Goal: Communication & Community: Answer question/provide support

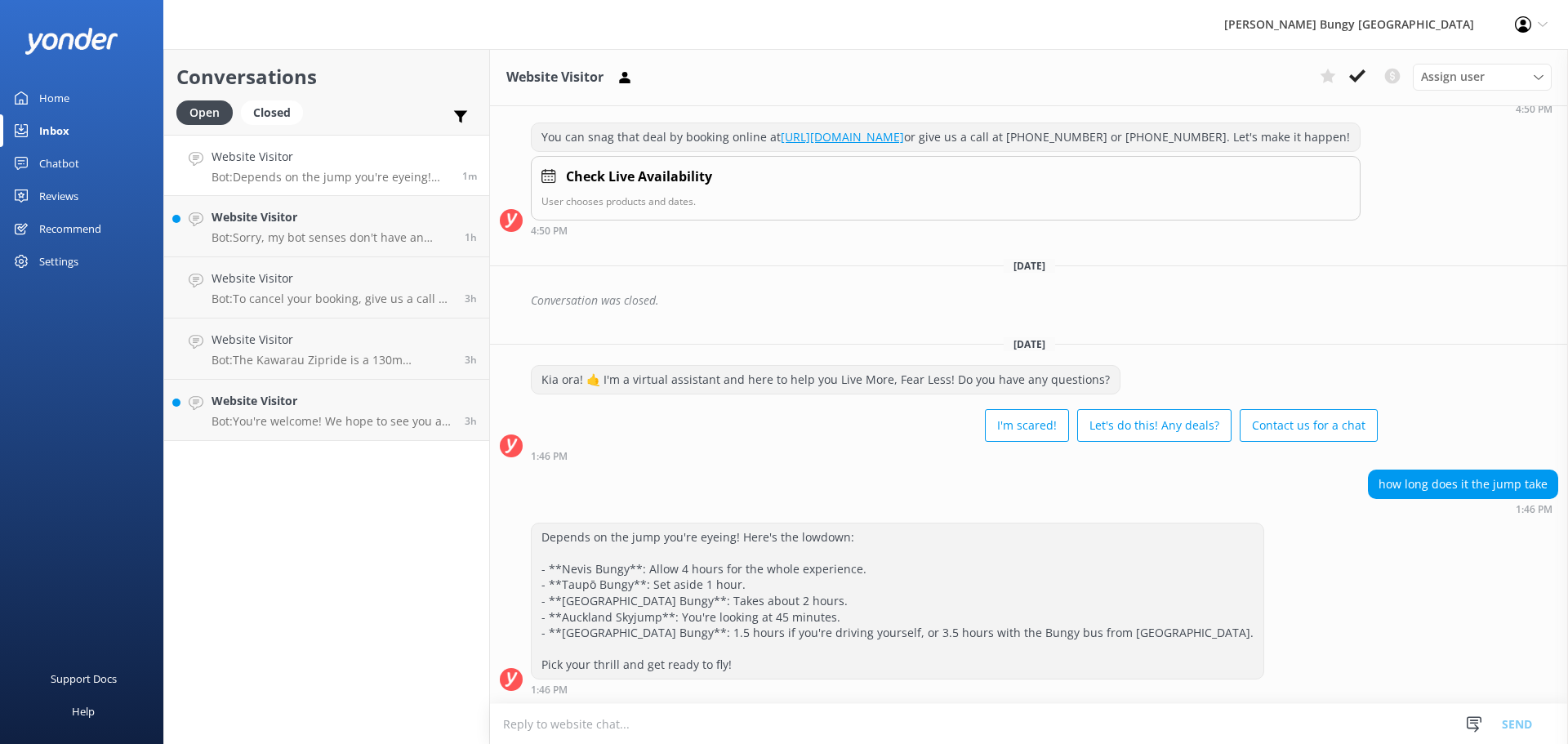
scroll to position [200, 0]
click at [320, 231] on p "Bot: Sorry, my bot senses don't have an answer for that, please try and rephras…" at bounding box center [332, 237] width 241 height 14
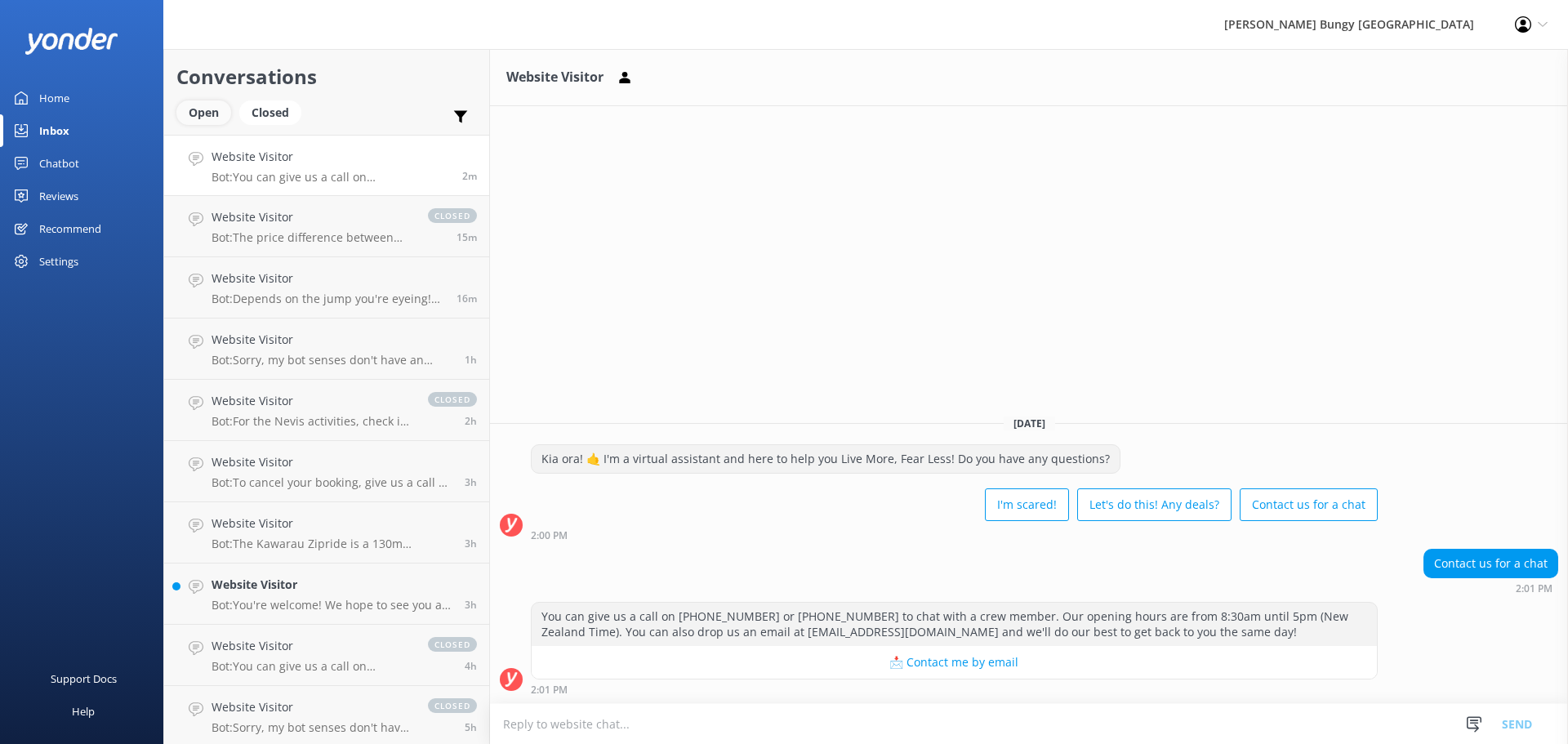
click at [223, 104] on div "Open" at bounding box center [203, 113] width 55 height 25
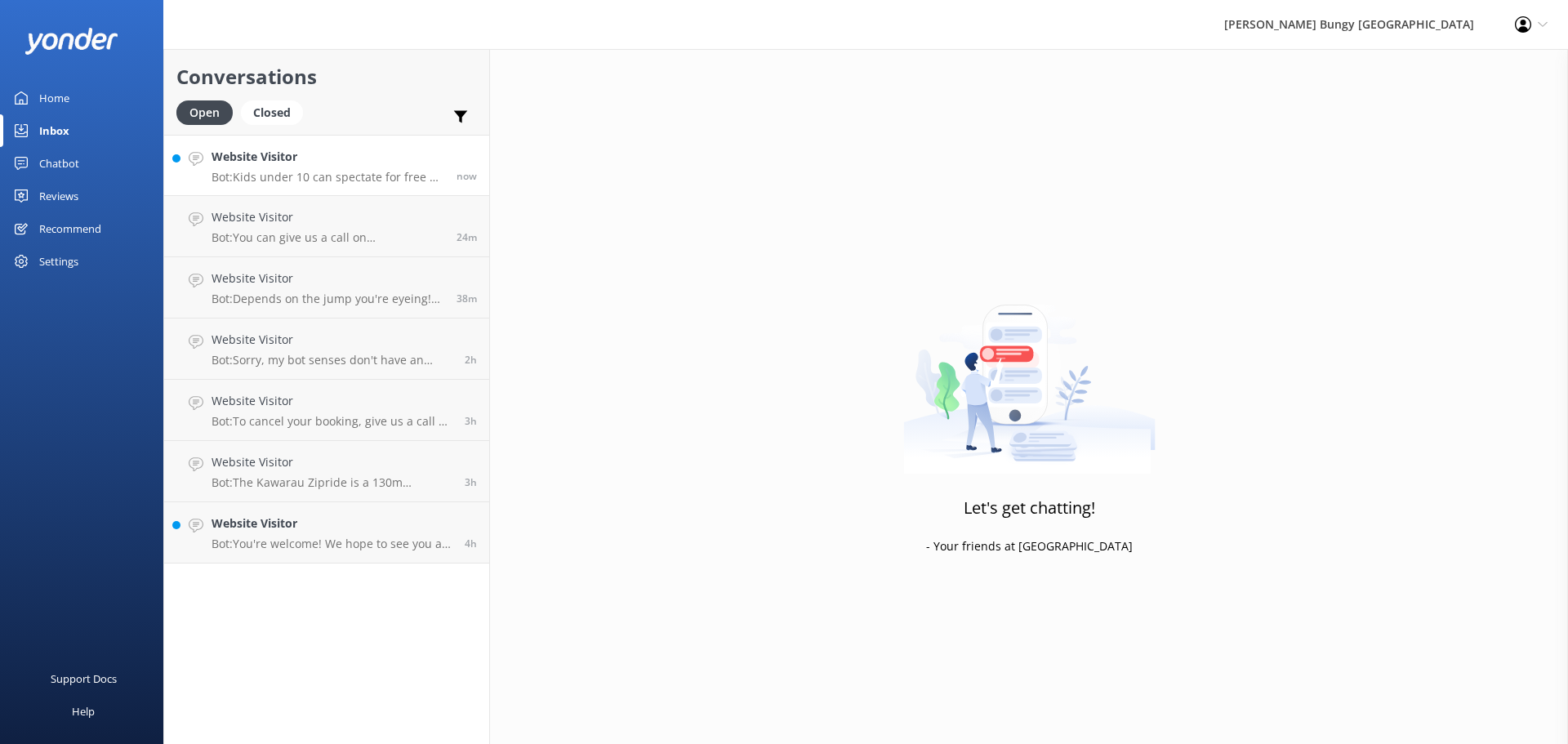
click at [349, 180] on p "Bot: Kids under 10 can spectate for free at Nevis, but the Auckland fee still a…" at bounding box center [328, 177] width 233 height 14
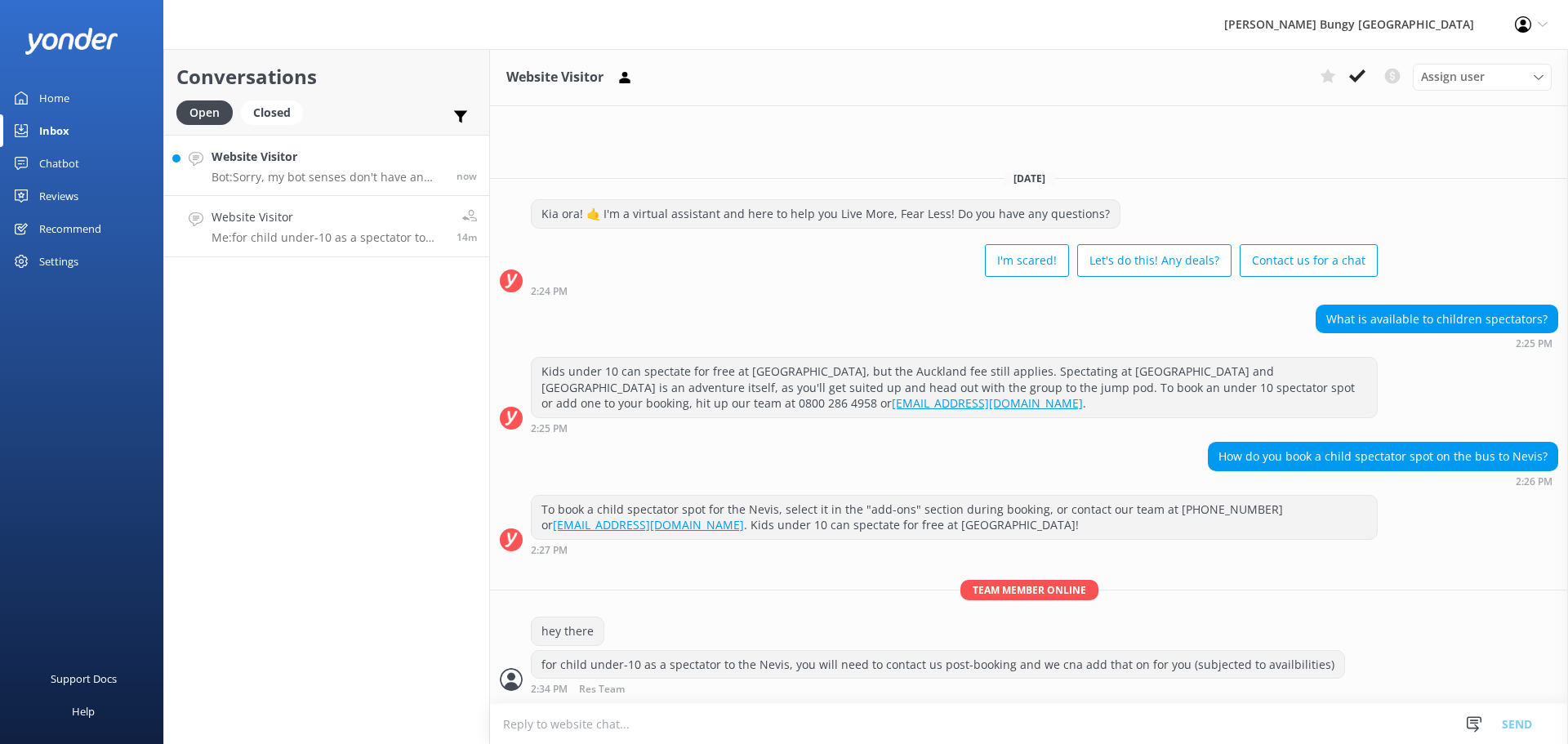
click at [340, 148] on h4 "Website Visitor" at bounding box center [328, 157] width 233 height 18
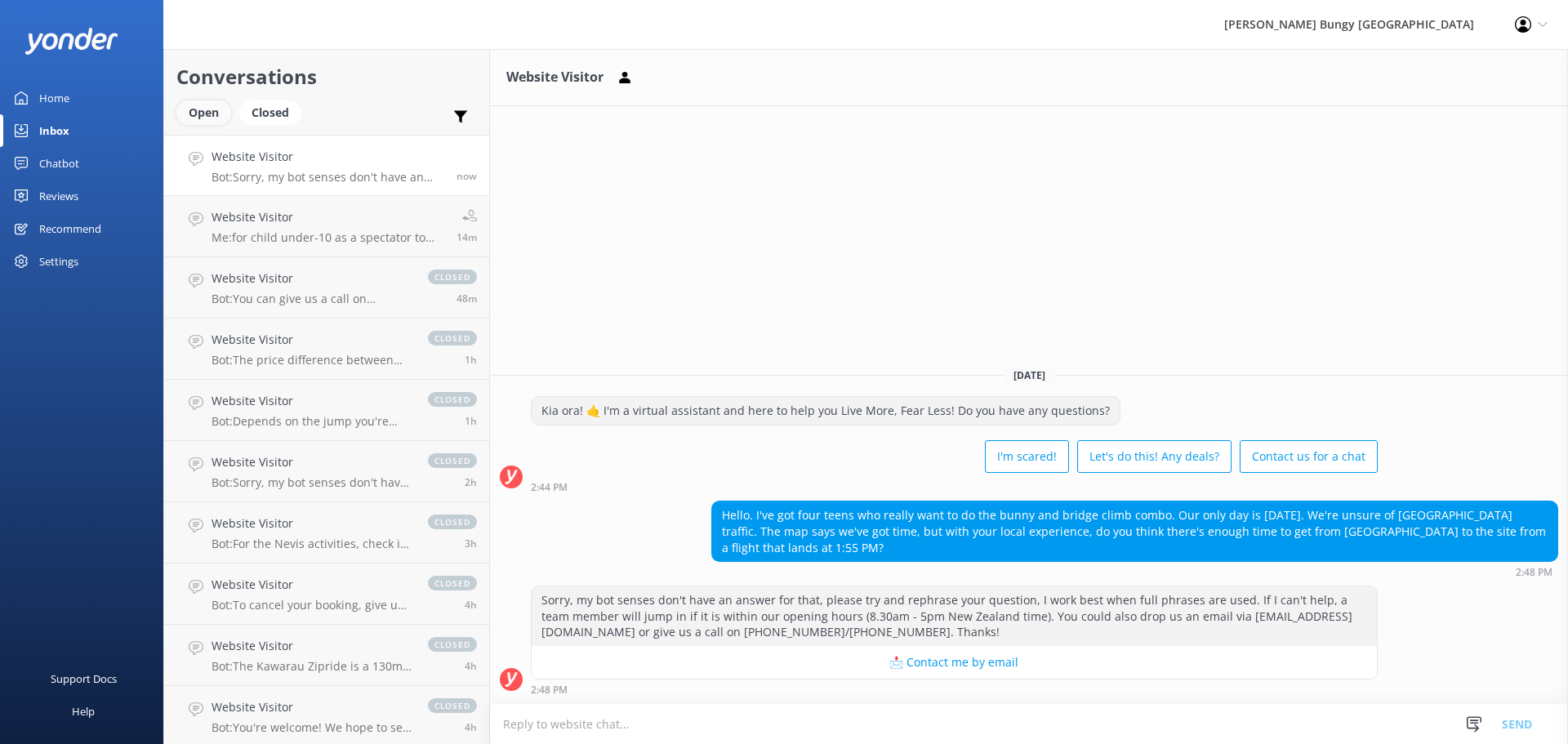
click at [224, 113] on div "Open" at bounding box center [203, 113] width 55 height 25
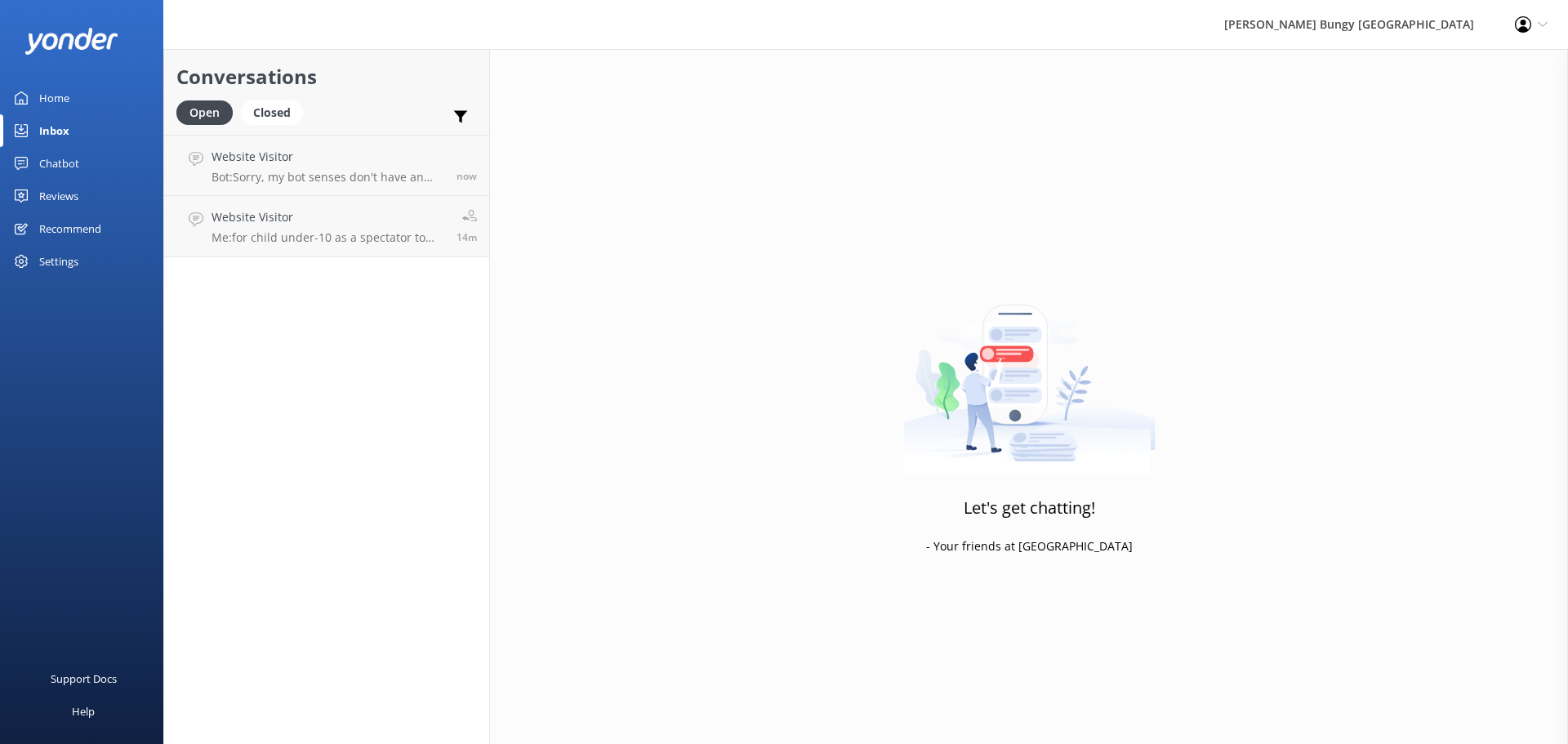
click at [294, 189] on link "Website Visitor Bot: Sorry, my bot senses don't have an answer for that, please…" at bounding box center [327, 165] width 325 height 61
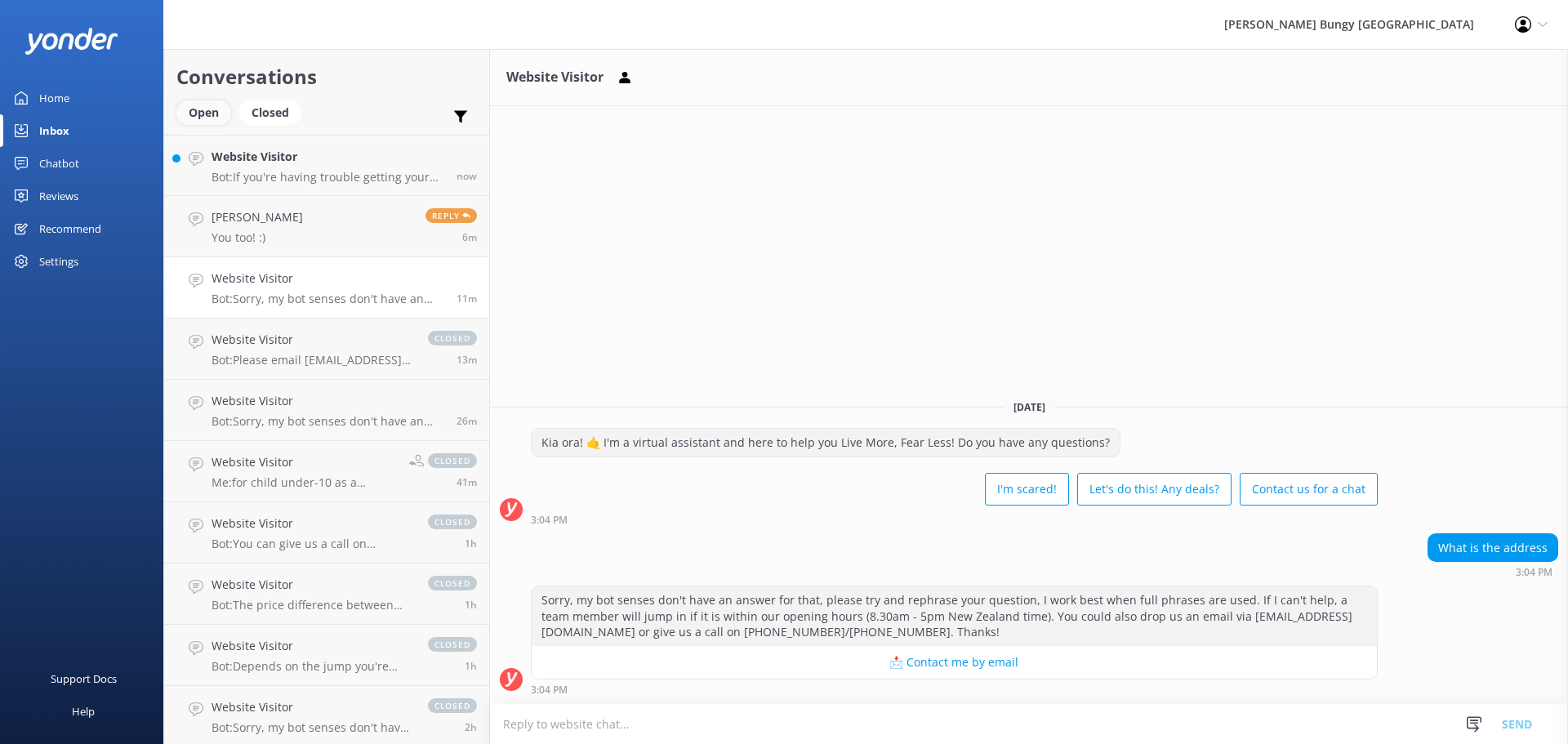
click at [213, 123] on div "Open" at bounding box center [203, 113] width 55 height 25
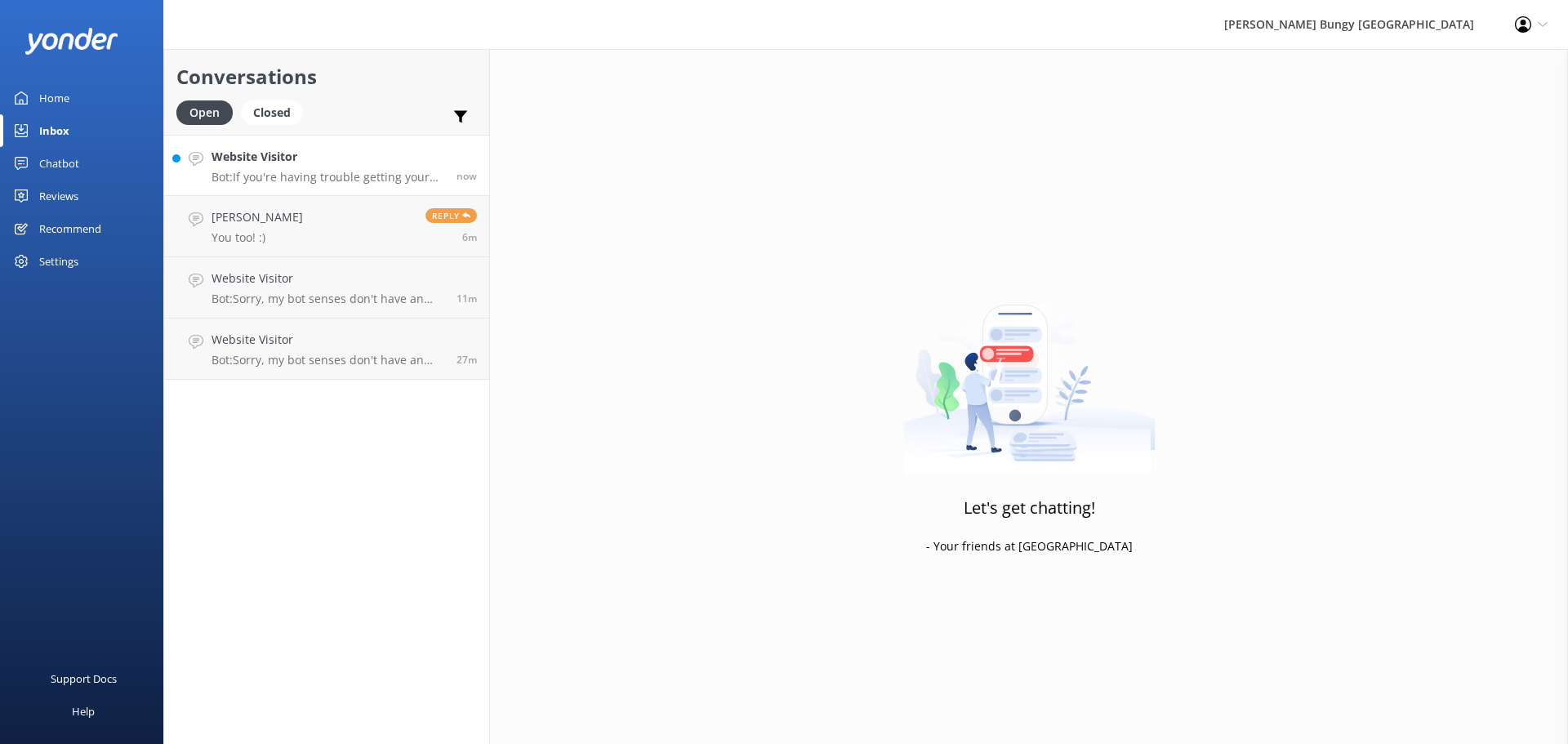
click at [356, 172] on p "Bot: If you're having trouble getting your bungy jumping photos or videos, shoo…" at bounding box center [328, 177] width 233 height 14
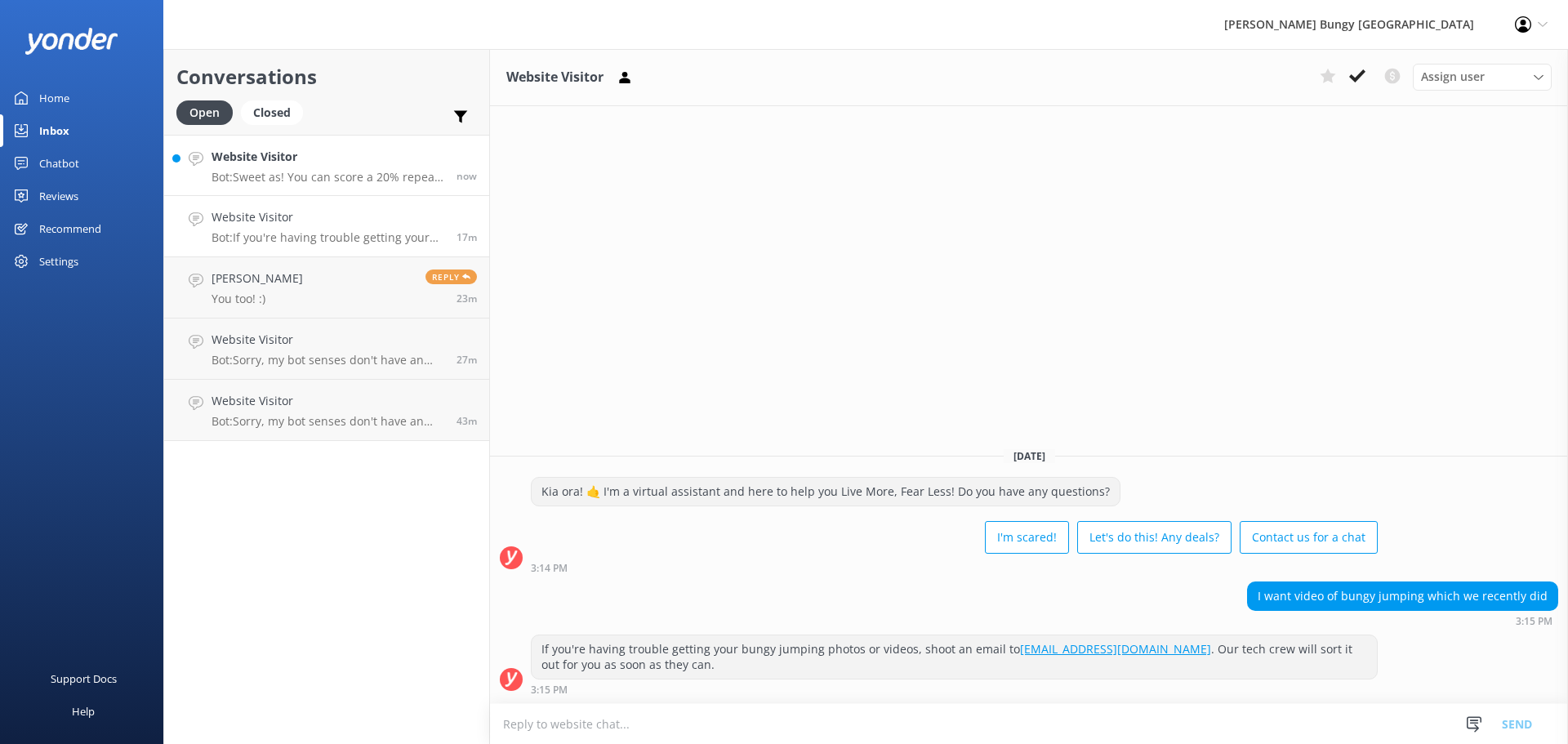
click at [352, 173] on p "Bot: Sweet as! You can score a 20% repeat jumper discount on the Kawarau Bridge…" at bounding box center [328, 177] width 233 height 14
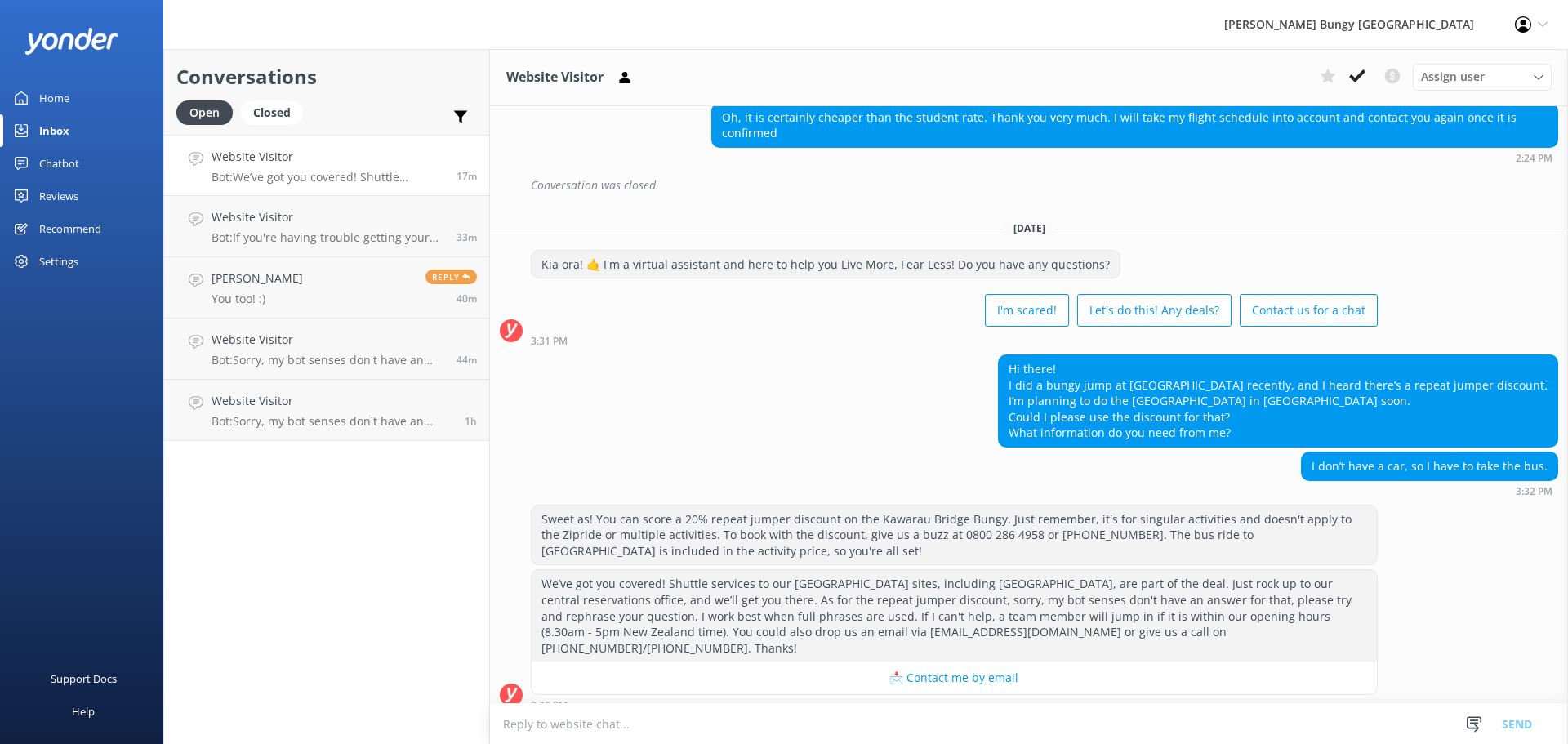
scroll to position [1377, 0]
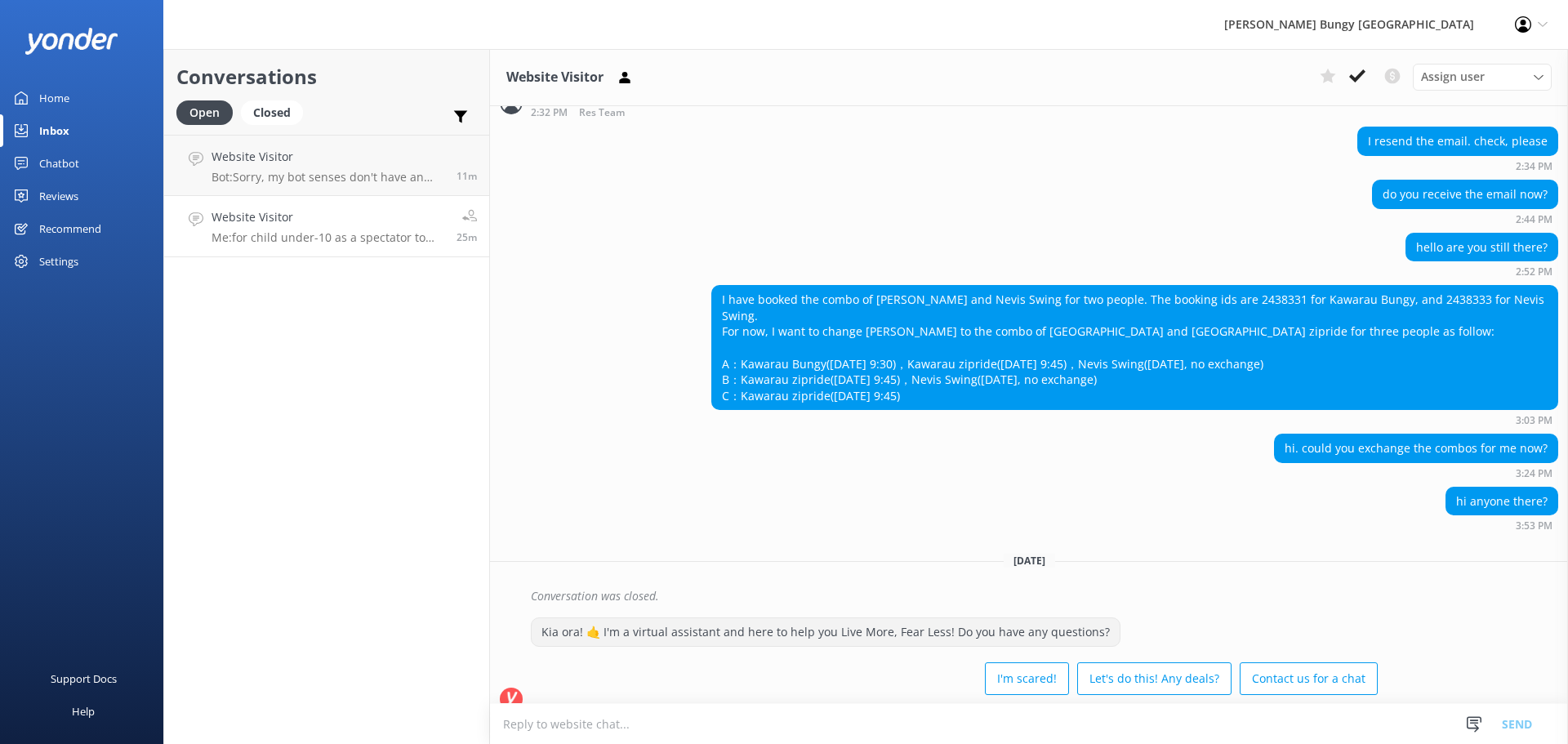
scroll to position [3504, 0]
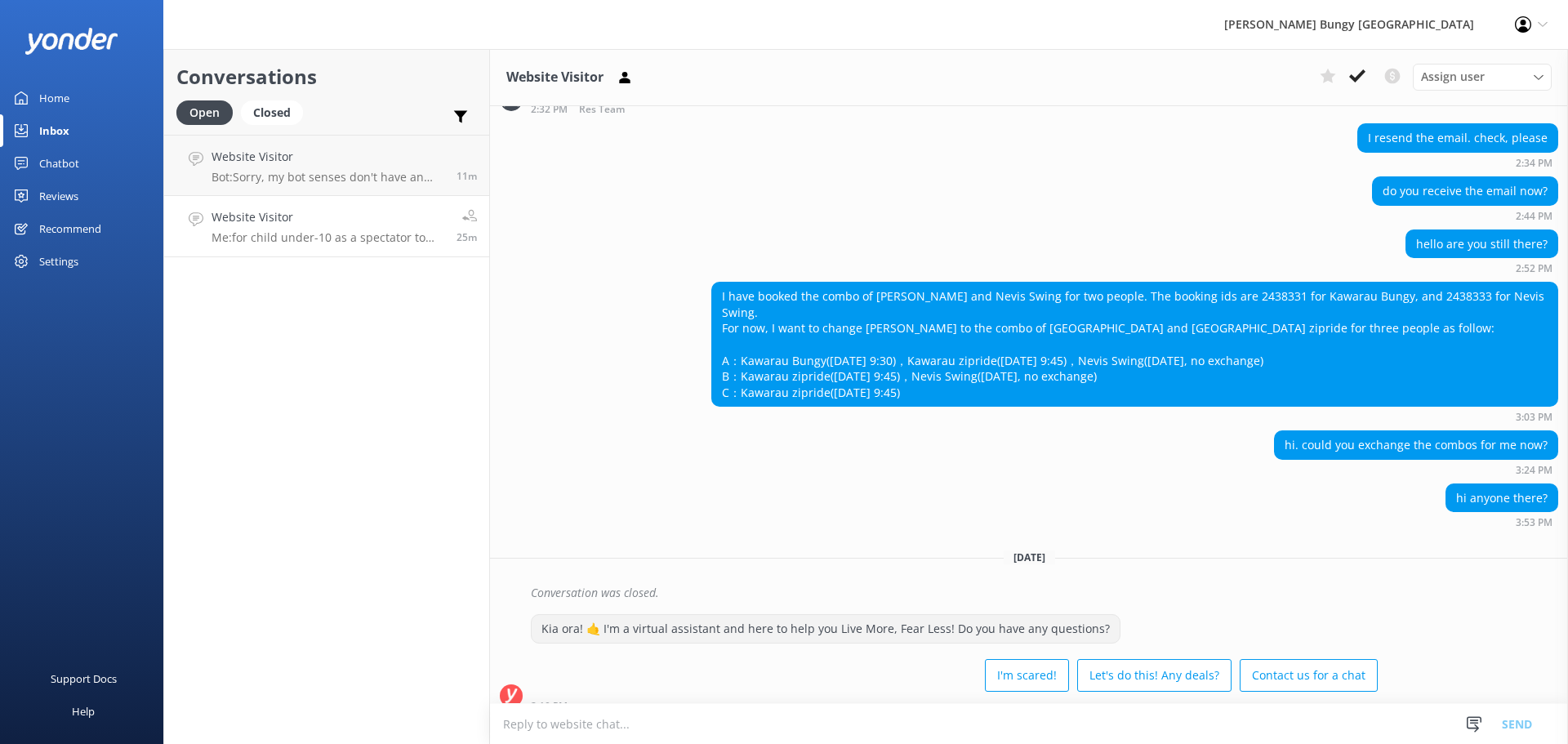
click at [262, 215] on h4 "Website Visitor" at bounding box center [328, 217] width 233 height 18
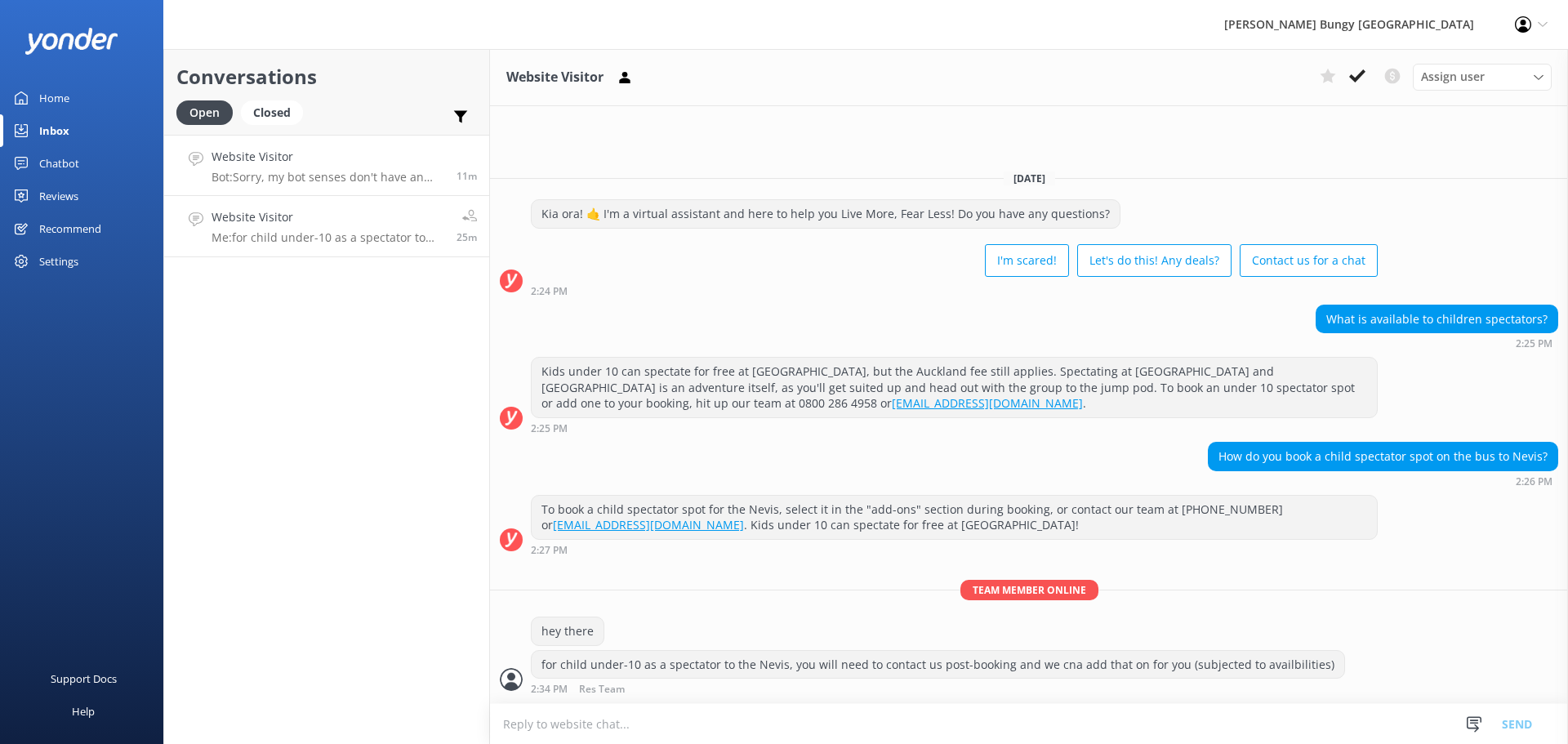
click at [336, 173] on p "Bot: Sorry, my bot senses don't have an answer for that, please try and rephras…" at bounding box center [328, 177] width 233 height 14
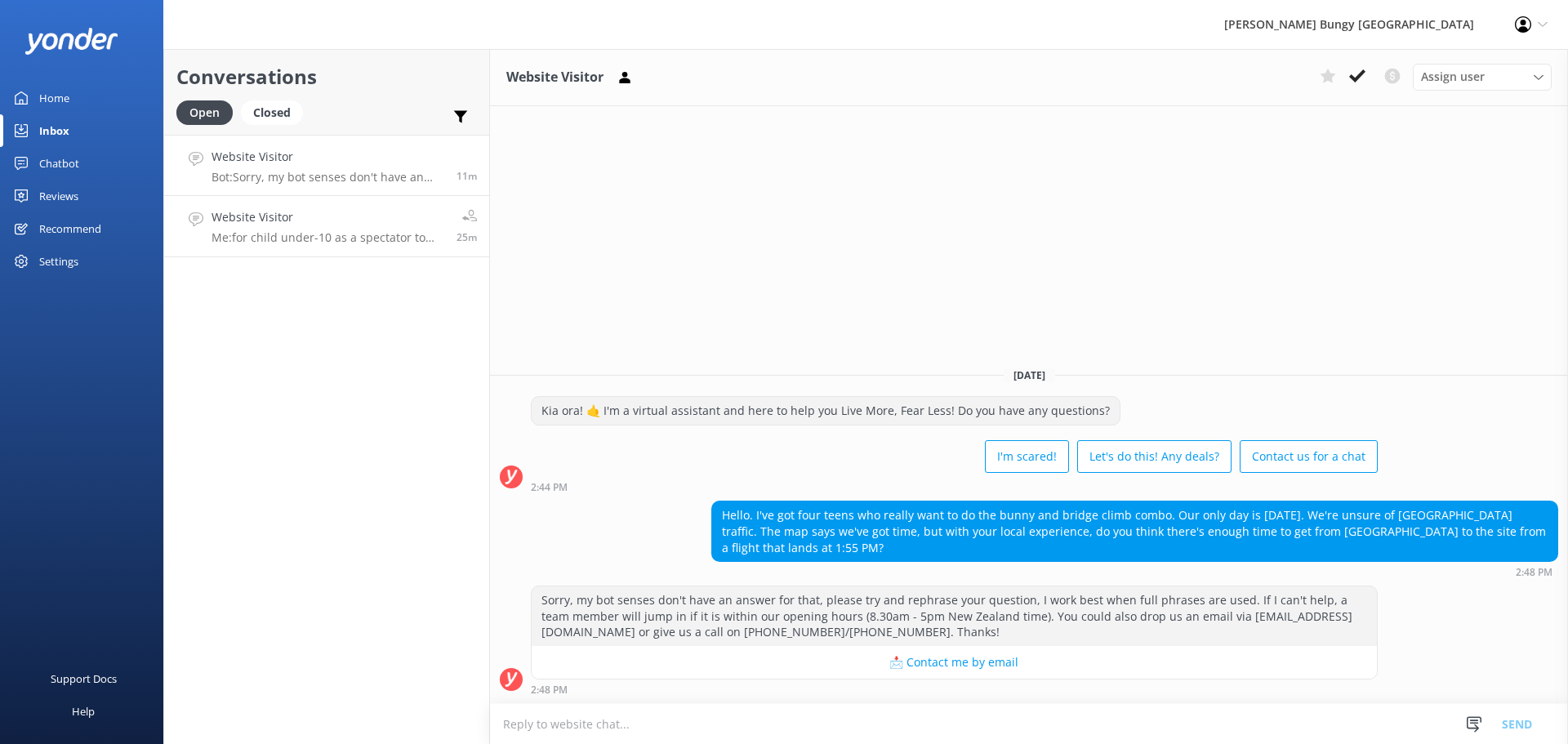
click at [288, 196] on link "Website Visitor Me: for child under-10 as a spectator to the Nevis, you will ne…" at bounding box center [327, 226] width 325 height 61
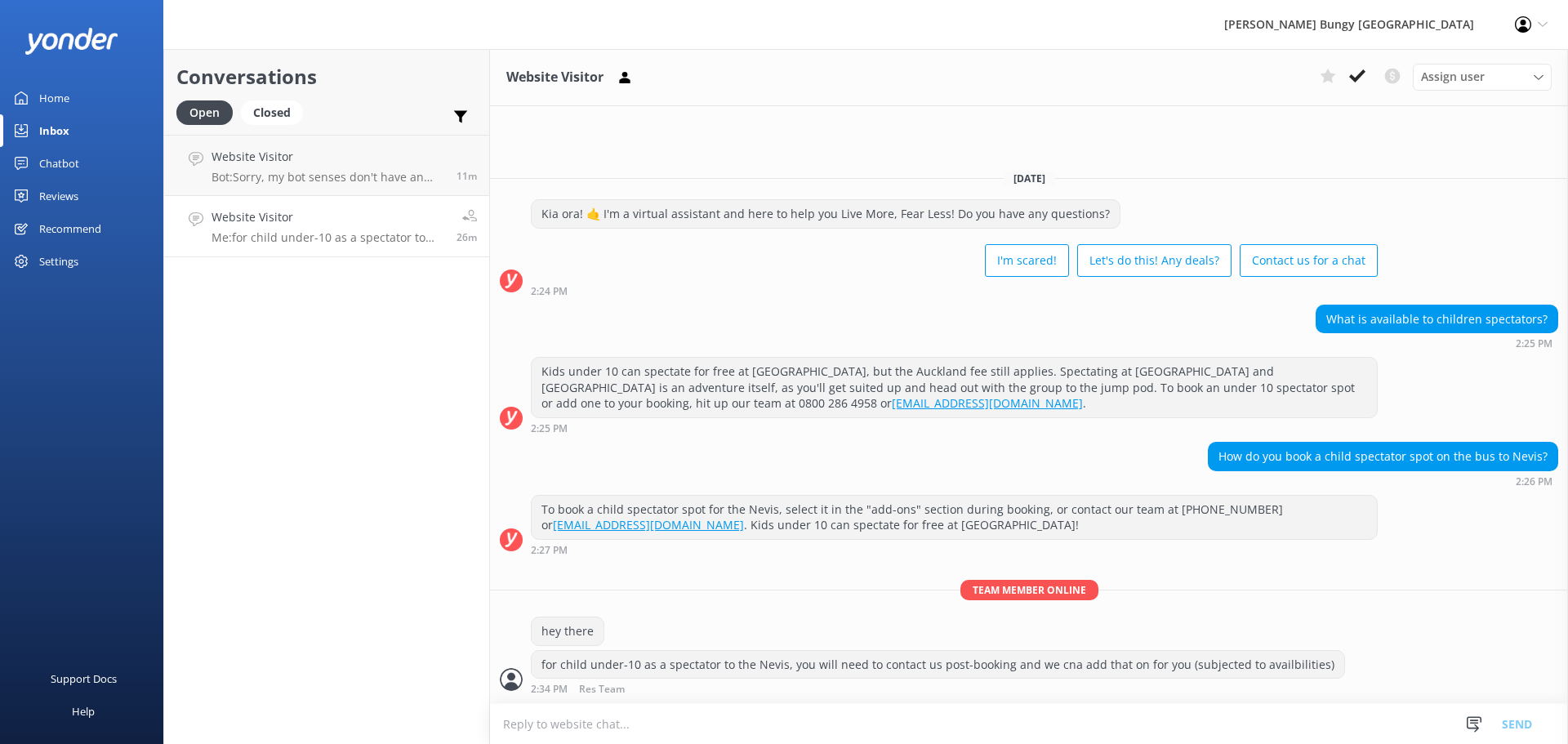
click at [275, 228] on div "Website Visitor Me: for child under-10 as a spectator to the Nevis, you will ne…" at bounding box center [328, 226] width 233 height 36
click at [1540, 22] on icon at bounding box center [1543, 25] width 10 height 10
drag, startPoint x: 1220, startPoint y: 163, endPoint x: 1275, endPoint y: 140, distance: 59.6
click at [1225, 163] on div "Today Kia ora! 🤙 I'm a virtual assistant and here to help you Live More, Fear L…" at bounding box center [1029, 429] width 1078 height 546
click at [1532, 88] on div "Assign user Mike Voyce Michelle Gillard Tech Admin Dan Waugh Res Team Alanna He…" at bounding box center [1482, 76] width 139 height 26
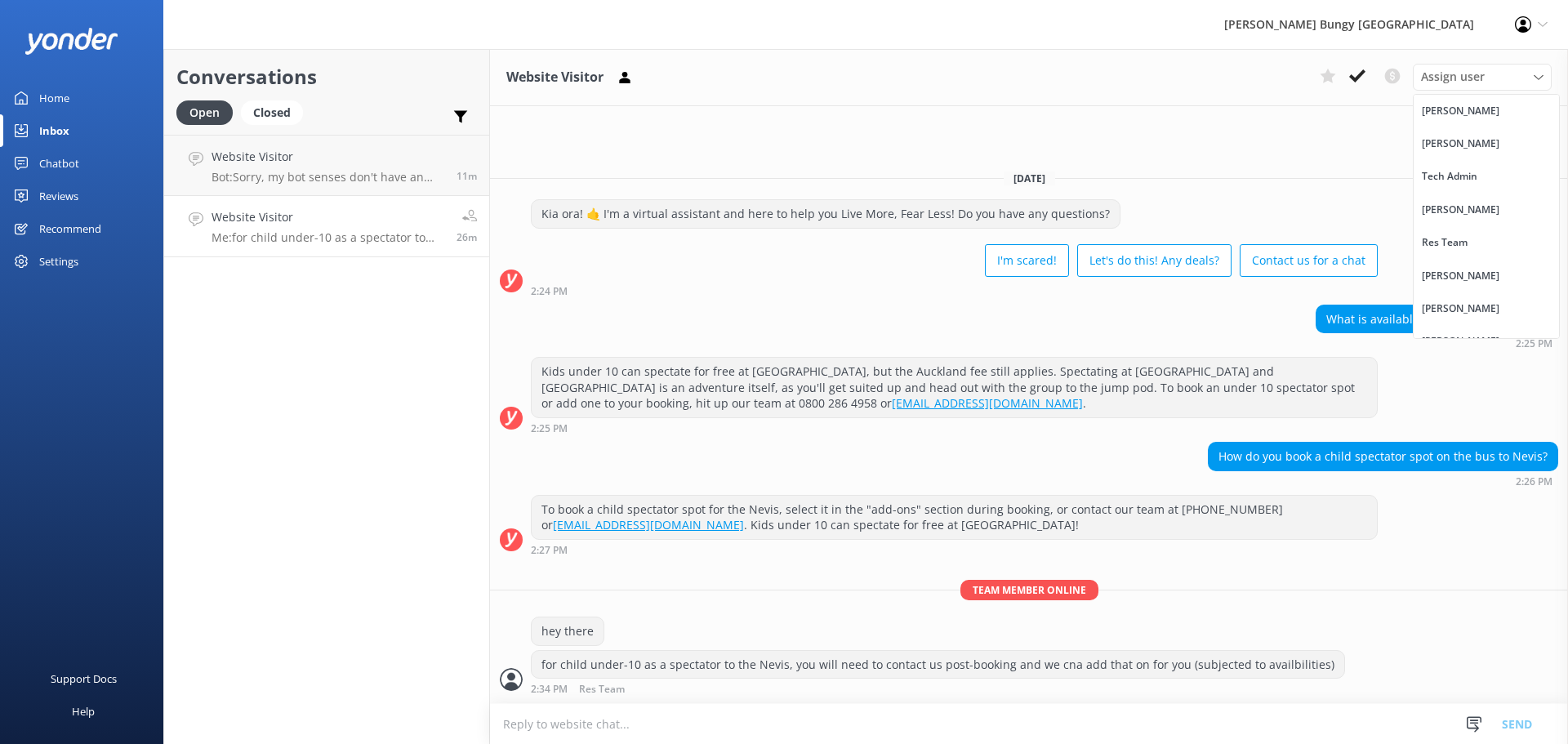
click at [1333, 89] on div "Assign user Mike Voyce Michelle Gillard Tech Admin Dan Waugh Res Team Alanna He…" at bounding box center [1433, 76] width 239 height 26
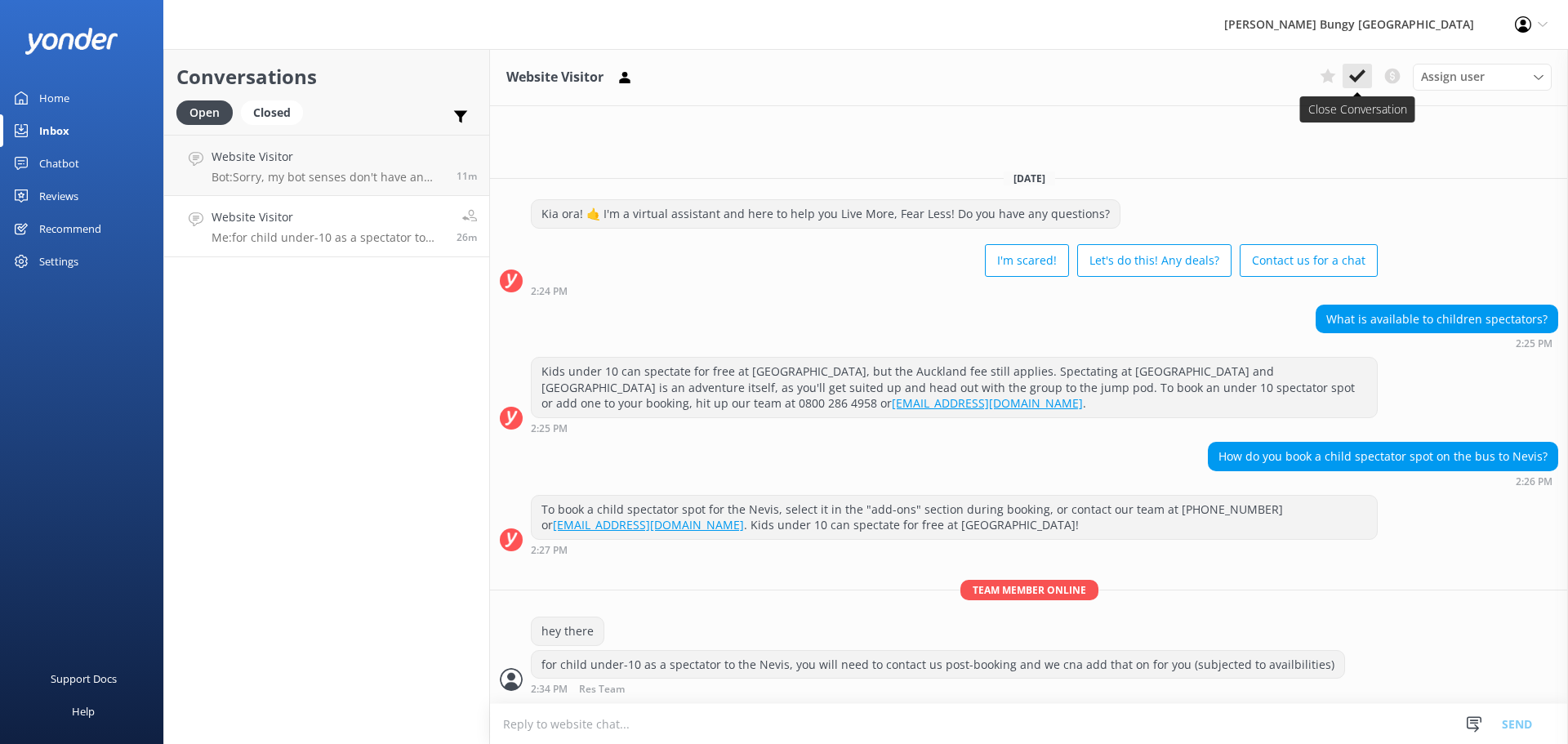
click at [1355, 78] on use at bounding box center [1356, 75] width 16 height 13
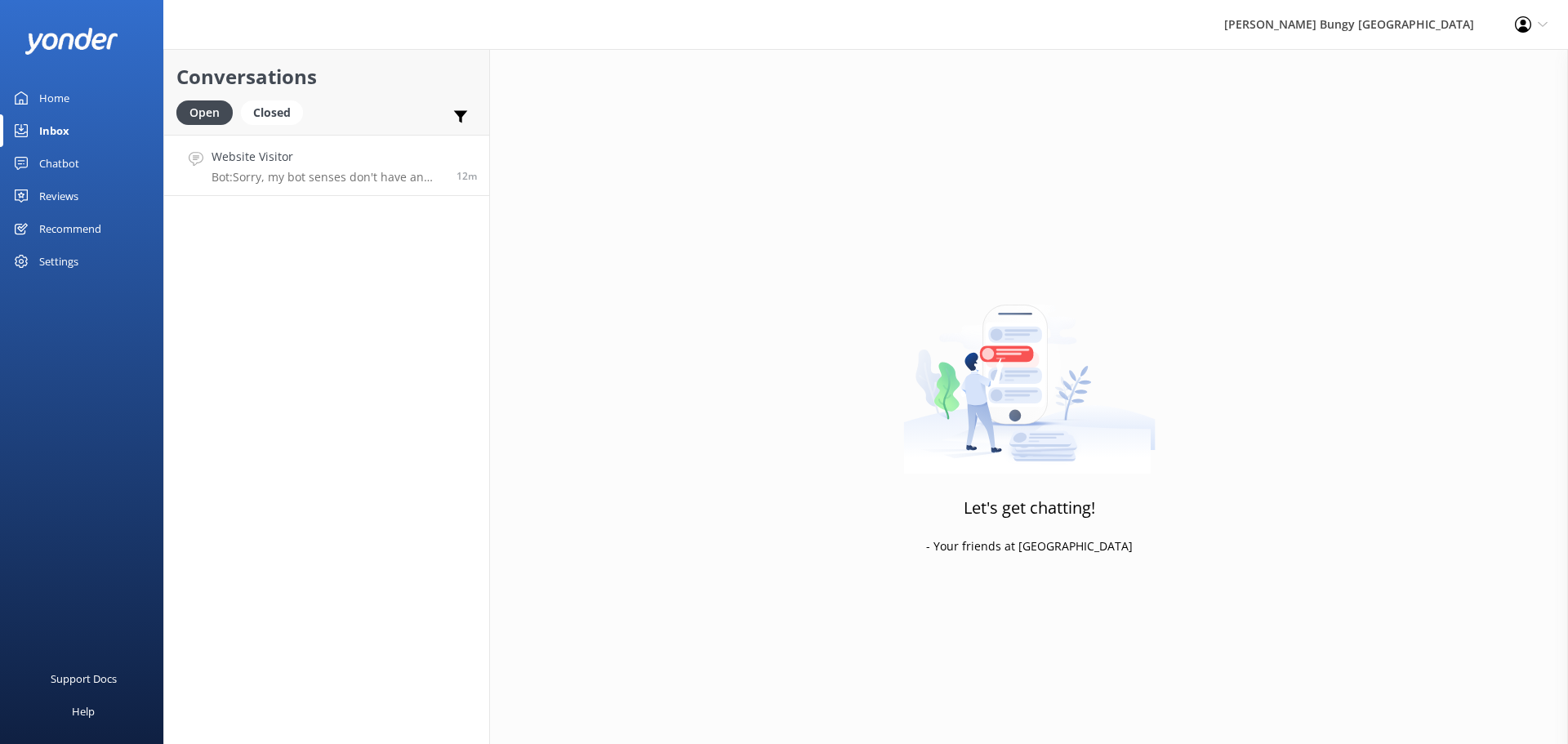
click at [347, 163] on h4 "Website Visitor" at bounding box center [328, 157] width 233 height 18
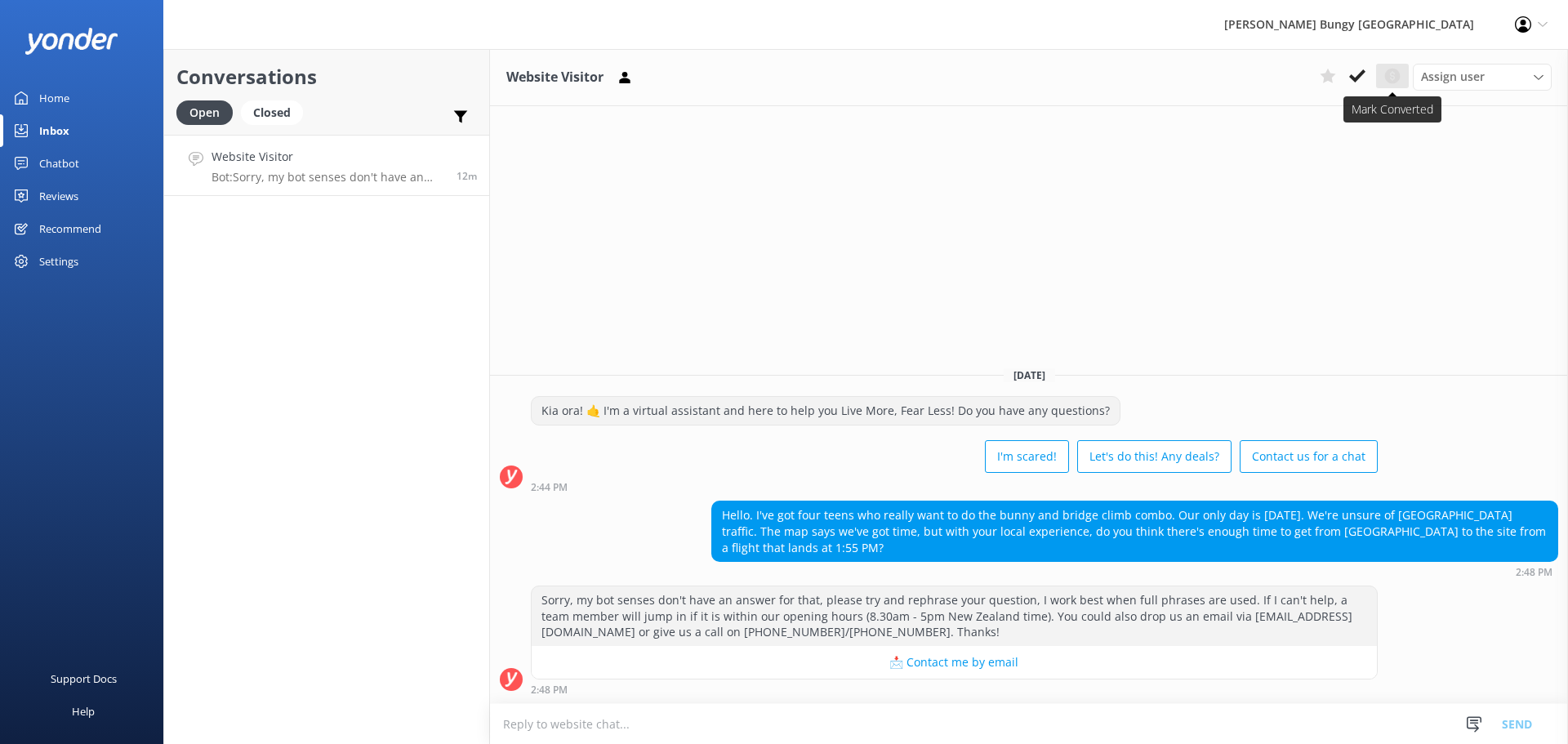
click at [1400, 79] on icon at bounding box center [1392, 75] width 19 height 19
click at [1410, 78] on div "Assign user Mike Voyce Michelle Gillard Tech Admin Dan Waugh Res Team Alanna He…" at bounding box center [1433, 76] width 239 height 26
click at [627, 80] on use at bounding box center [624, 77] width 11 height 12
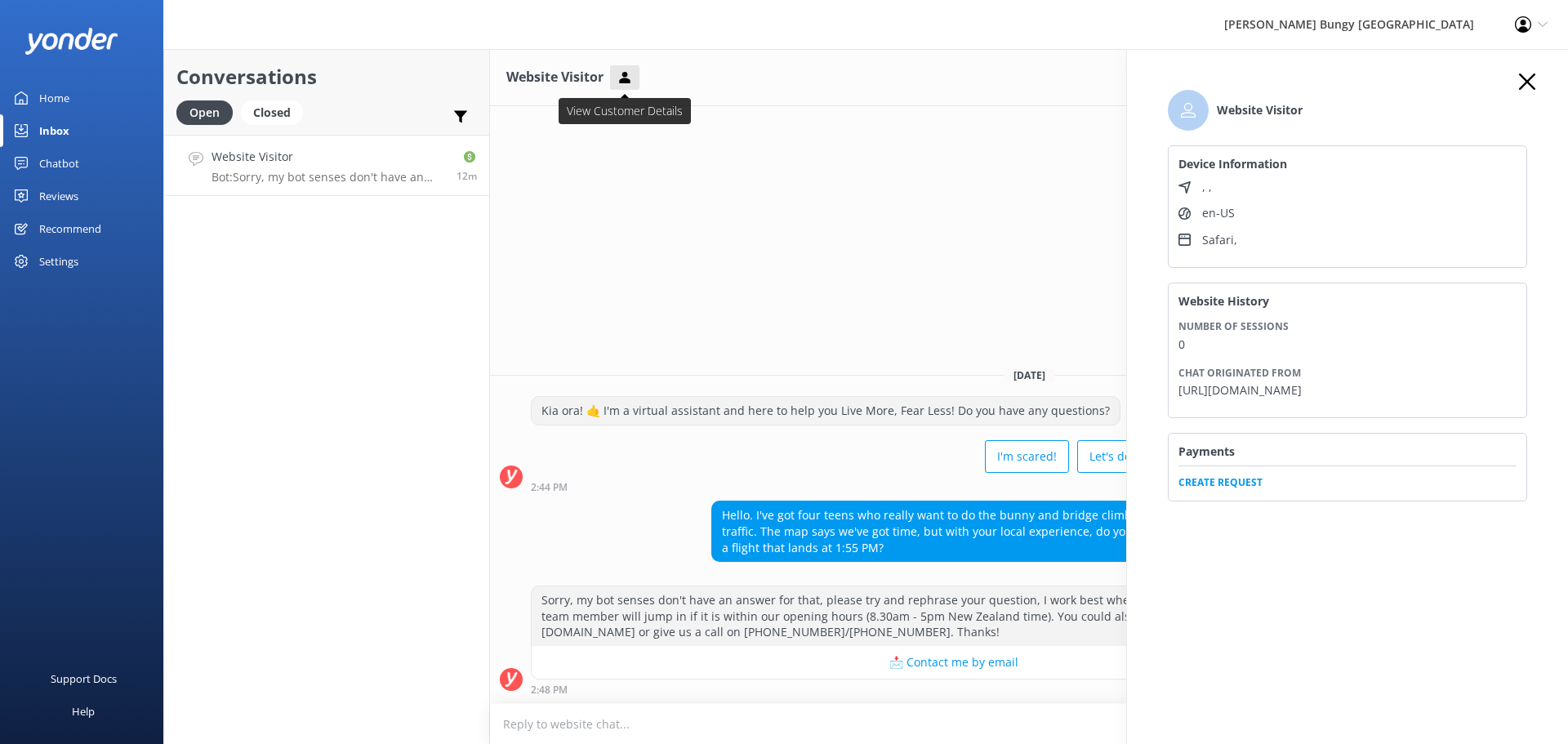
click at [627, 80] on use at bounding box center [624, 77] width 11 height 12
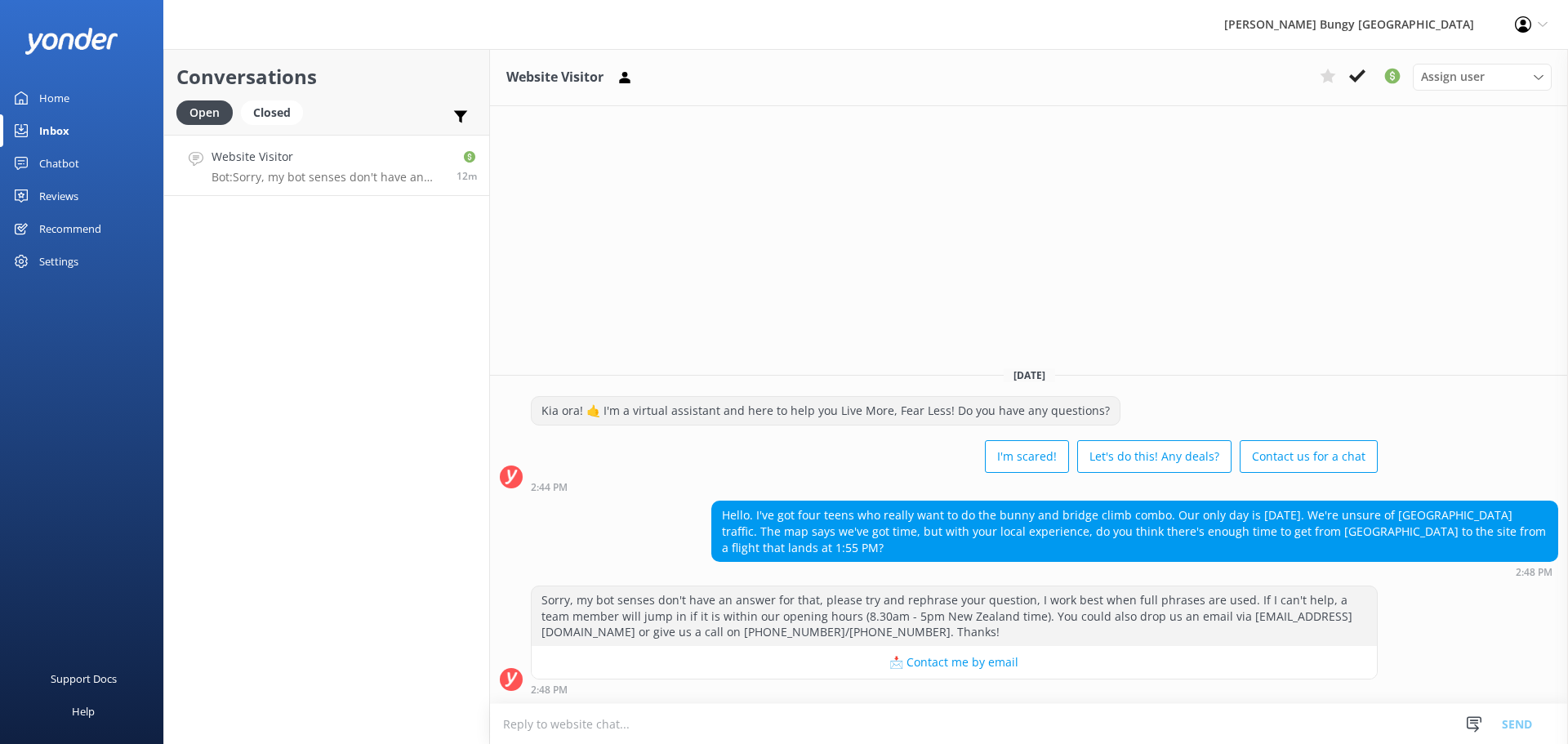
click at [627, 221] on div "Website Visitor Assign user Mike Voyce Michelle Gillard Tech Admin Dan Waugh Re…" at bounding box center [1029, 396] width 1078 height 695
click at [616, 73] on button at bounding box center [624, 77] width 30 height 25
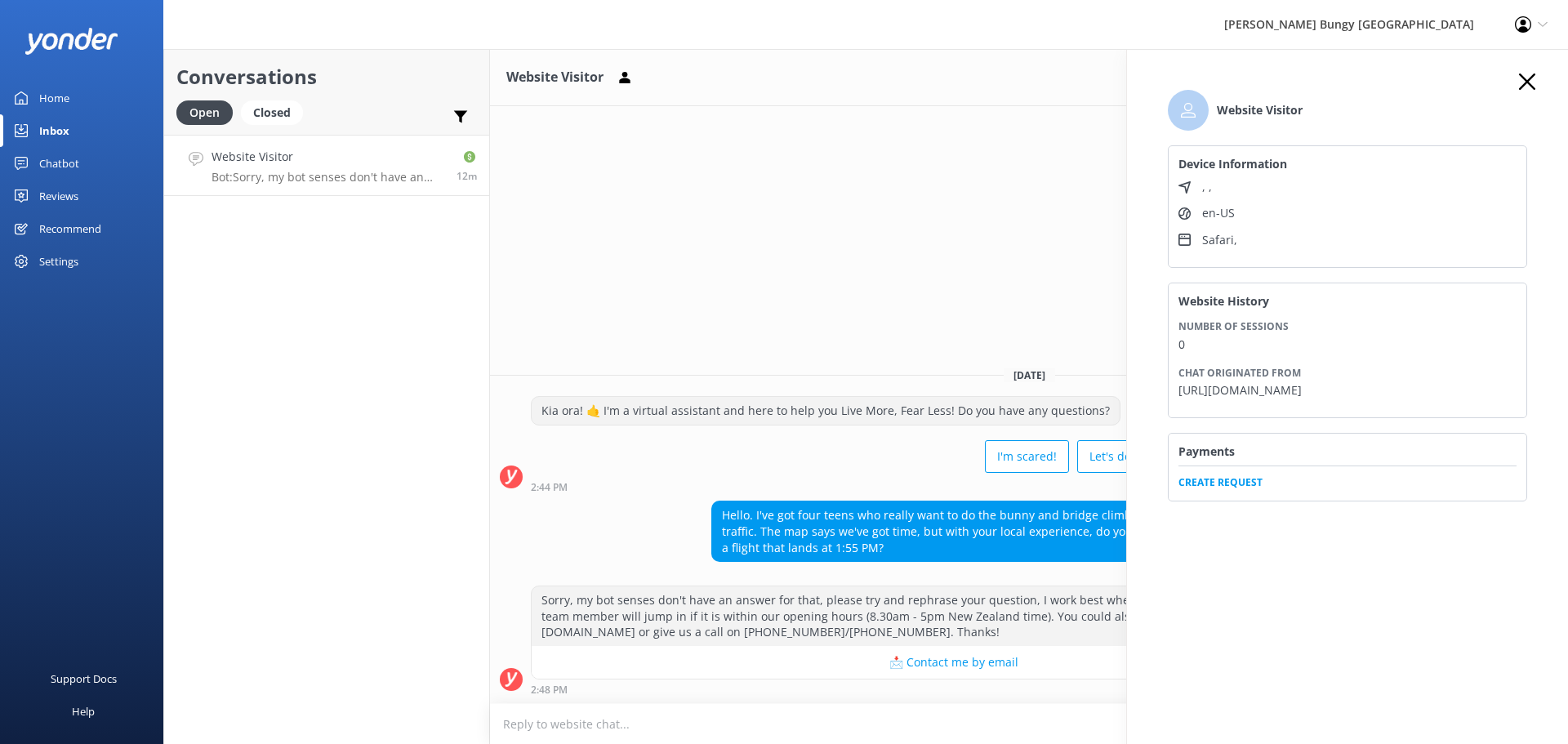
click at [1204, 481] on span "Create Request" at bounding box center [1347, 477] width 338 height 25
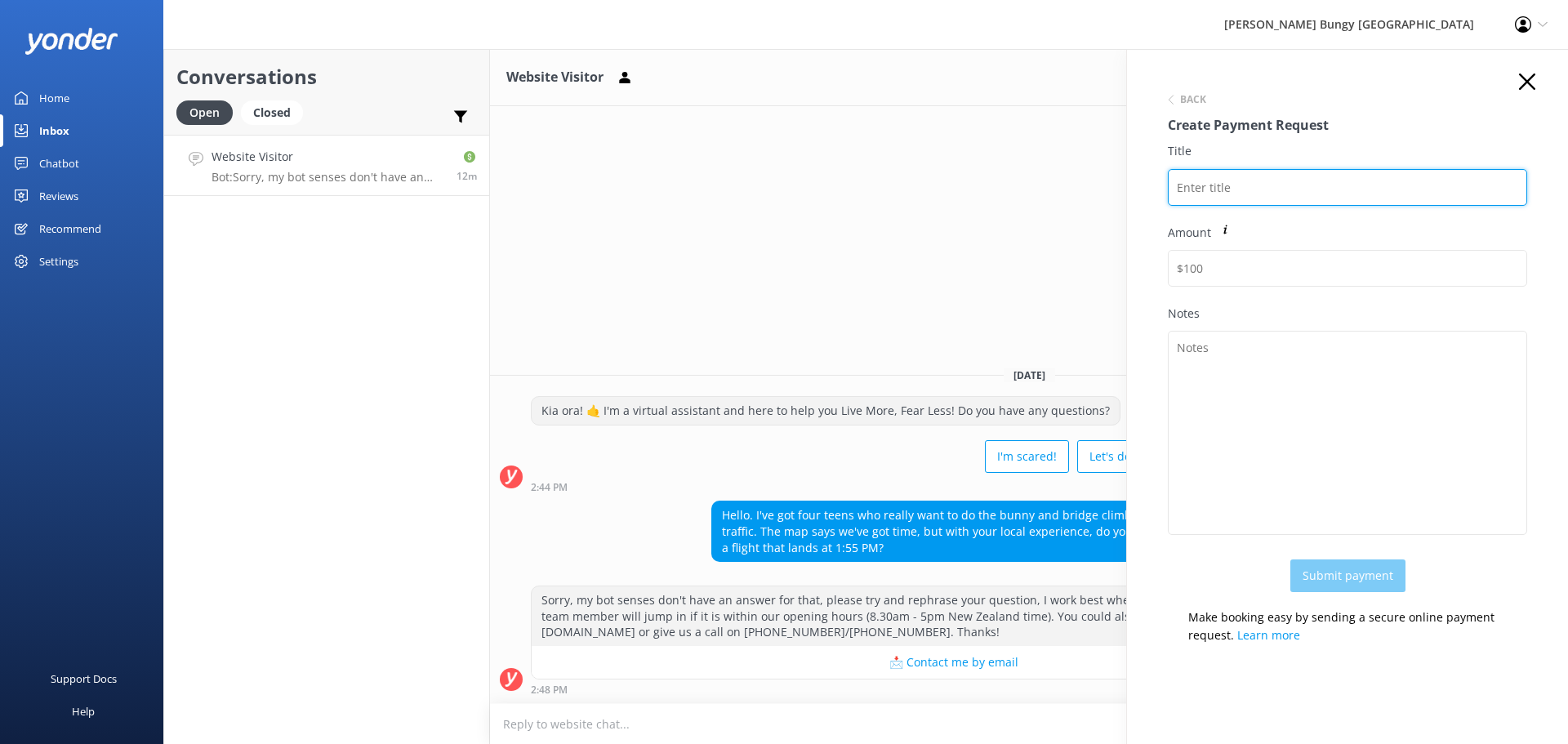
click at [1249, 189] on input "Title" at bounding box center [1347, 187] width 359 height 36
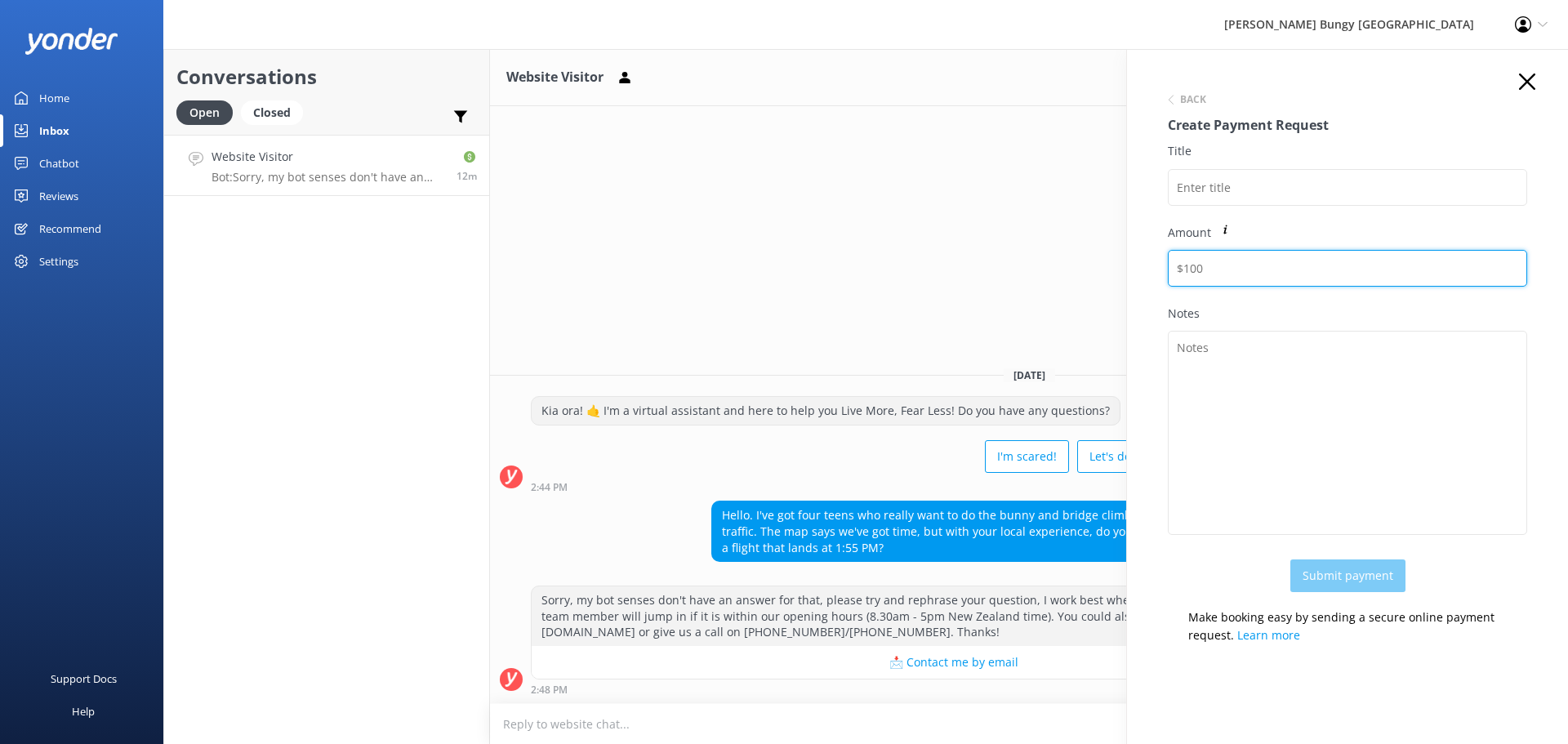
click at [1202, 277] on input "Amount" at bounding box center [1347, 267] width 359 height 36
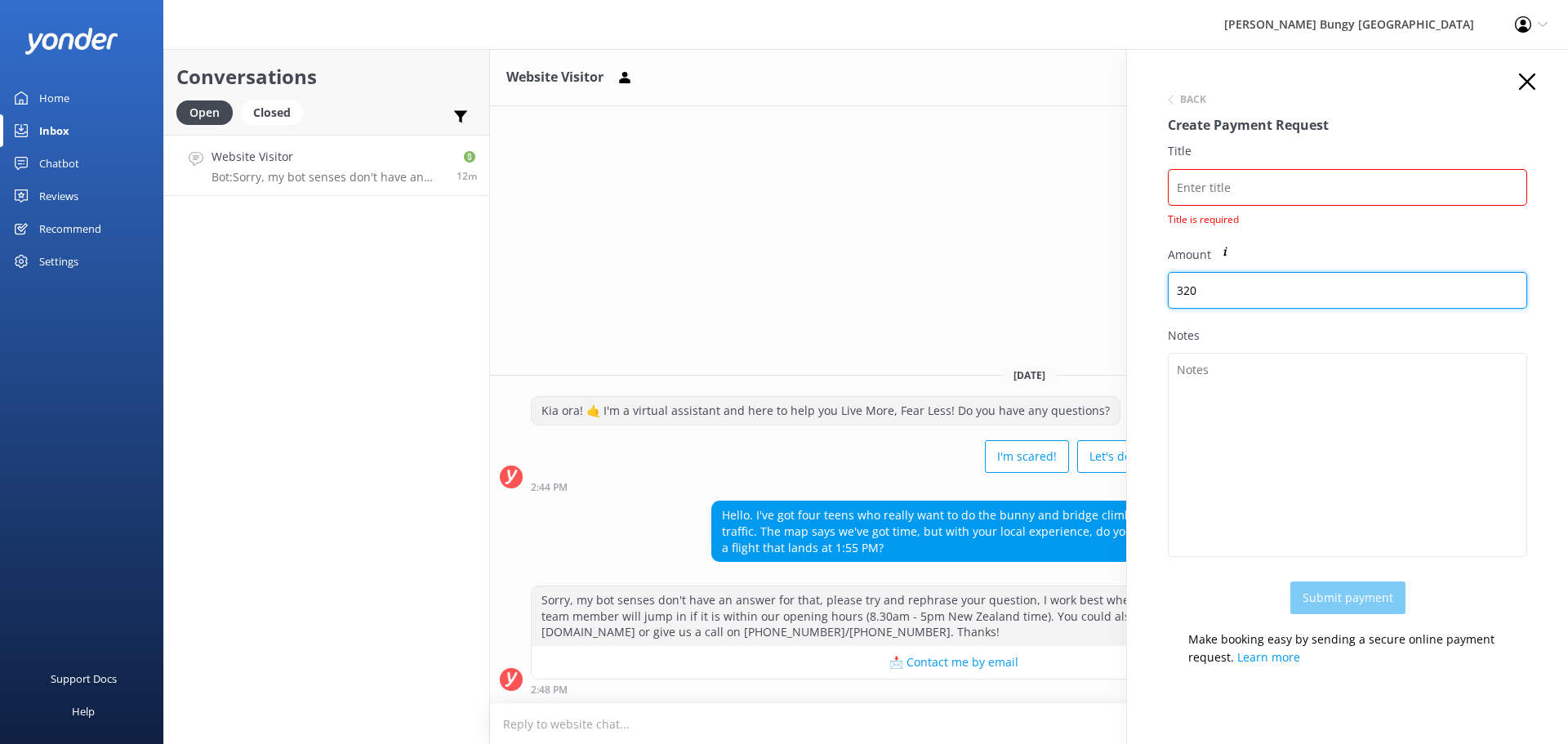
type input "320"
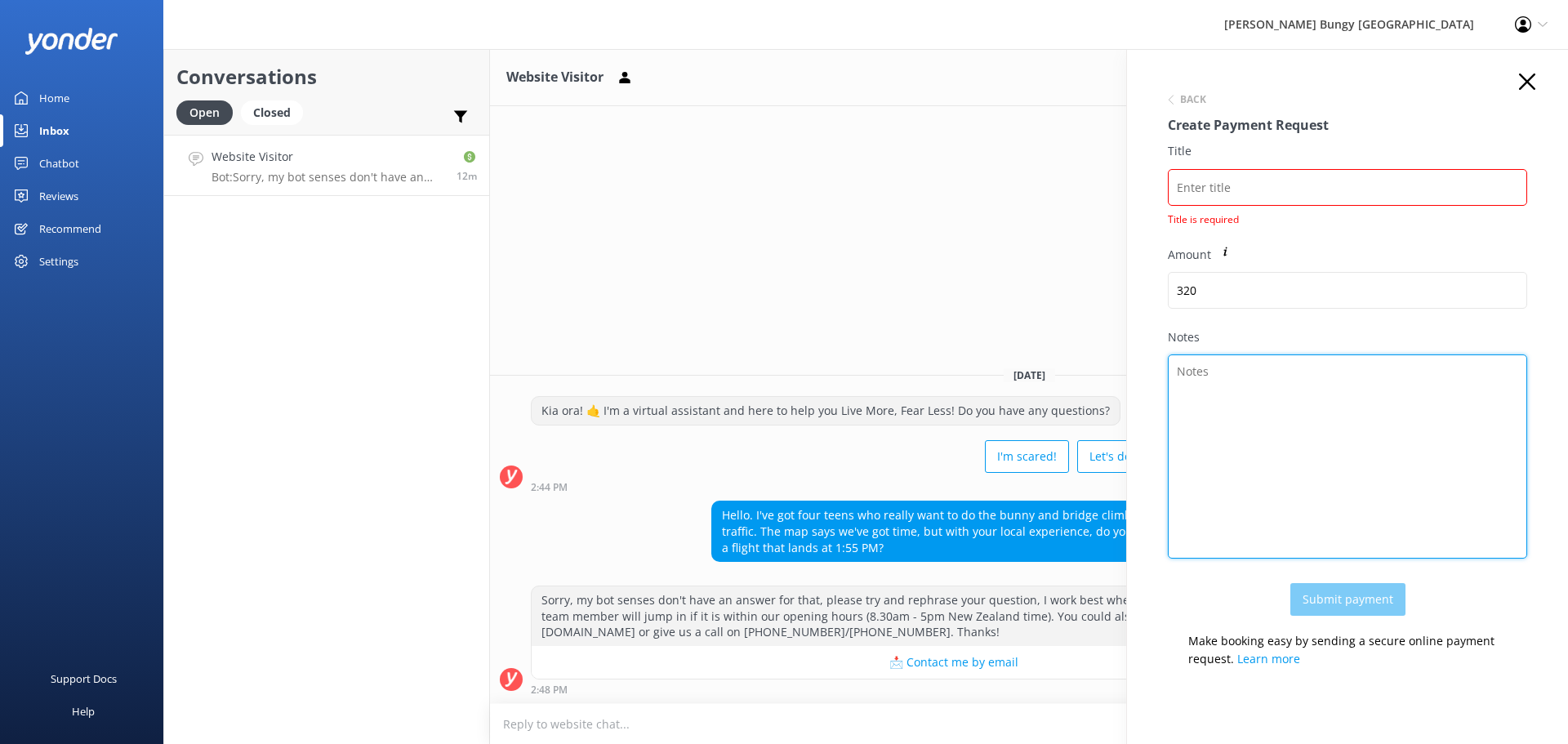
drag, startPoint x: 1203, startPoint y: 368, endPoint x: 1212, endPoint y: 363, distance: 10.3
click at [1205, 367] on textarea "Notes" at bounding box center [1347, 456] width 359 height 204
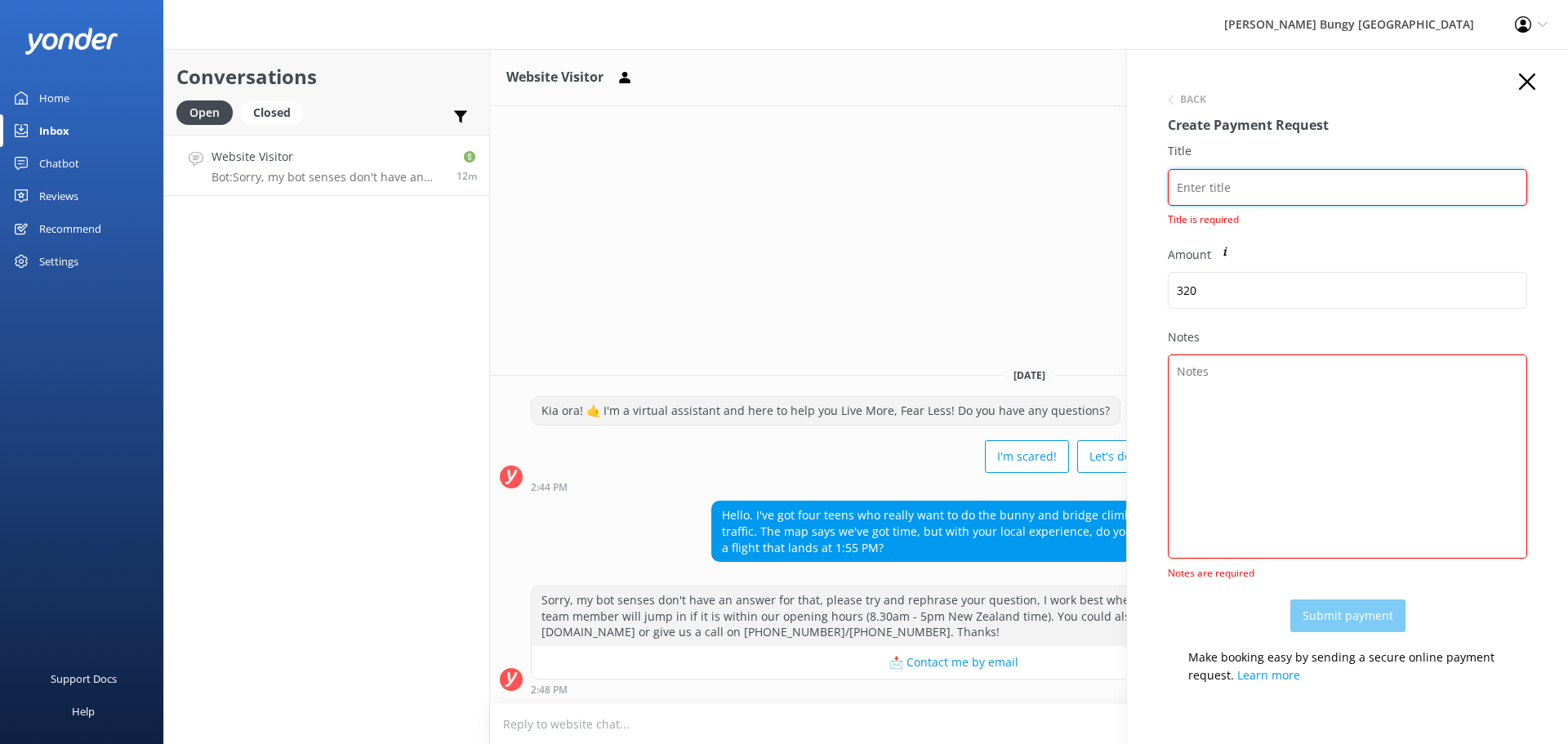
drag, startPoint x: 1342, startPoint y: 192, endPoint x: 1074, endPoint y: 196, distance: 268.0
click at [1074, 196] on div "Conversations Open Closed Important Converted Assigned to me Unassigned Website…" at bounding box center [865, 396] width 1405 height 695
click at [1227, 411] on textarea "Notes" at bounding box center [1347, 456] width 359 height 204
click at [681, 175] on div "Website Visitor Assign user Mike Voyce Michelle Gillard Tech Admin Dan Waugh Re…" at bounding box center [1029, 396] width 1078 height 695
click at [1519, 77] on icon "button" at bounding box center [1527, 81] width 16 height 16
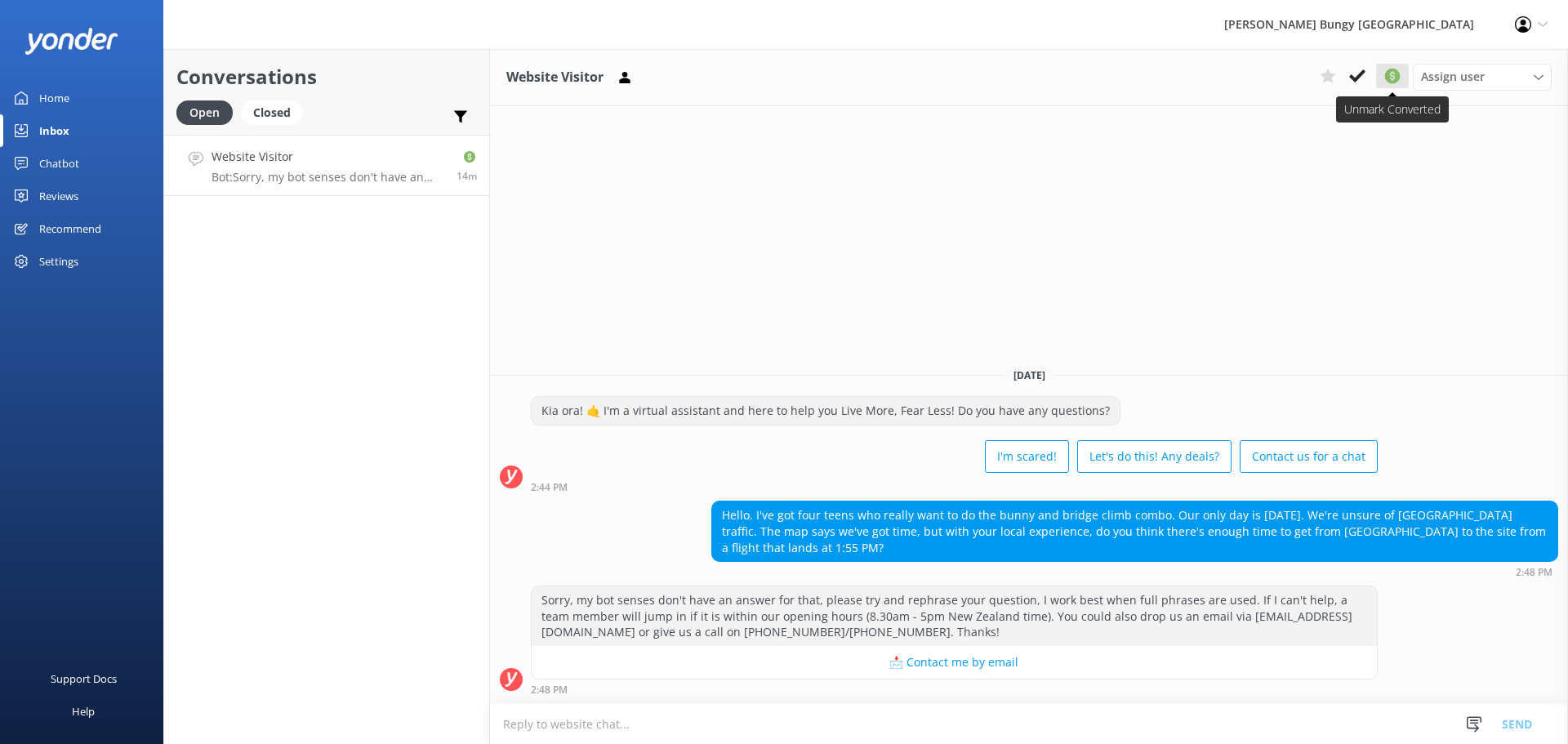
click at [1392, 77] on icon at bounding box center [1392, 75] width 19 height 19
click at [257, 177] on div "Website Visitor" at bounding box center [254, 165] width 86 height 35
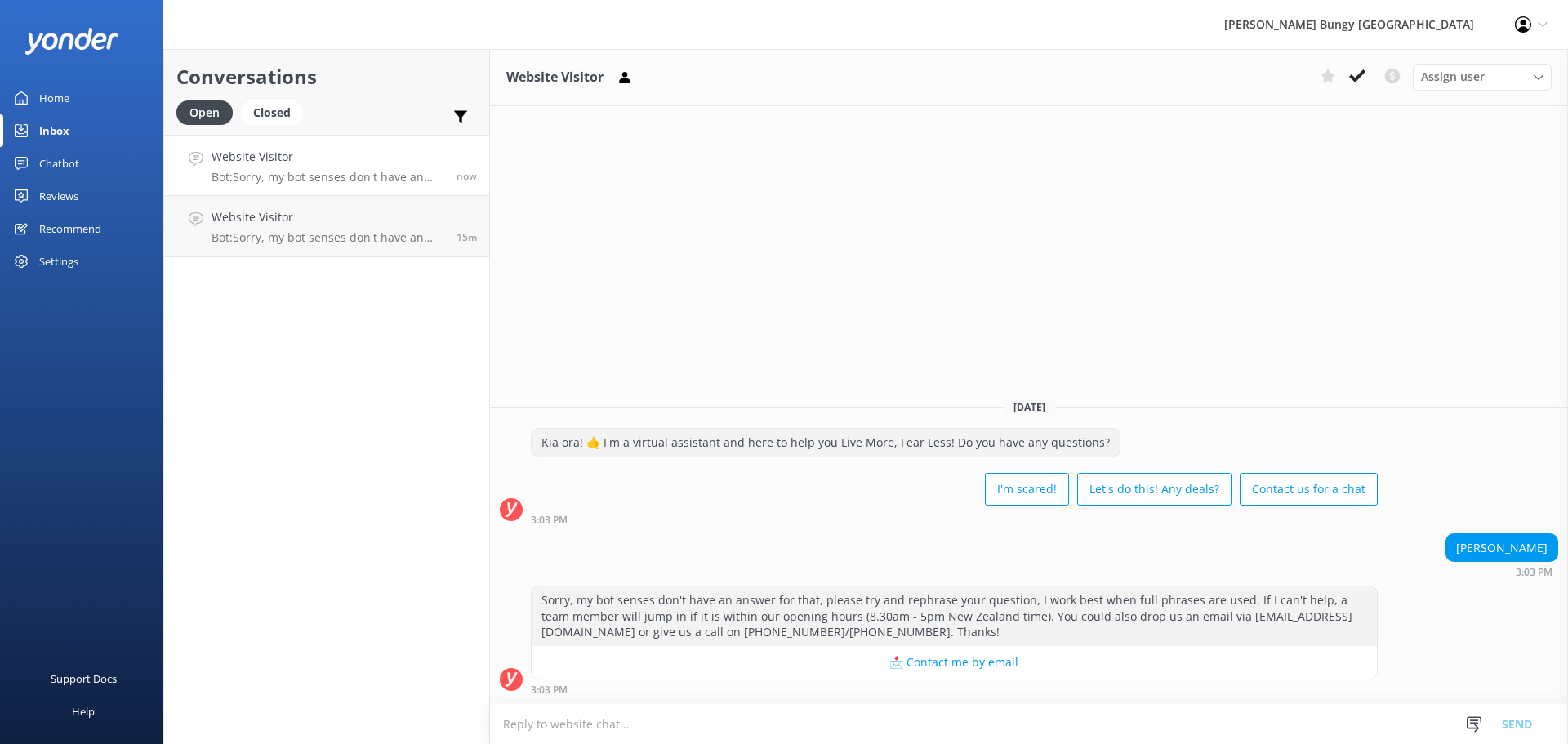
click at [1074, 723] on textarea at bounding box center [1029, 723] width 1078 height 40
type textarea "Hey [PERSON_NAME]! Sending through that payment link now :)"
click at [1527, 718] on button "Send" at bounding box center [1516, 723] width 61 height 41
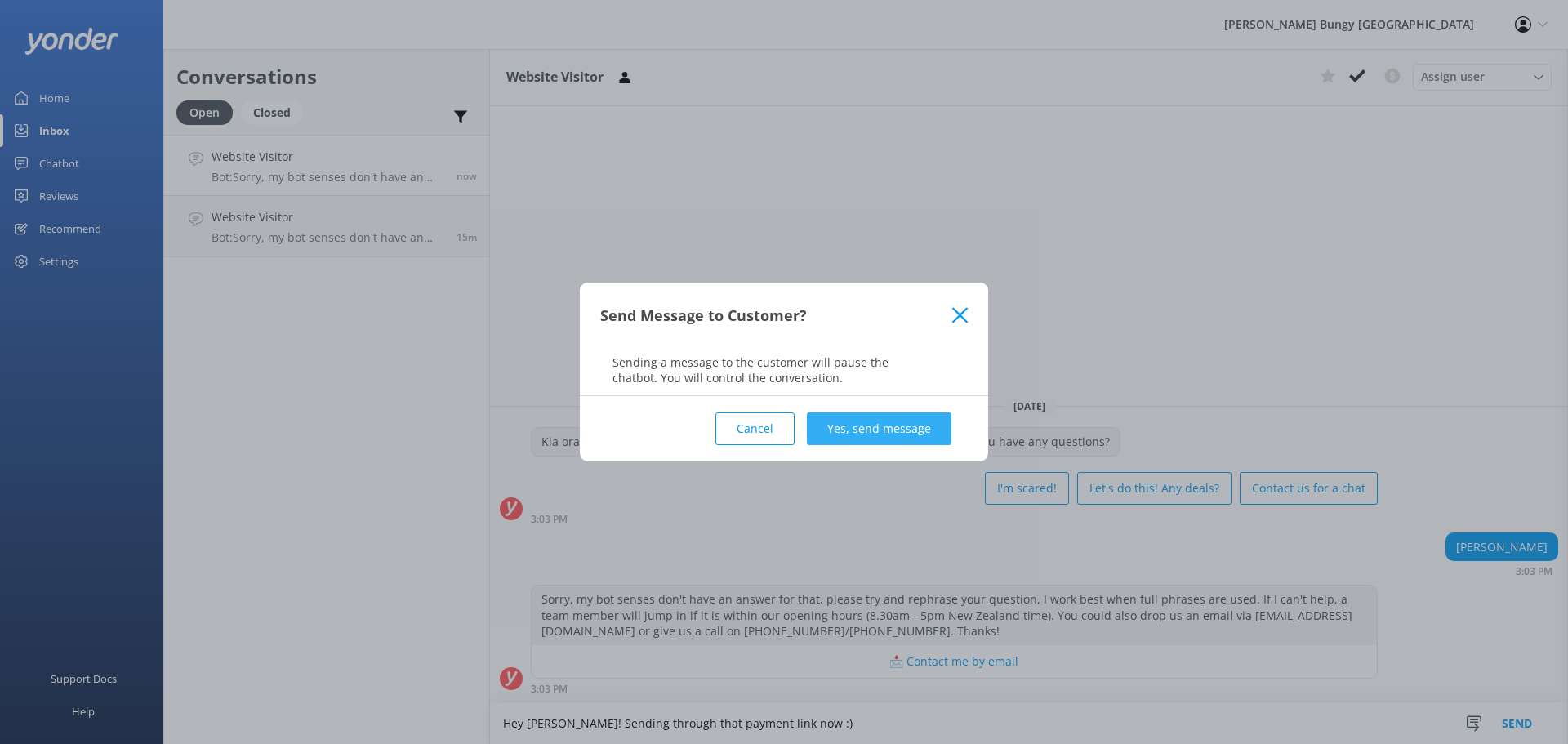
click at [841, 423] on button "Yes, send message" at bounding box center [879, 428] width 145 height 33
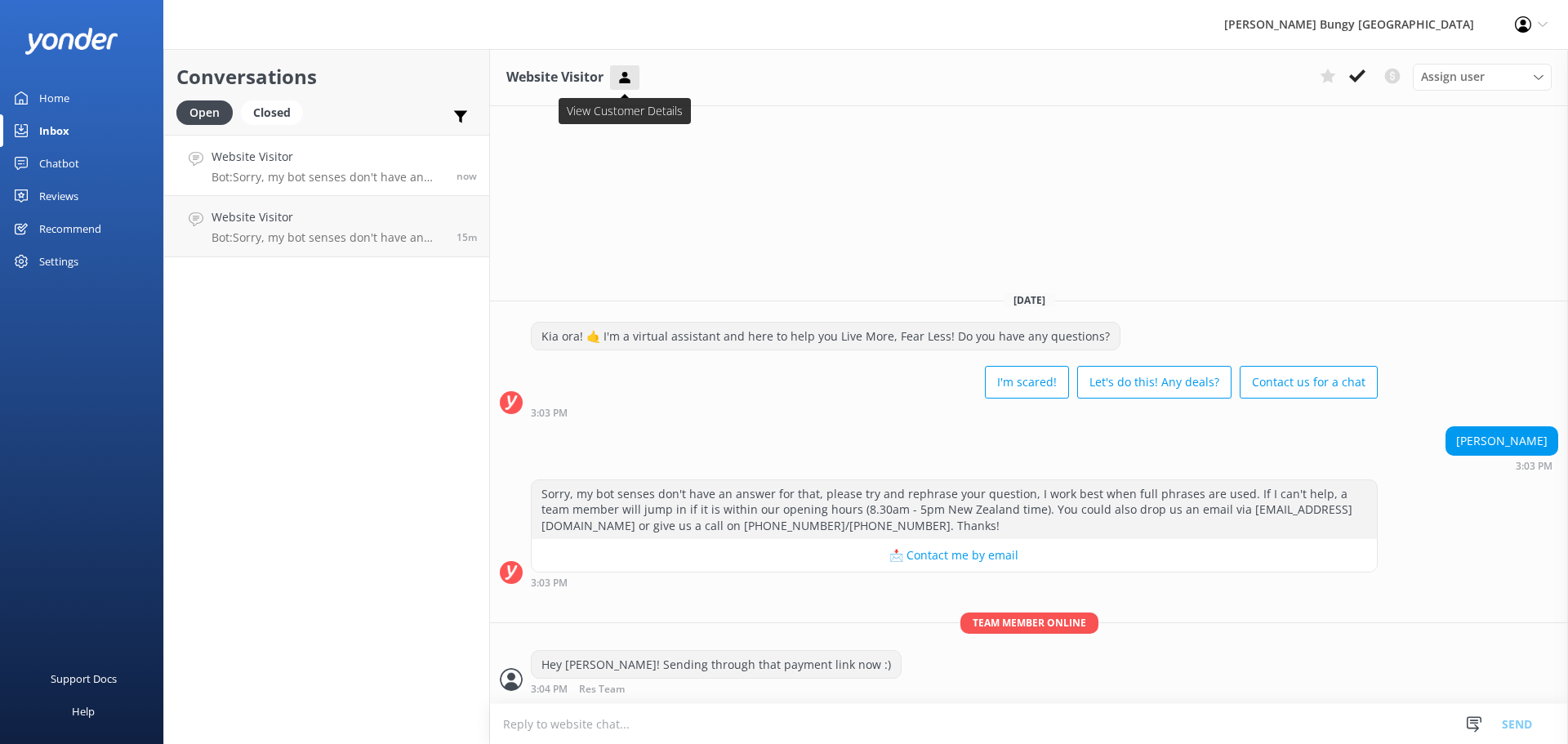
click at [637, 82] on button at bounding box center [624, 77] width 30 height 25
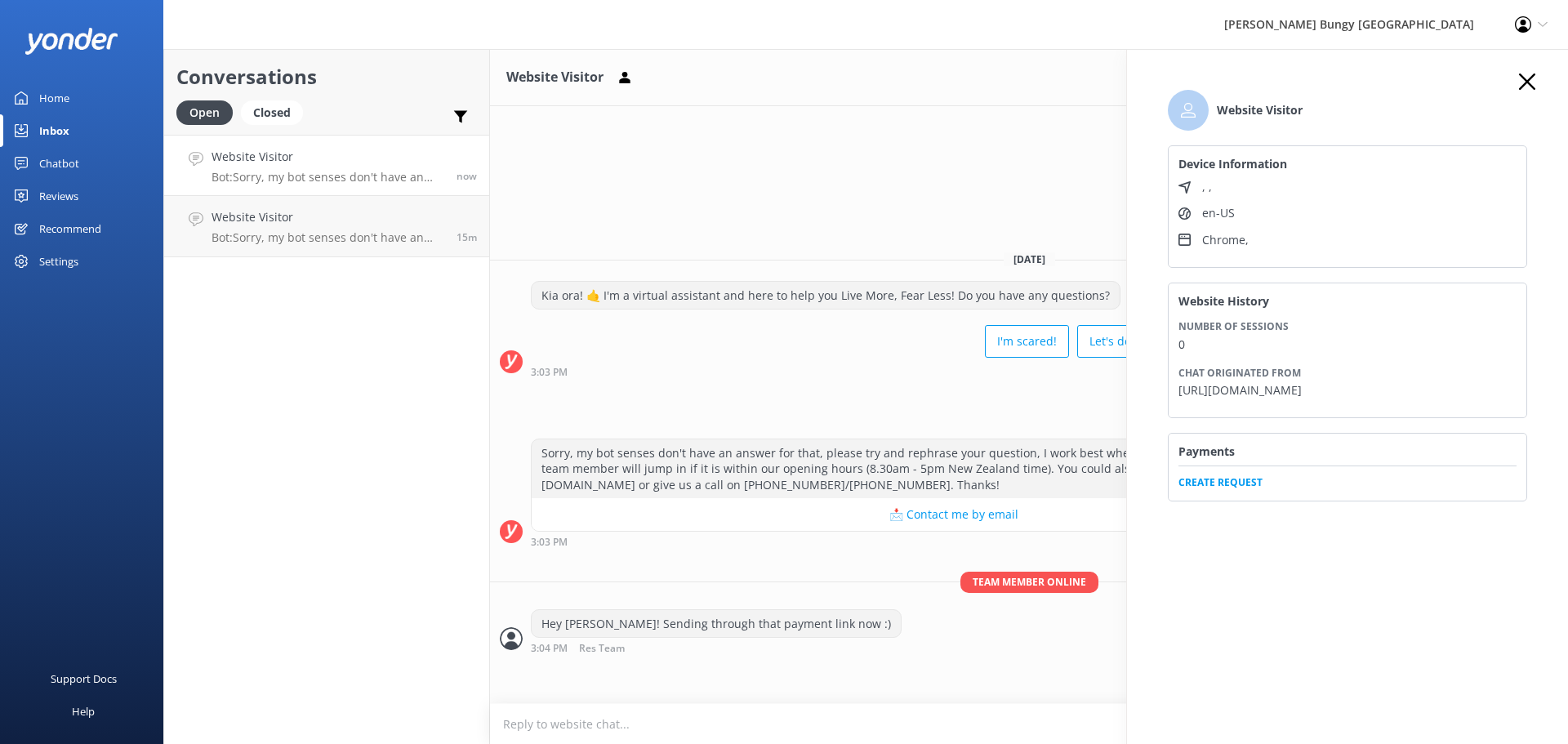
click at [1251, 490] on span "Create Request" at bounding box center [1347, 477] width 338 height 25
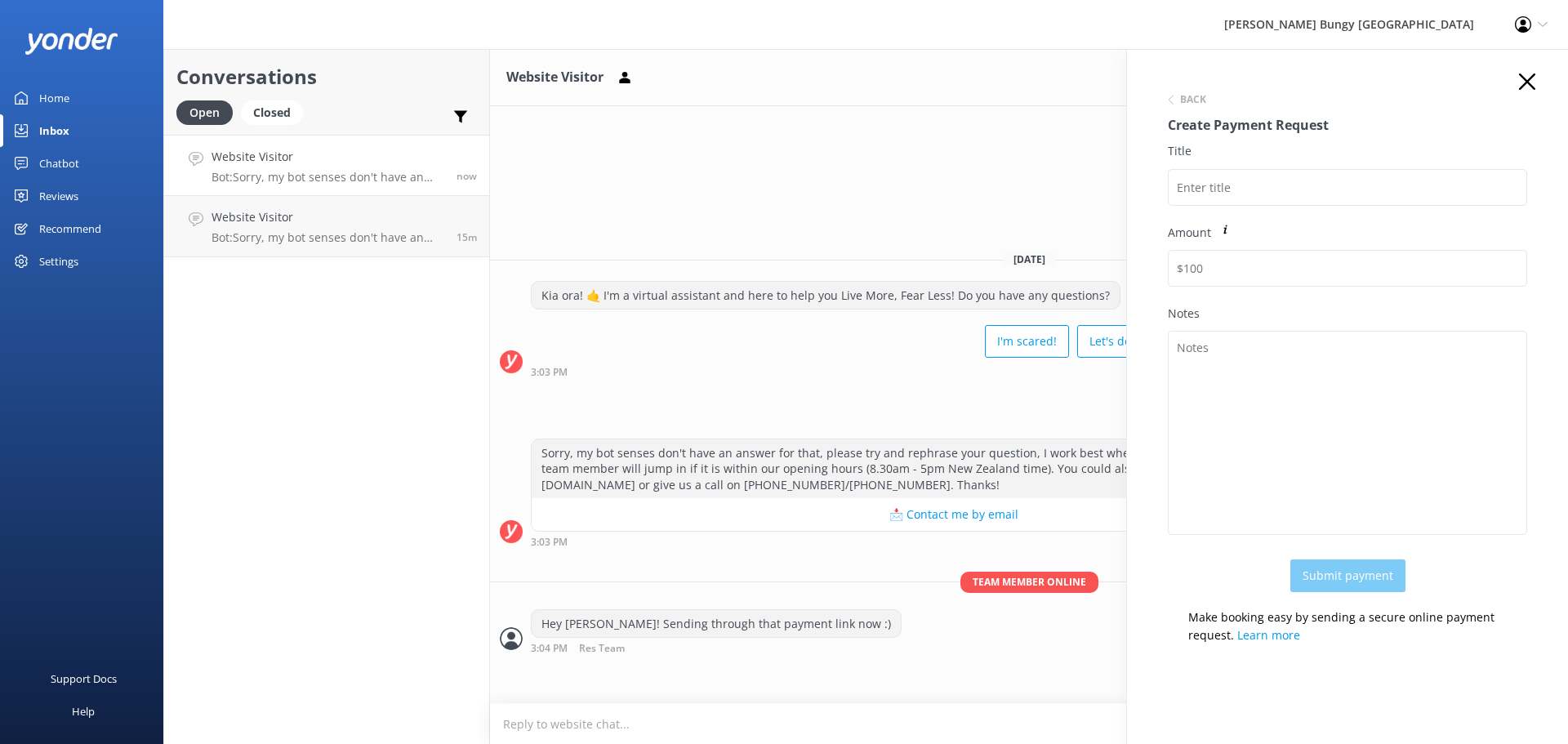
click at [1333, 167] on div "Title" at bounding box center [1347, 182] width 359 height 80
click at [1343, 183] on input "Title" at bounding box center [1347, 187] width 359 height 36
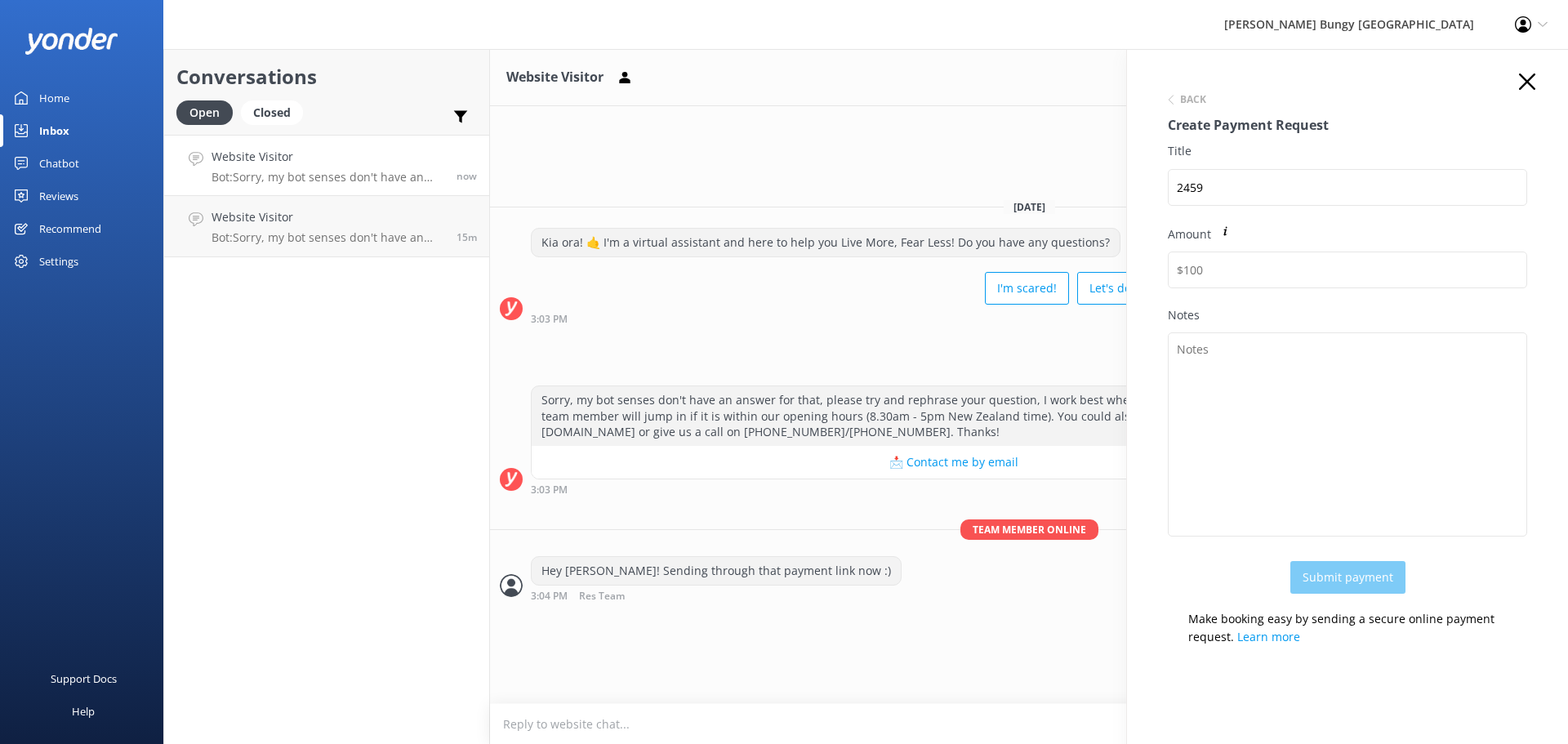
click at [765, 337] on div "Kate Forster 3:03 PM" at bounding box center [1029, 355] width 1078 height 45
click at [1542, 78] on div "Back Create Payment Request Title 2459 Amount Notes Submit payment Make booking…" at bounding box center [1347, 421] width 441 height 744
click at [1521, 83] on icon "button" at bounding box center [1527, 81] width 16 height 16
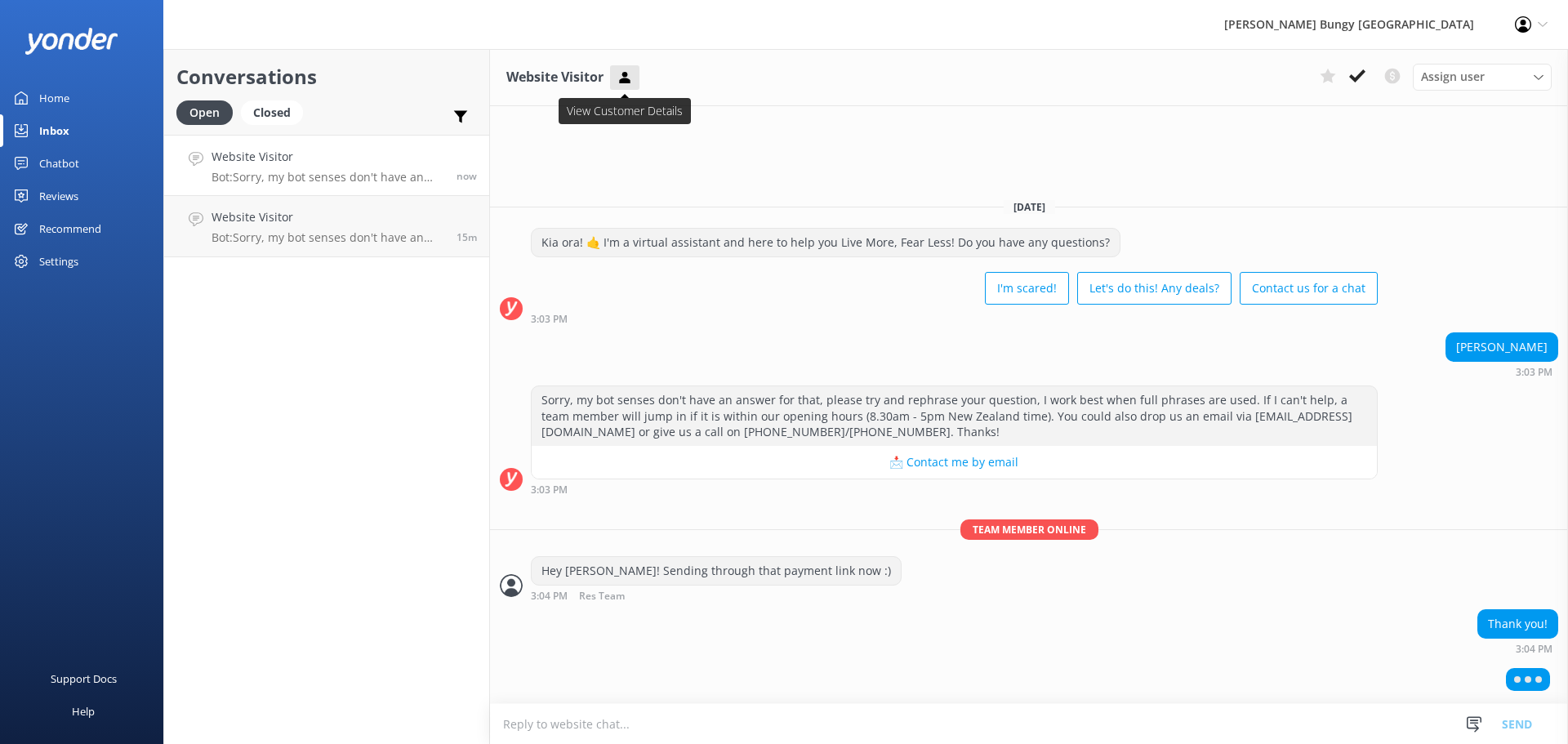
click at [631, 76] on icon at bounding box center [624, 77] width 16 height 16
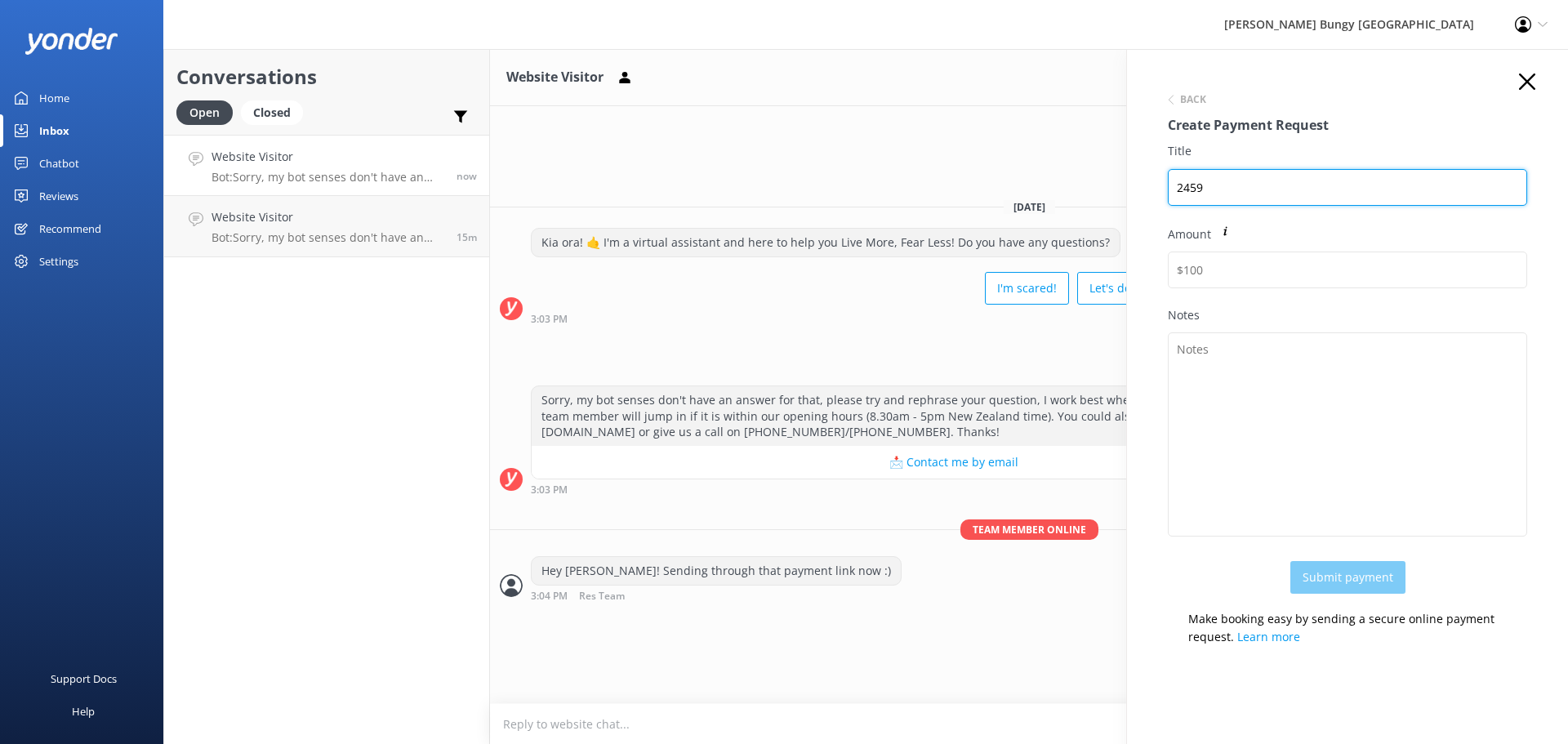
click at [1263, 196] on input "2459" at bounding box center [1347, 187] width 359 height 36
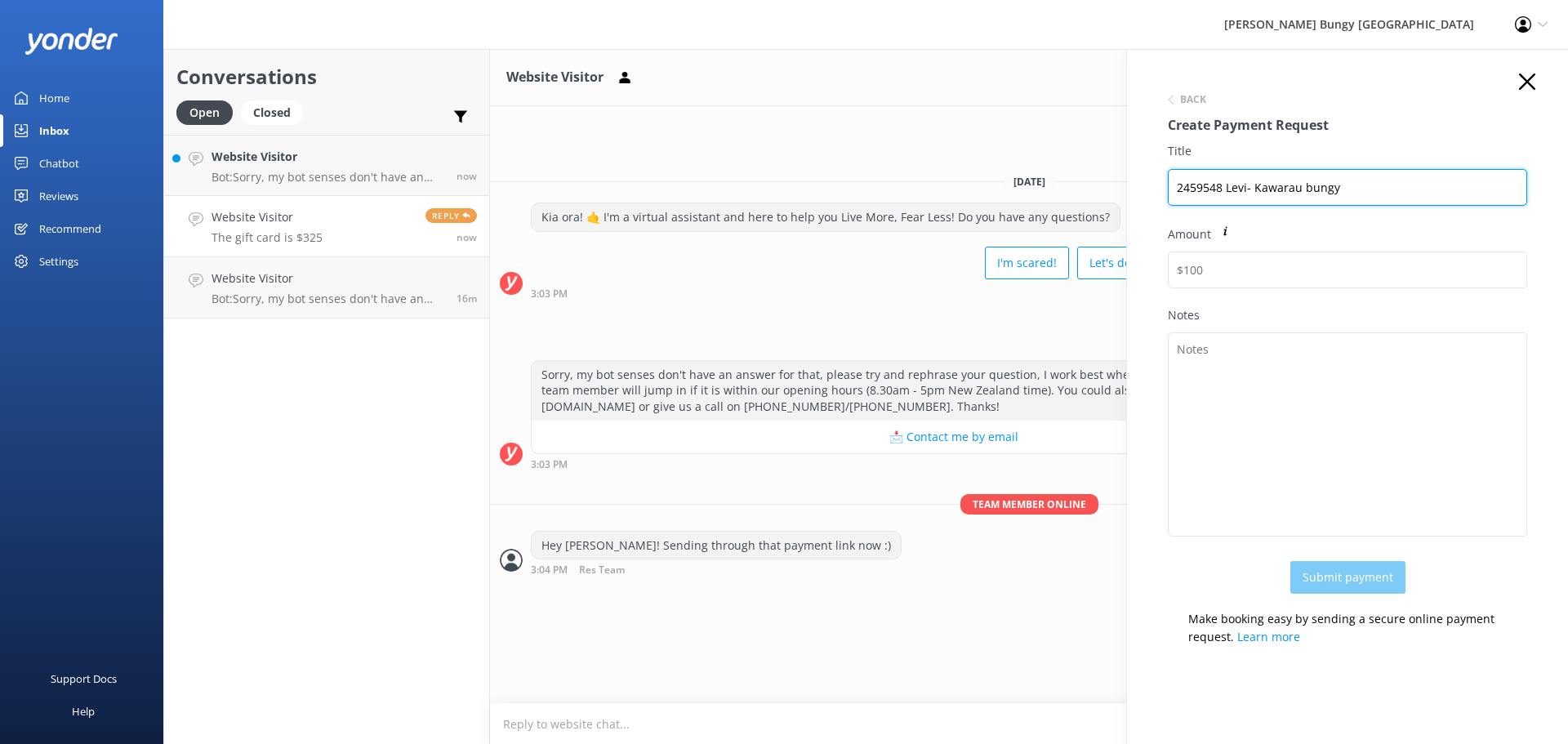
type input "2459548 Levi- Kawarau bungy"
drag, startPoint x: 1390, startPoint y: 183, endPoint x: 1115, endPoint y: 200, distance: 275.5
click at [1115, 200] on div "Conversations Open Closed Important Converted Assigned to me Unassigned Website…" at bounding box center [865, 396] width 1405 height 695
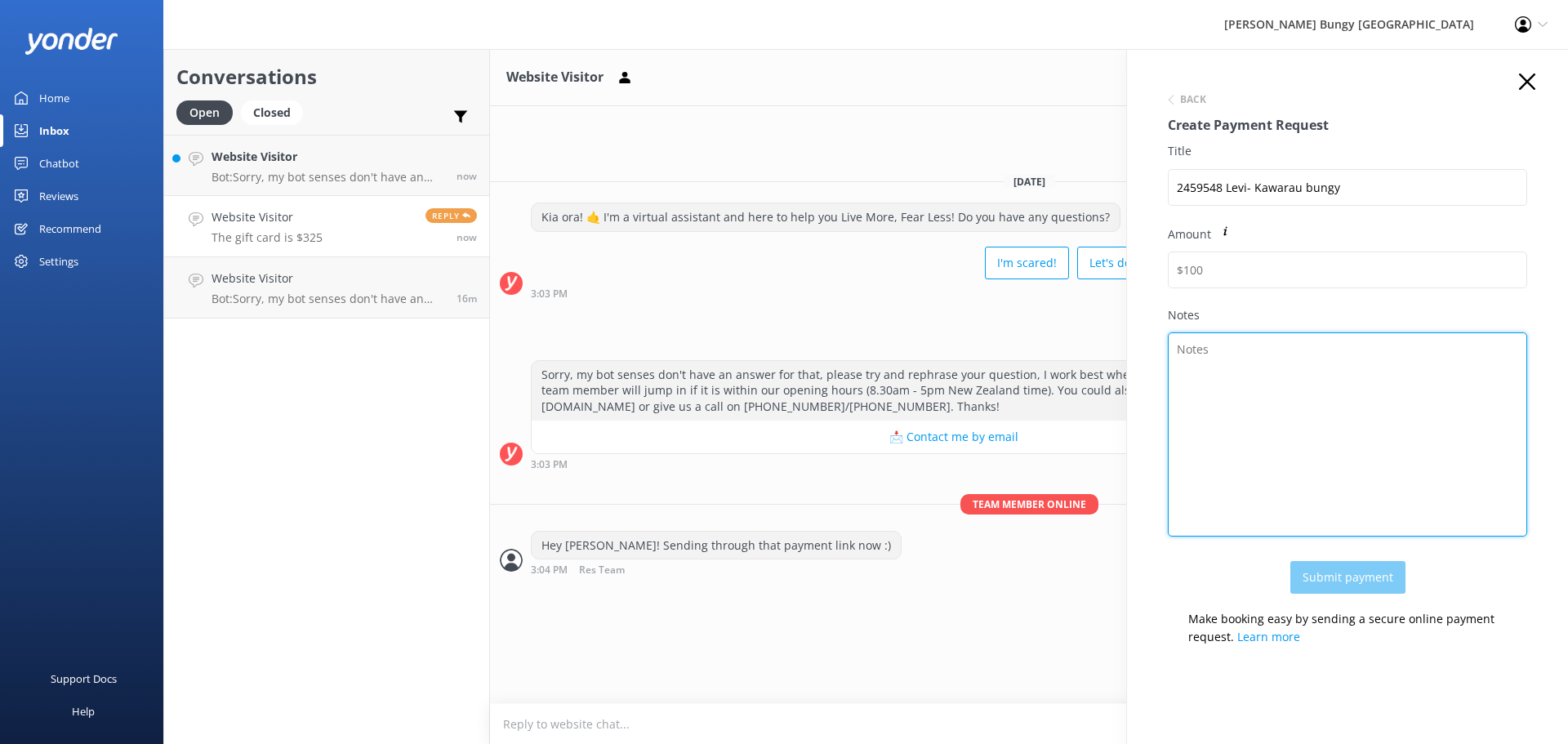
click at [1192, 361] on textarea "Notes" at bounding box center [1347, 434] width 359 height 204
paste textarea "2459548 Levi- Kawarau bungy"
type textarea "2459548 Levi- Kawarau bungy"
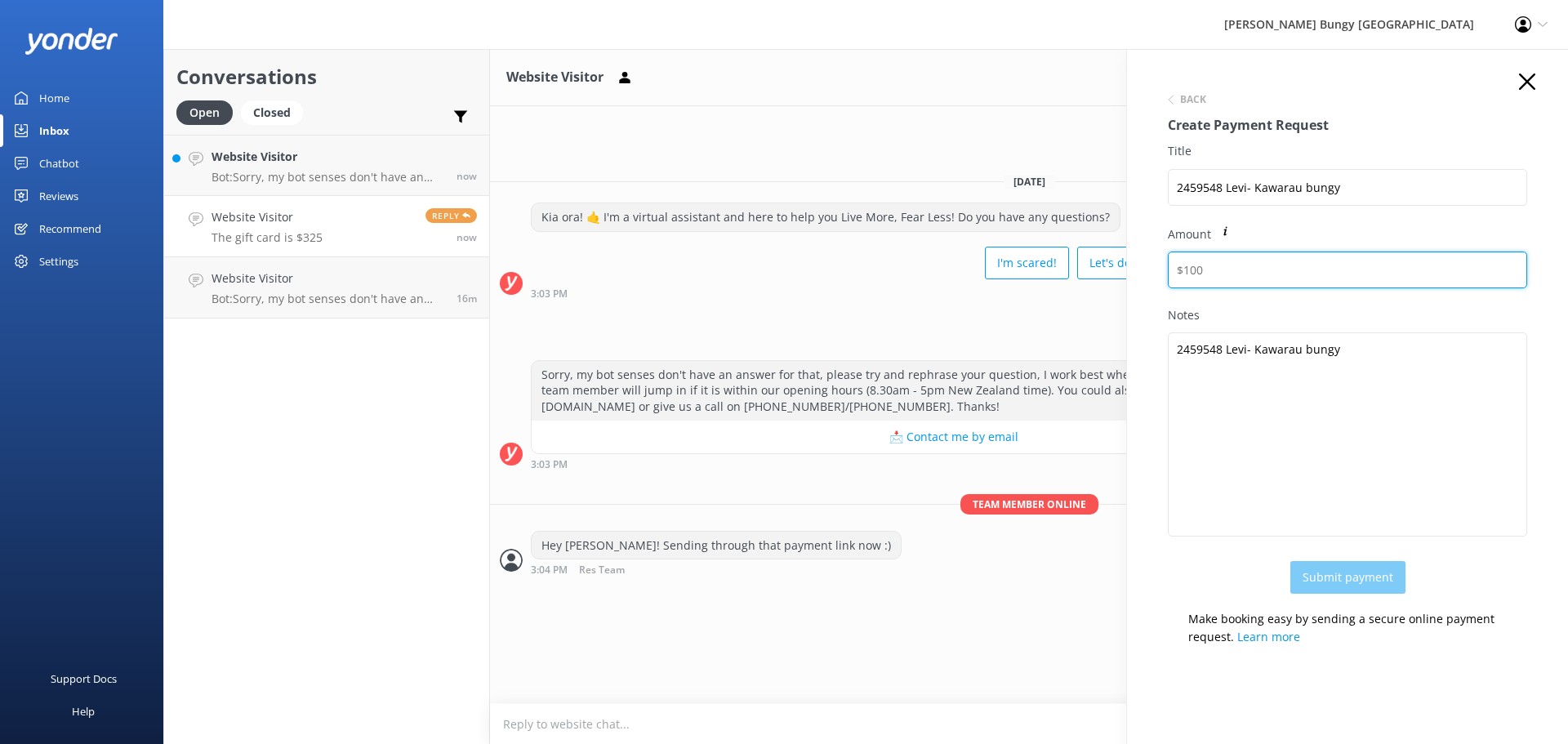
click at [1216, 254] on input "Amount" at bounding box center [1347, 269] width 359 height 36
type input "320"
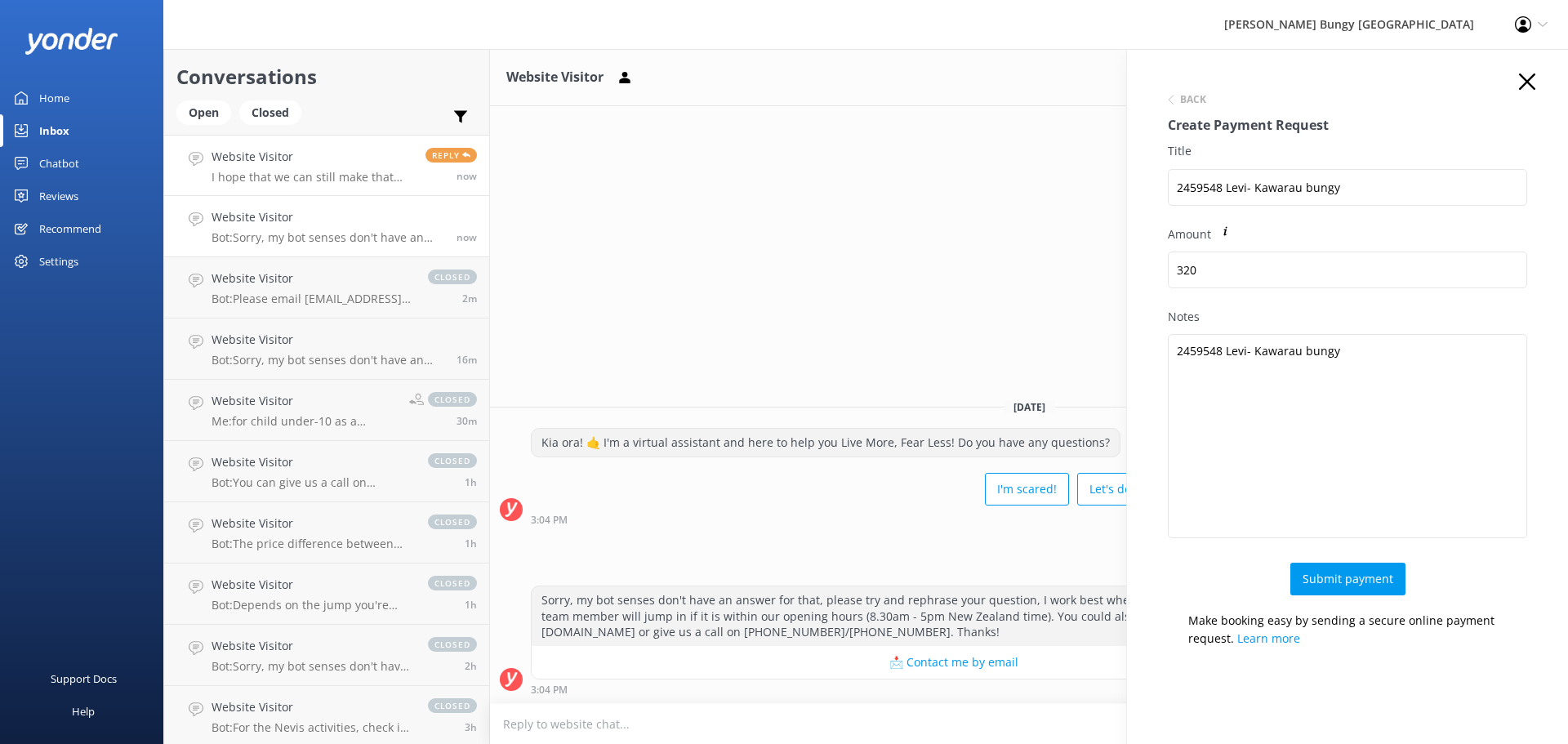
click at [259, 173] on p "I hope that we can still make that work" at bounding box center [312, 177] width 202 height 14
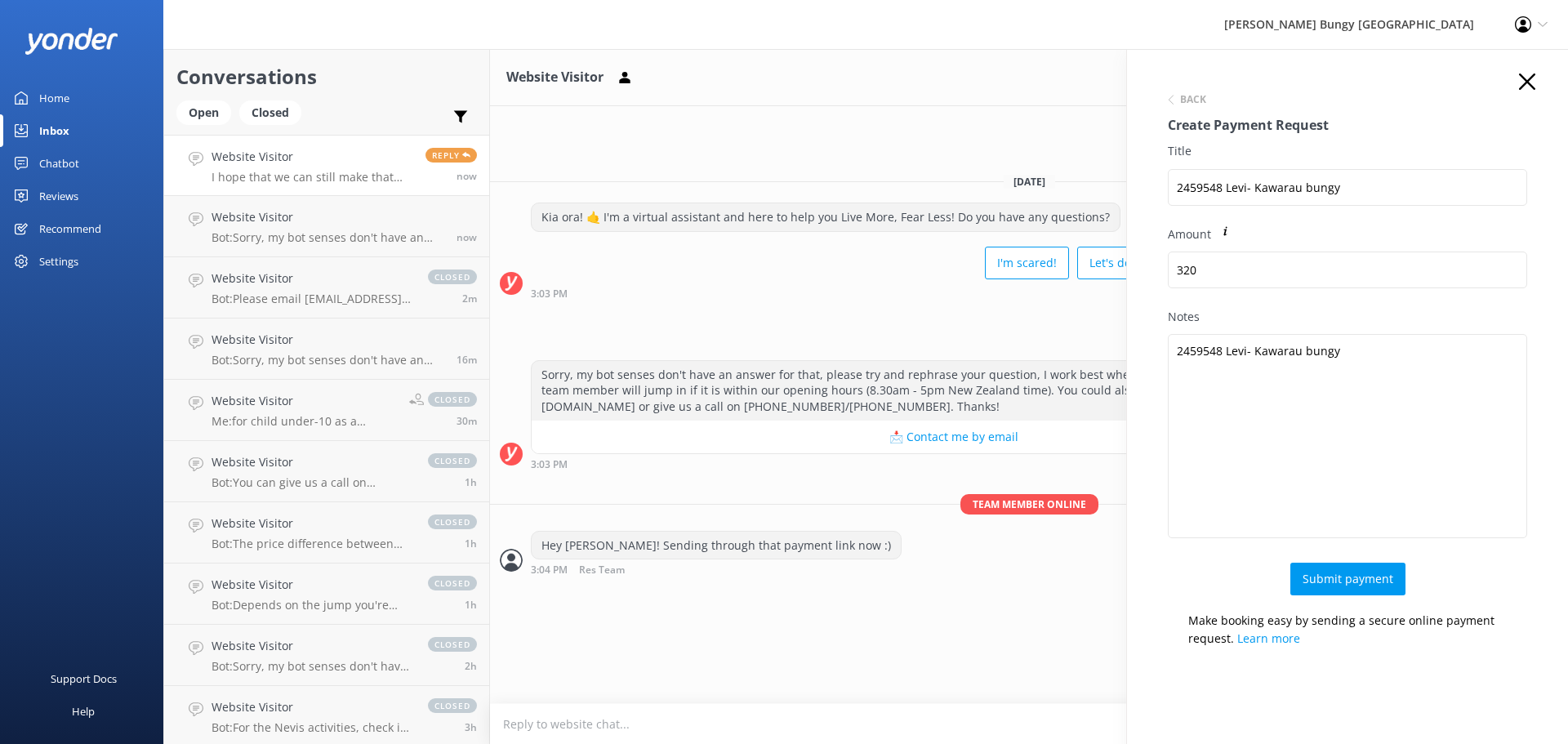
click at [1028, 594] on div "Thank you!" at bounding box center [1029, 601] width 1078 height 34
click at [1351, 581] on button "Submit payment" at bounding box center [1348, 578] width 115 height 33
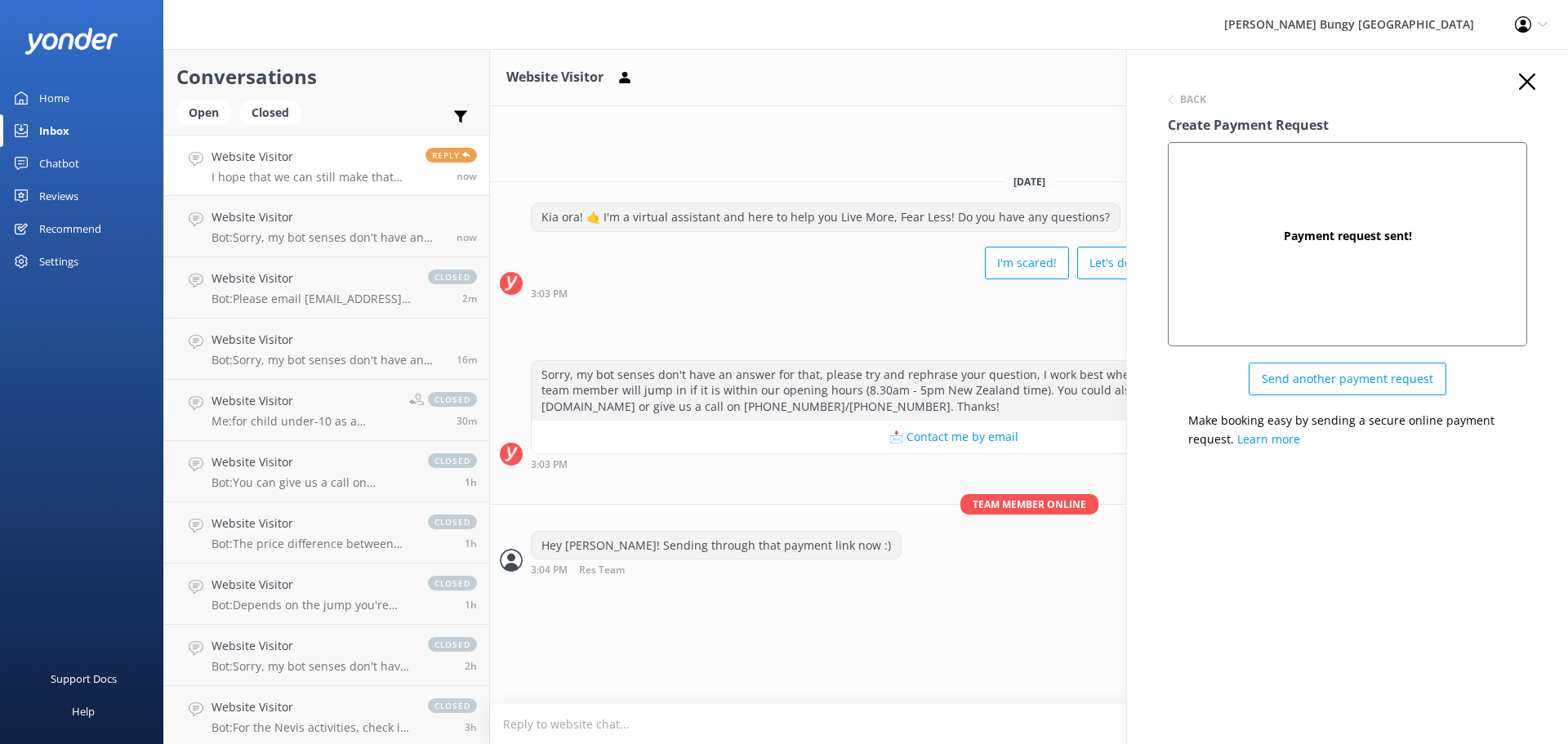
scroll to position [48, 0]
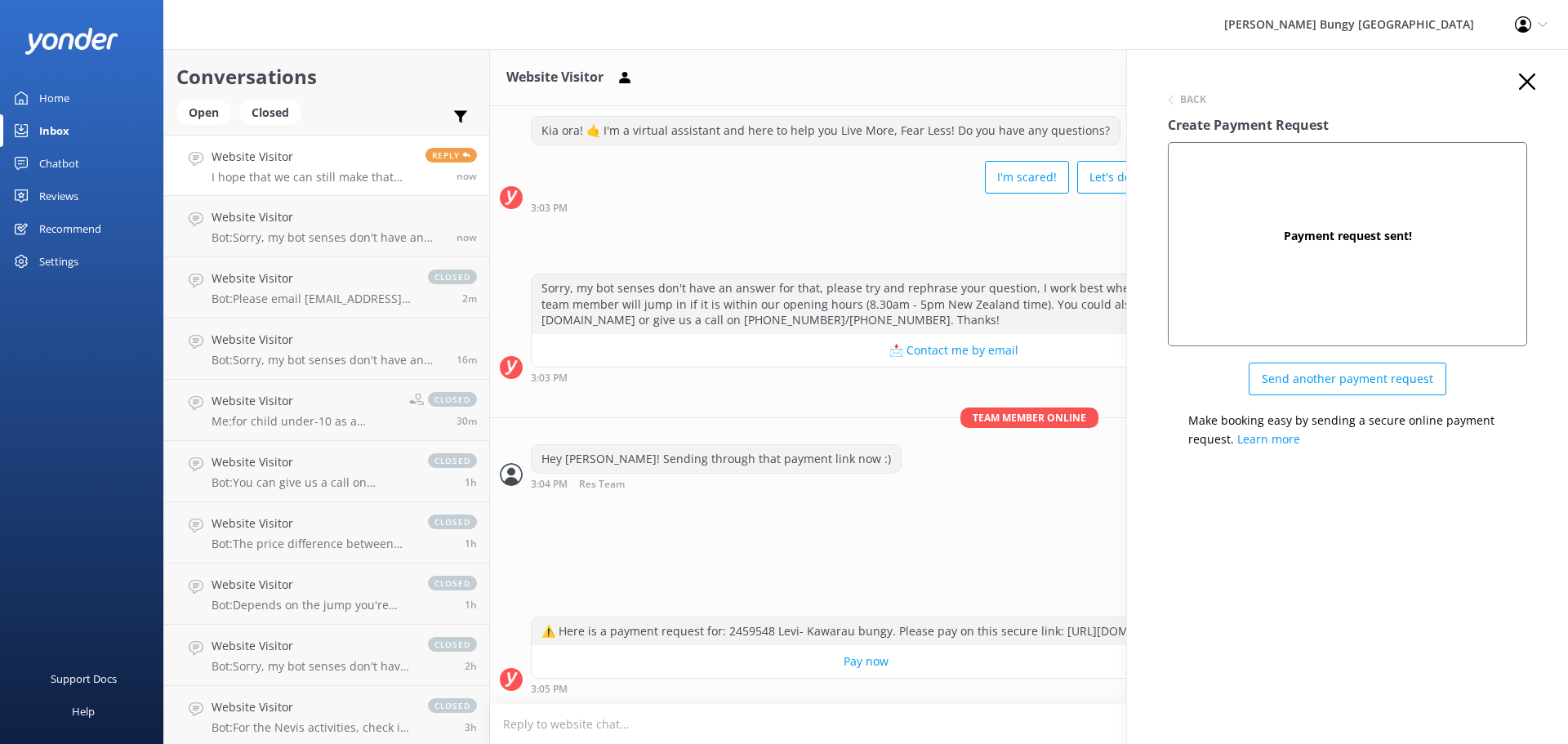
click at [1529, 85] on icon "button" at bounding box center [1527, 81] width 16 height 16
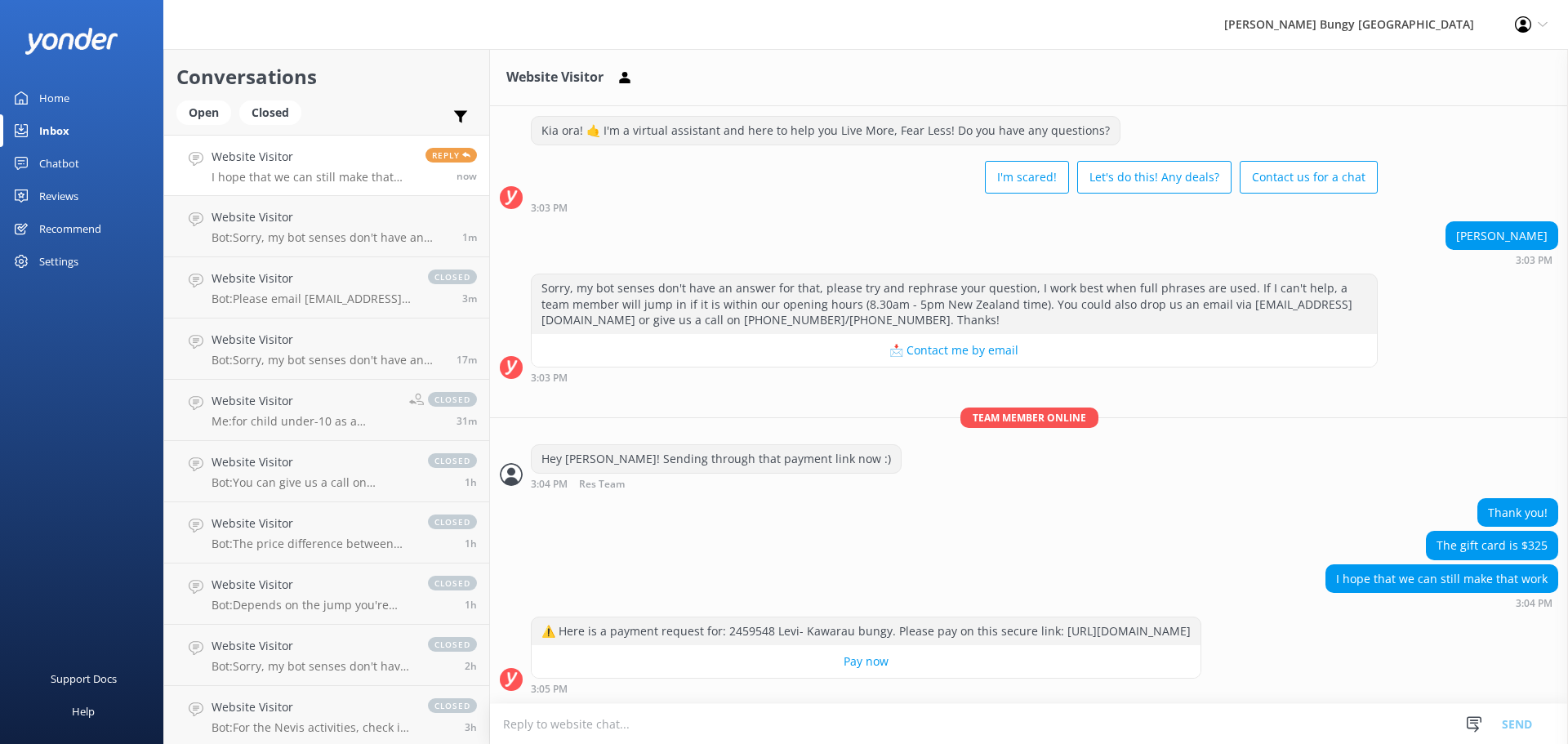
click at [1070, 730] on textarea at bounding box center [1029, 723] width 1078 height 40
type textarea "Fingers crossed!"
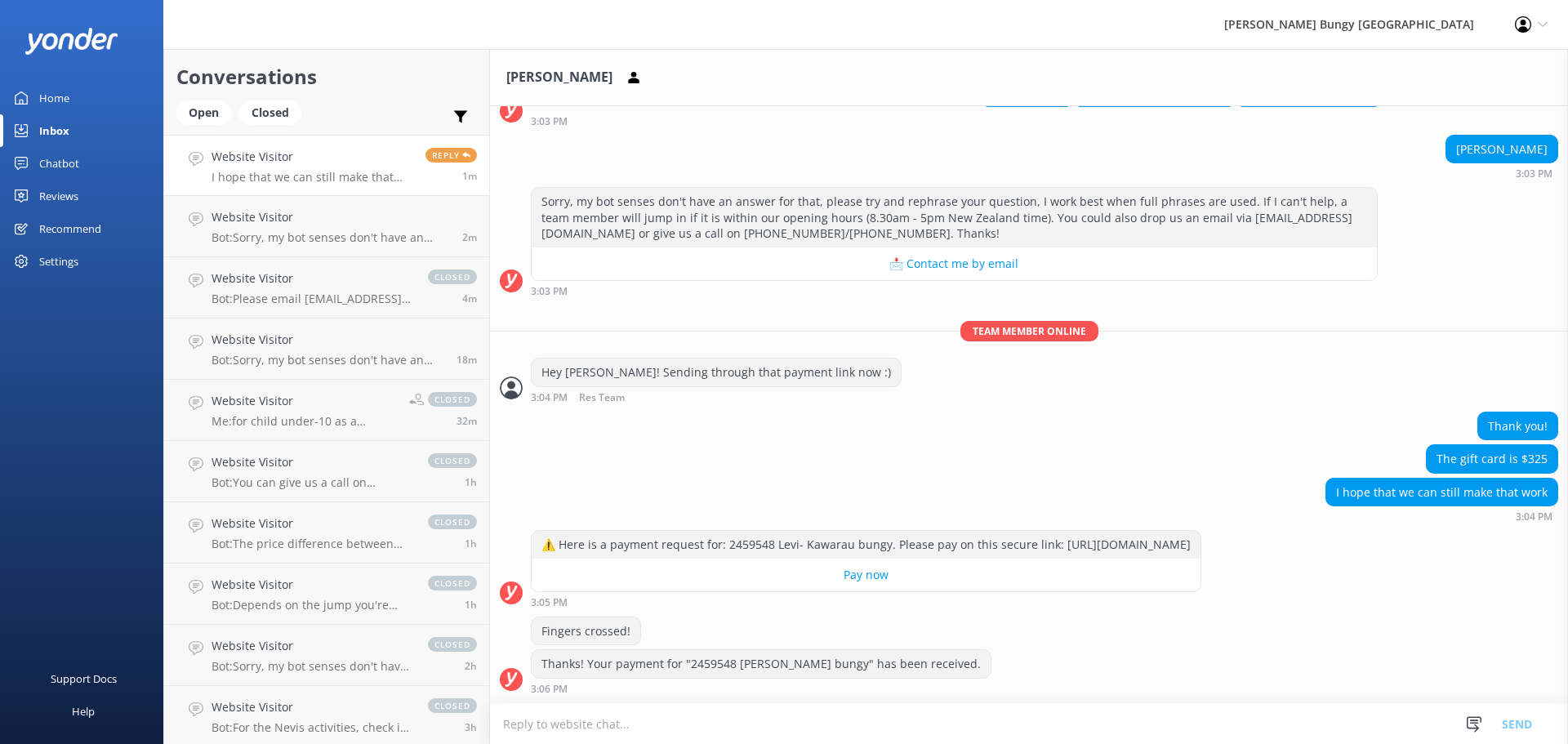
scroll to position [135, 0]
drag, startPoint x: 738, startPoint y: 741, endPoint x: 743, endPoint y: 725, distance: 16.8
click at [738, 741] on textarea at bounding box center [1029, 723] width 1078 height 40
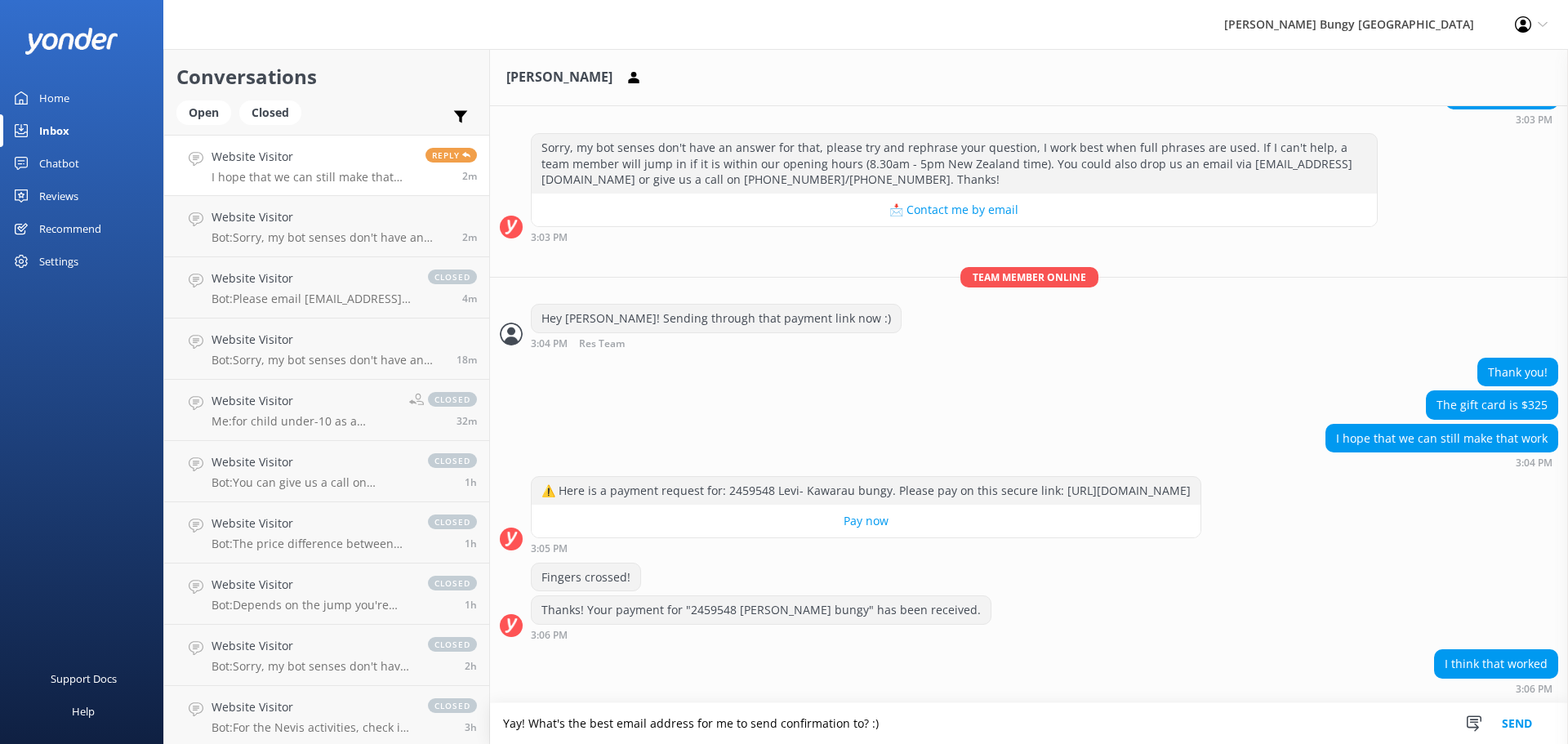
click at [516, 725] on textarea "Yay! What's the best email address for me to send confirmation to? :)" at bounding box center [1029, 723] width 1078 height 41
type textarea "Yay that worked! What's the best email address for me to send confirmation to? …"
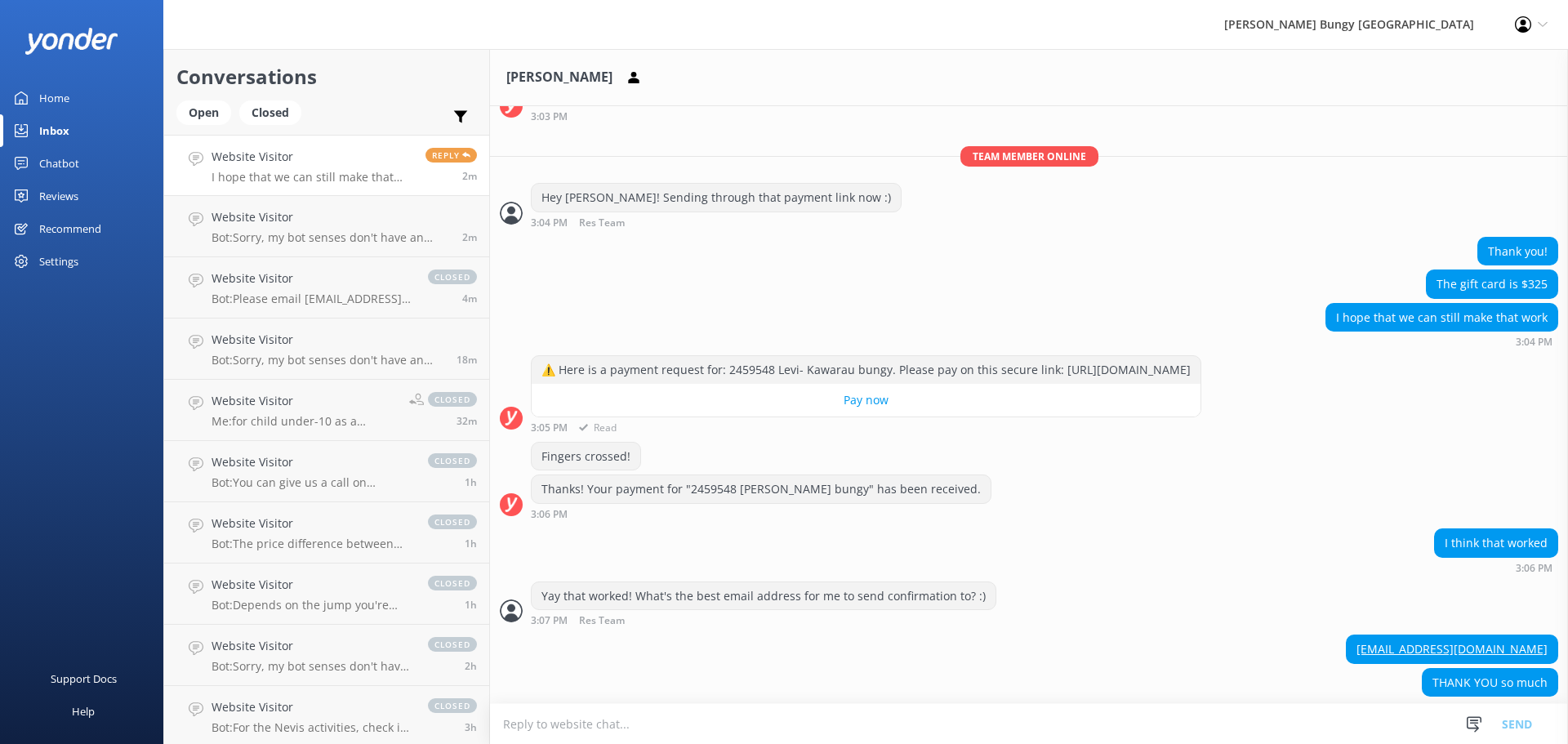
scroll to position [328, 0]
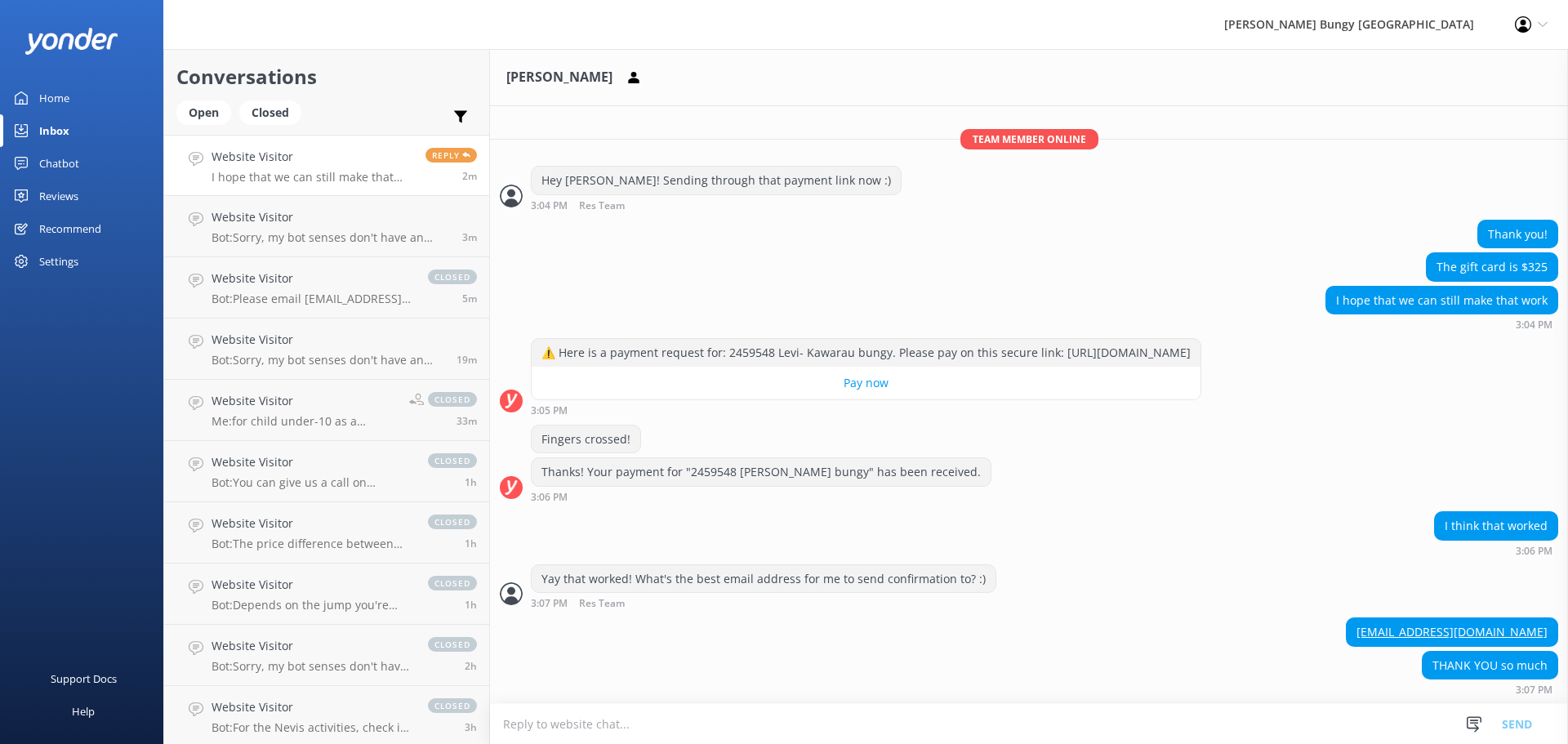
click at [1118, 718] on textarea at bounding box center [1029, 723] width 1078 height 40
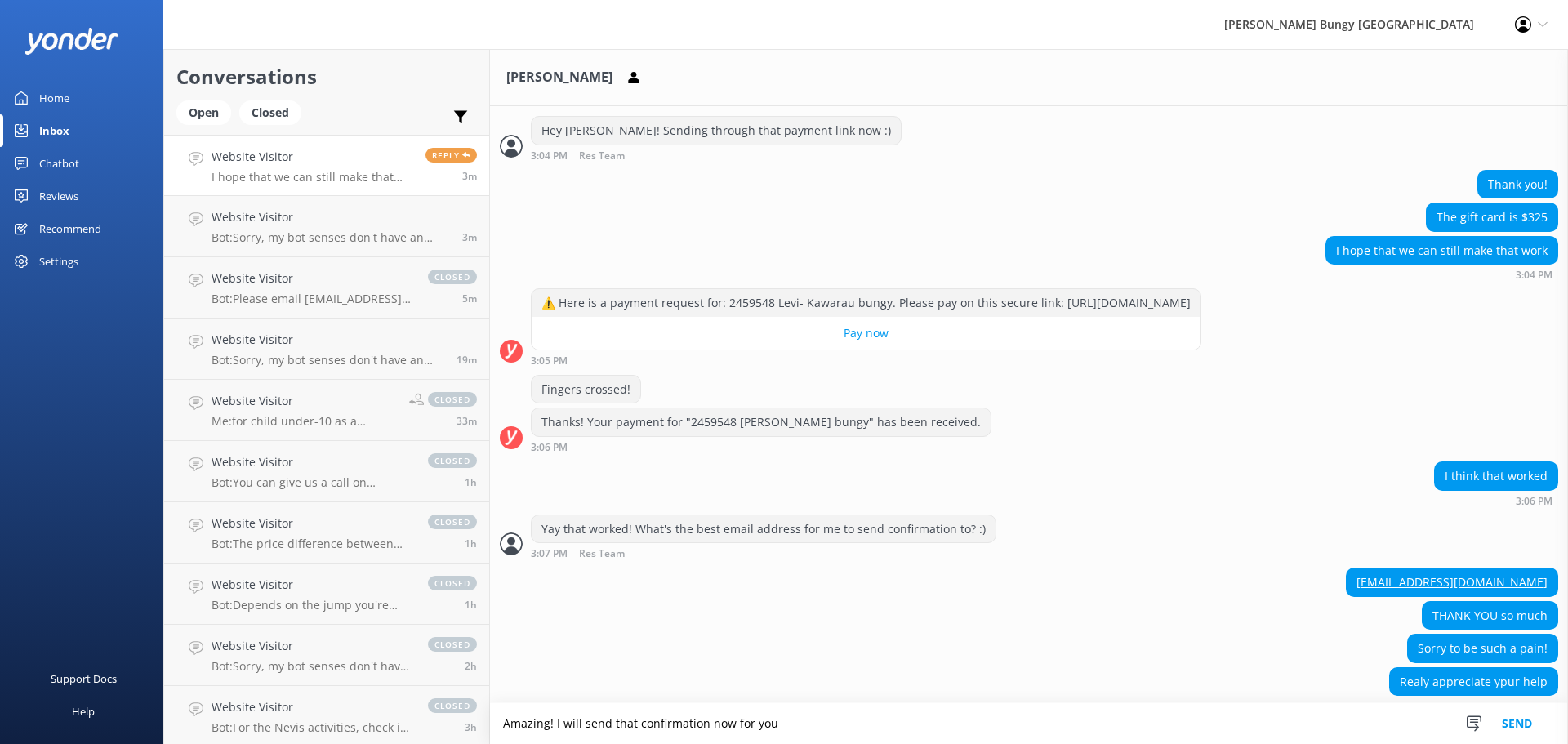
scroll to position [394, 0]
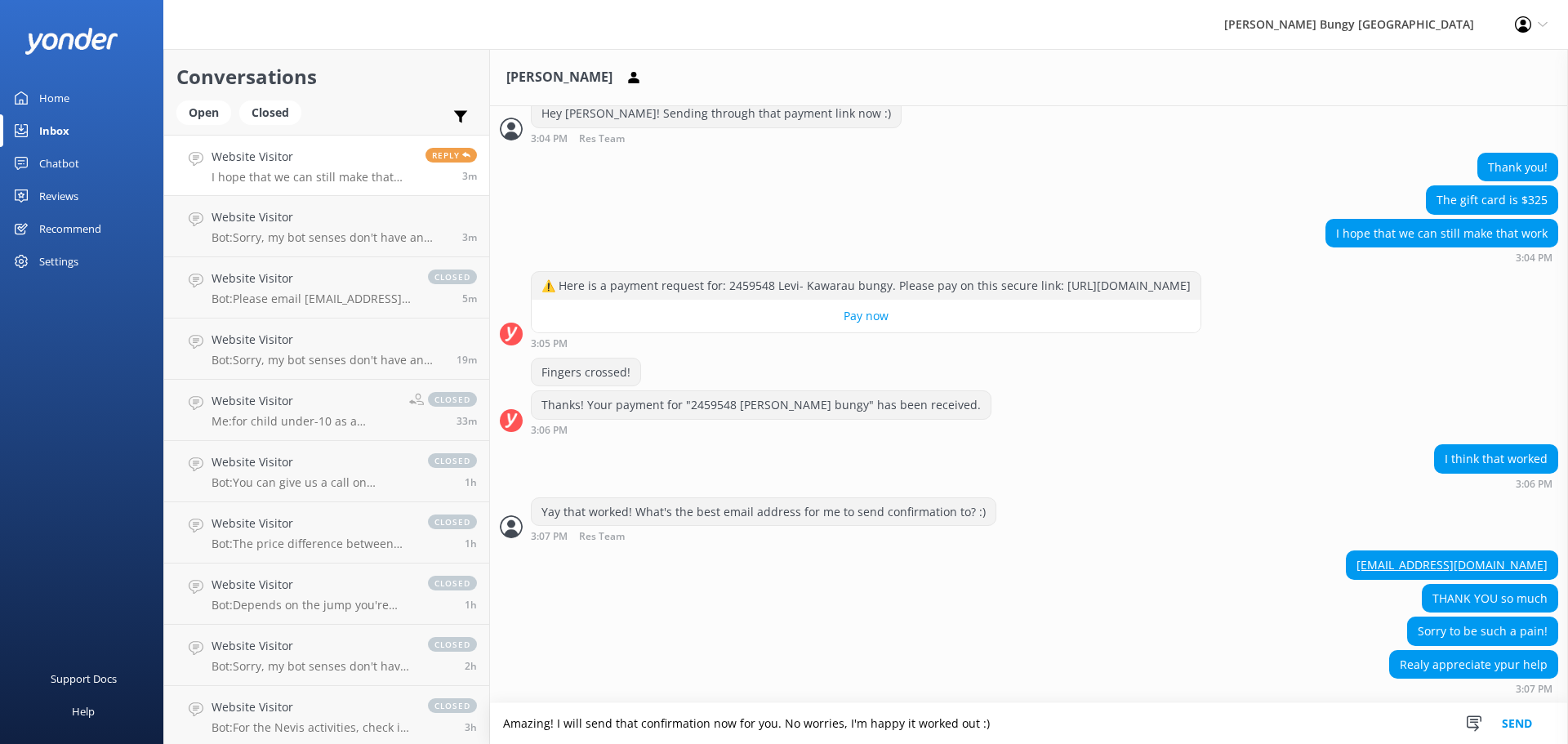
type textarea "Amazing! I will send that confirmation now for you. No worries, I'm happy it wo…"
click at [1527, 729] on button "Send" at bounding box center [1516, 723] width 61 height 41
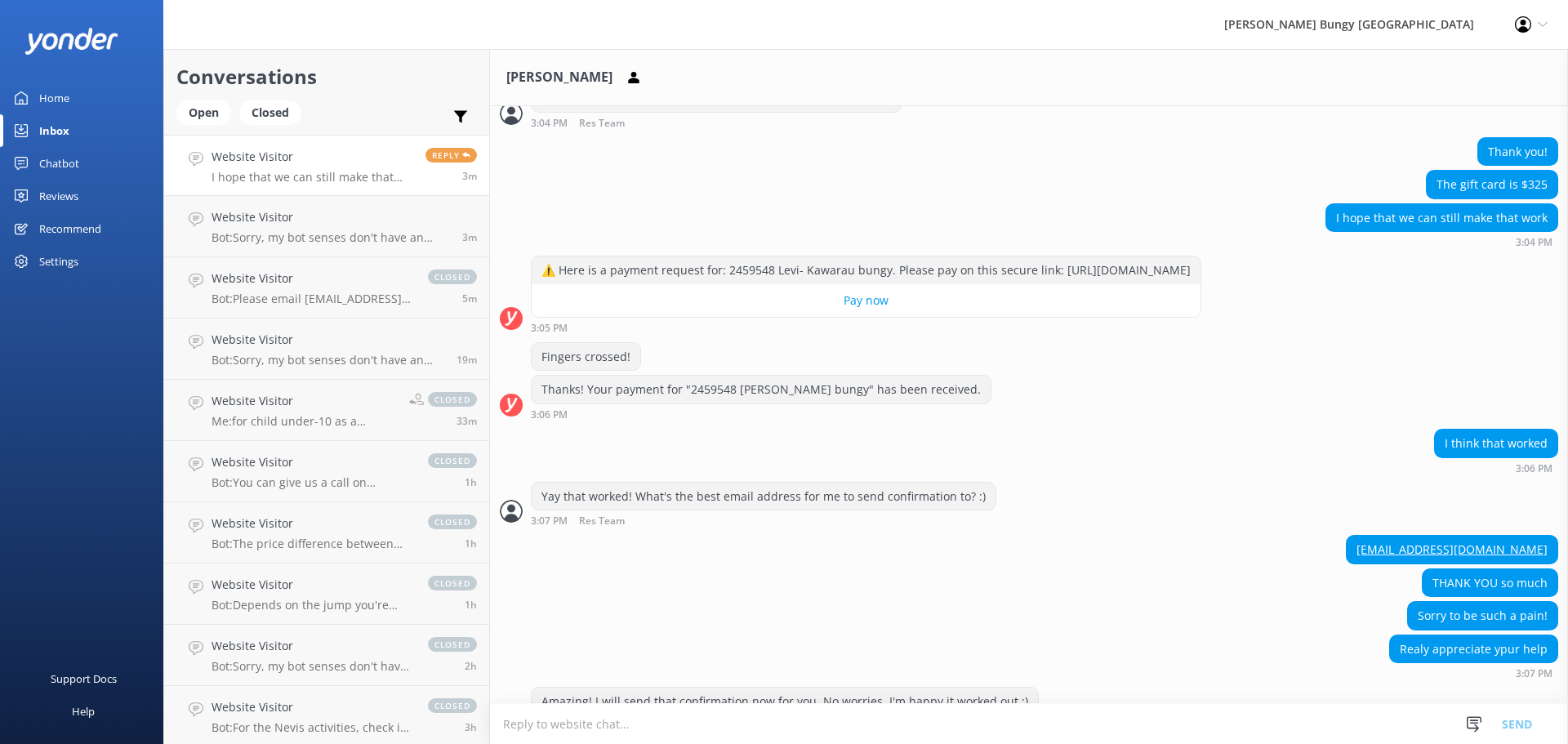
scroll to position [448, 0]
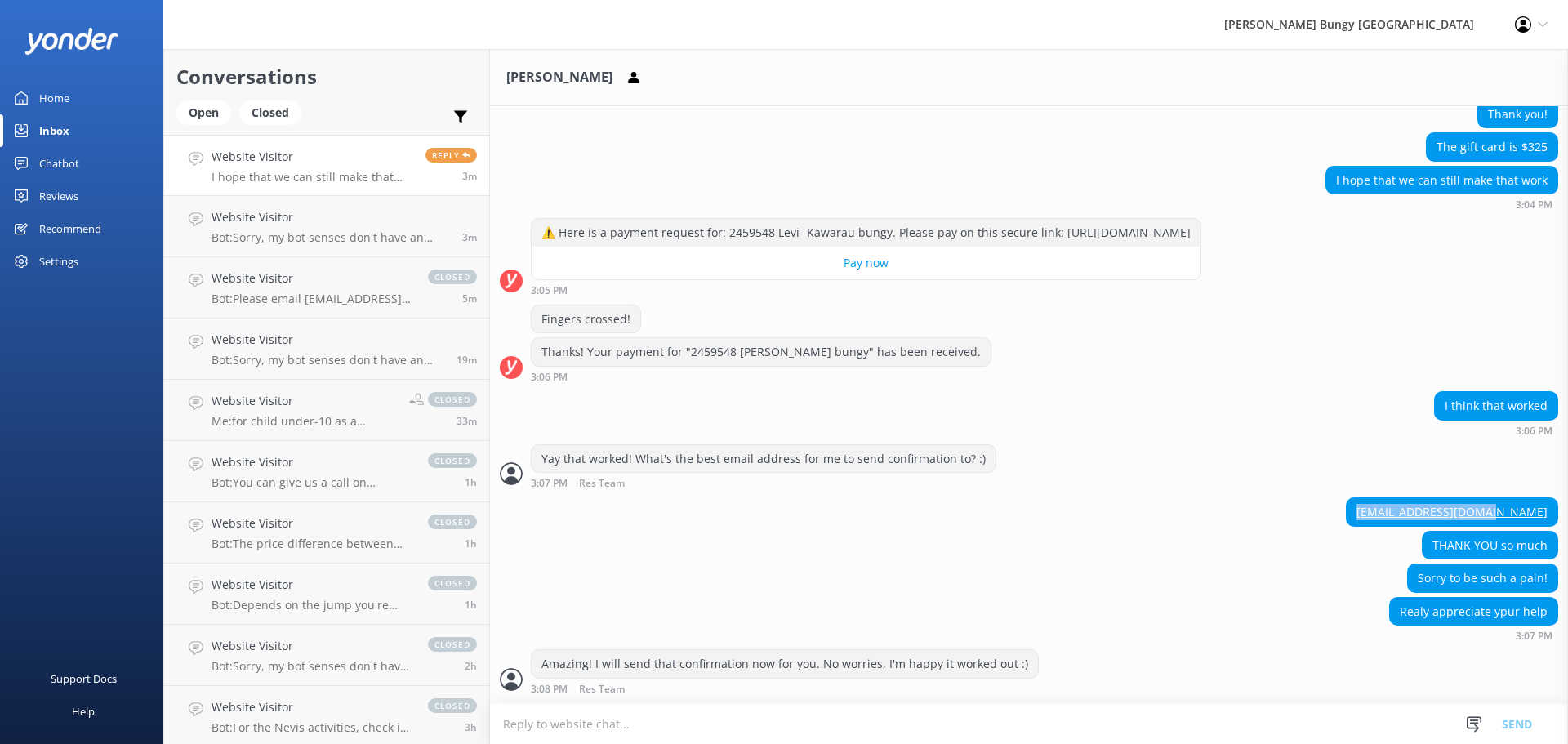
drag, startPoint x: 1379, startPoint y: 513, endPoint x: 1536, endPoint y: 512, distance: 157.0
click at [1536, 513] on div "[EMAIL_ADDRESS][DOMAIN_NAME]" at bounding box center [1029, 514] width 1078 height 34
copy link "[EMAIL_ADDRESS][DOMAIN_NAME]"
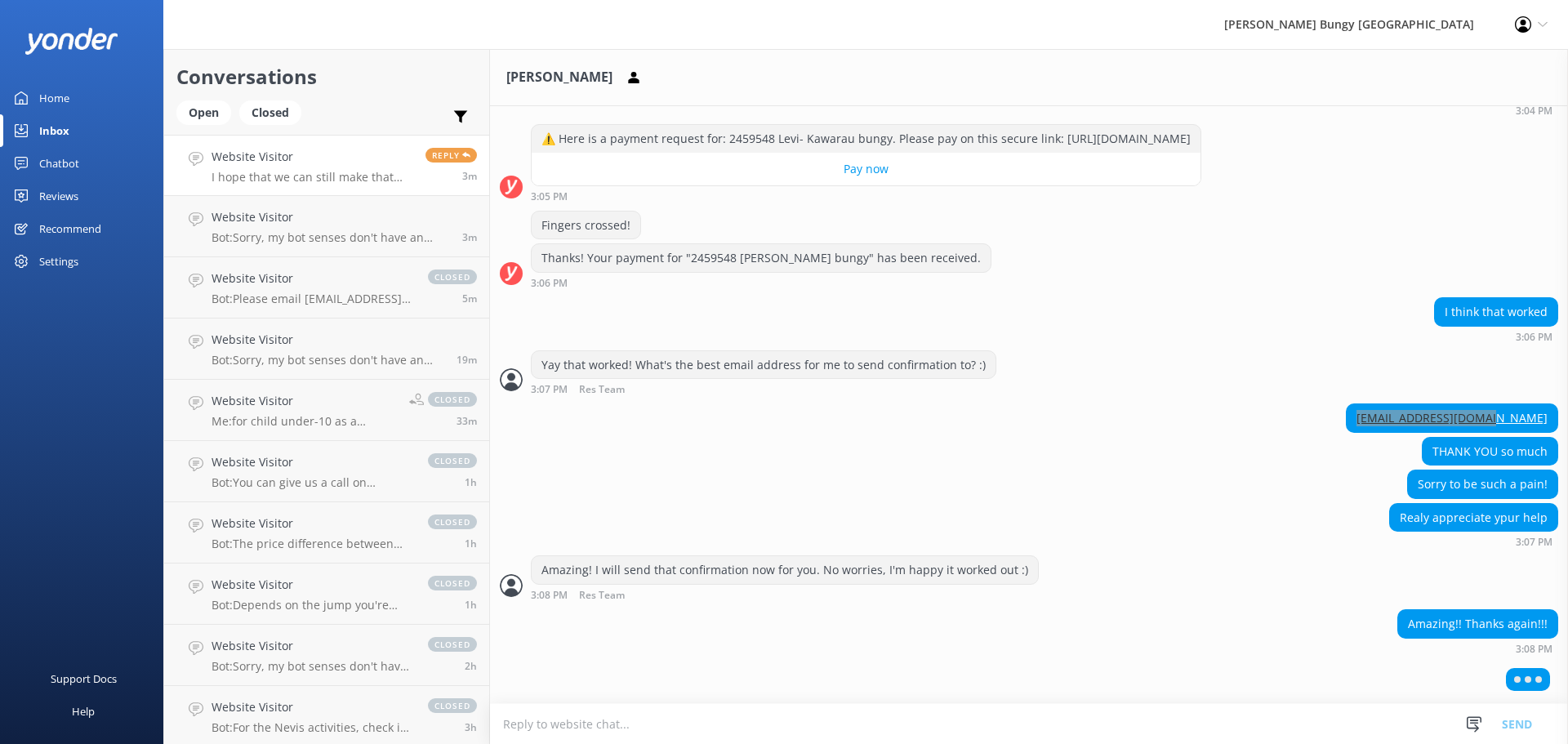
scroll to position [499, 0]
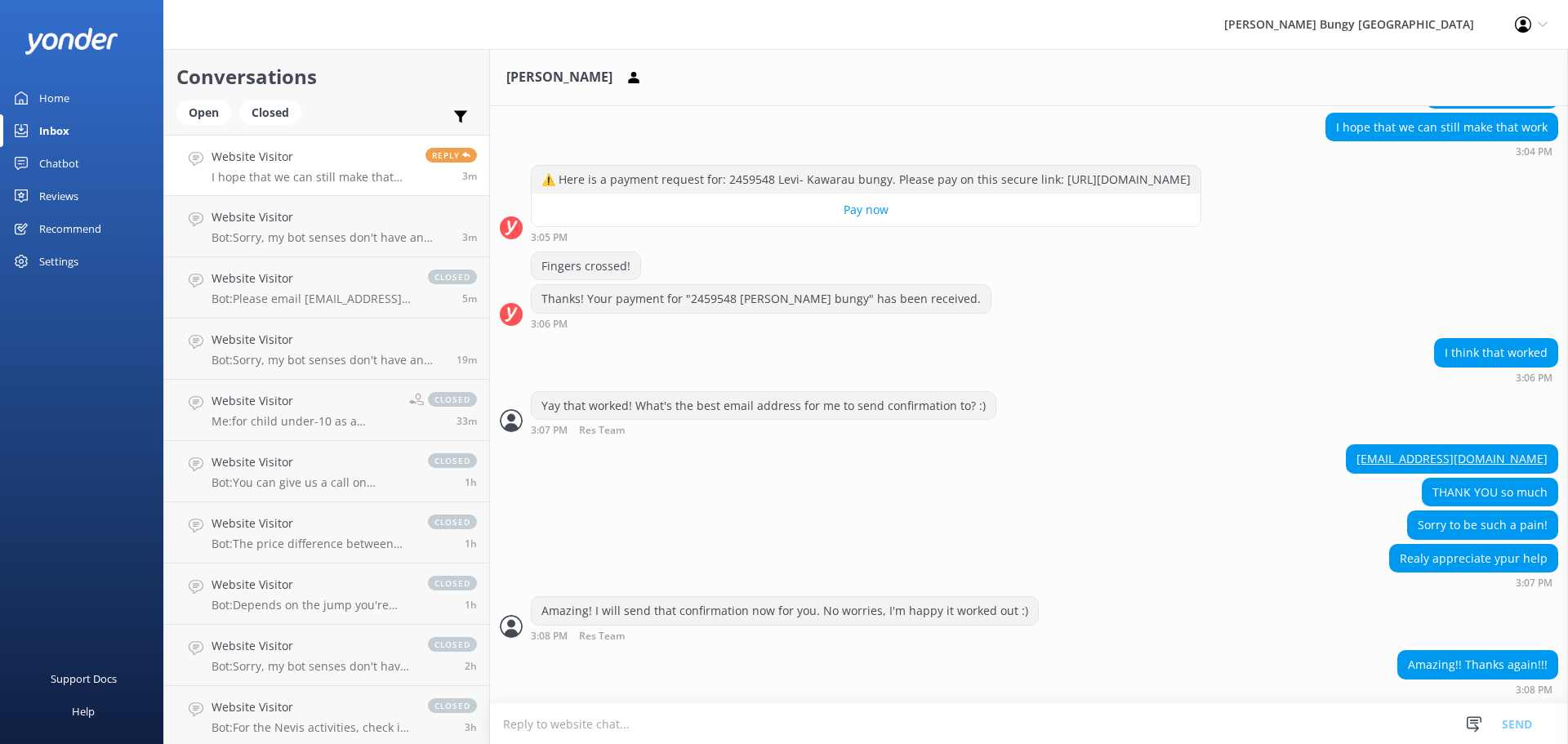
click at [1073, 730] on textarea at bounding box center [1029, 723] width 1078 height 40
type textarea "My pleasure! Enjoy the rest of your day [PERSON_NAME] :)"
click at [1512, 723] on button "Send" at bounding box center [1516, 723] width 61 height 41
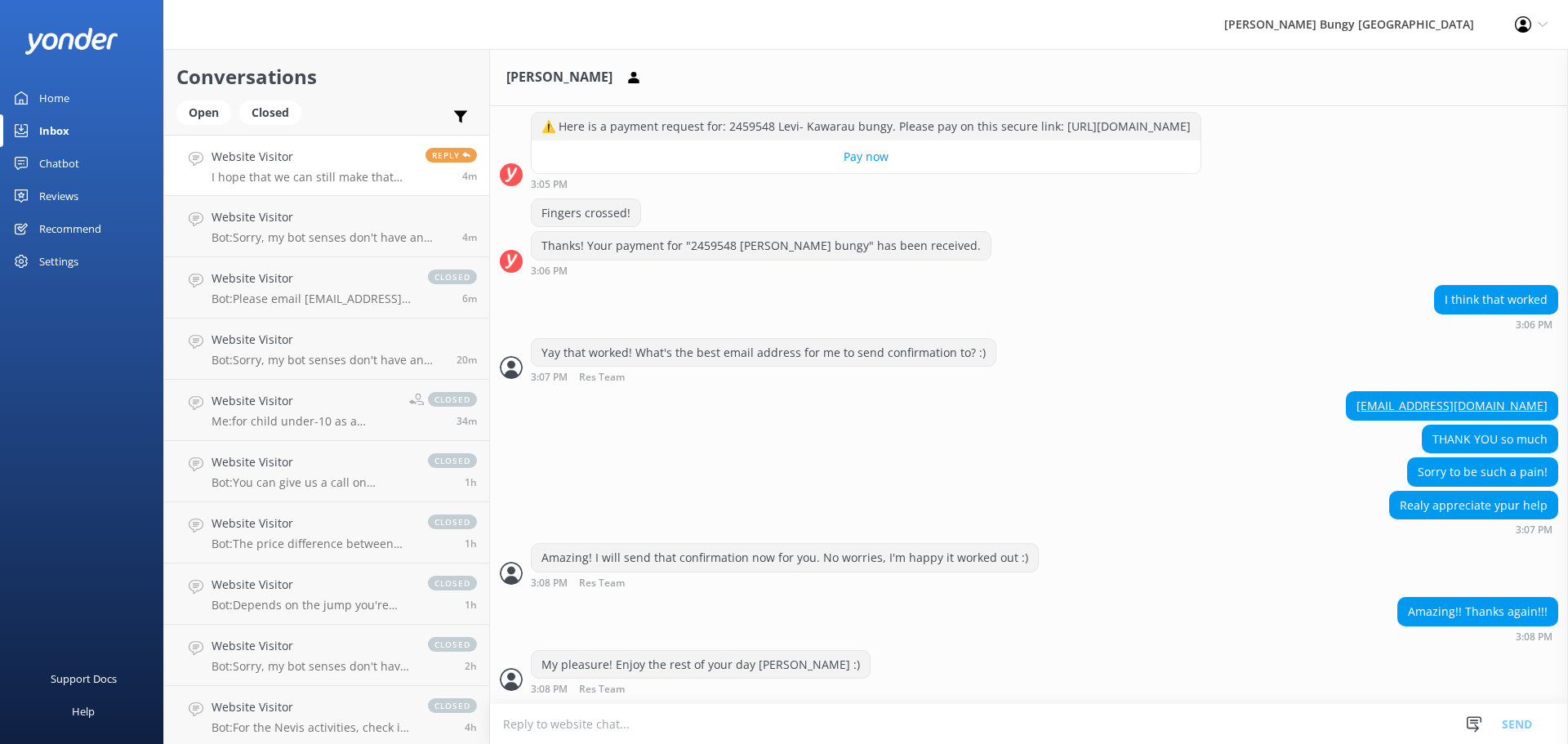
scroll to position [606, 0]
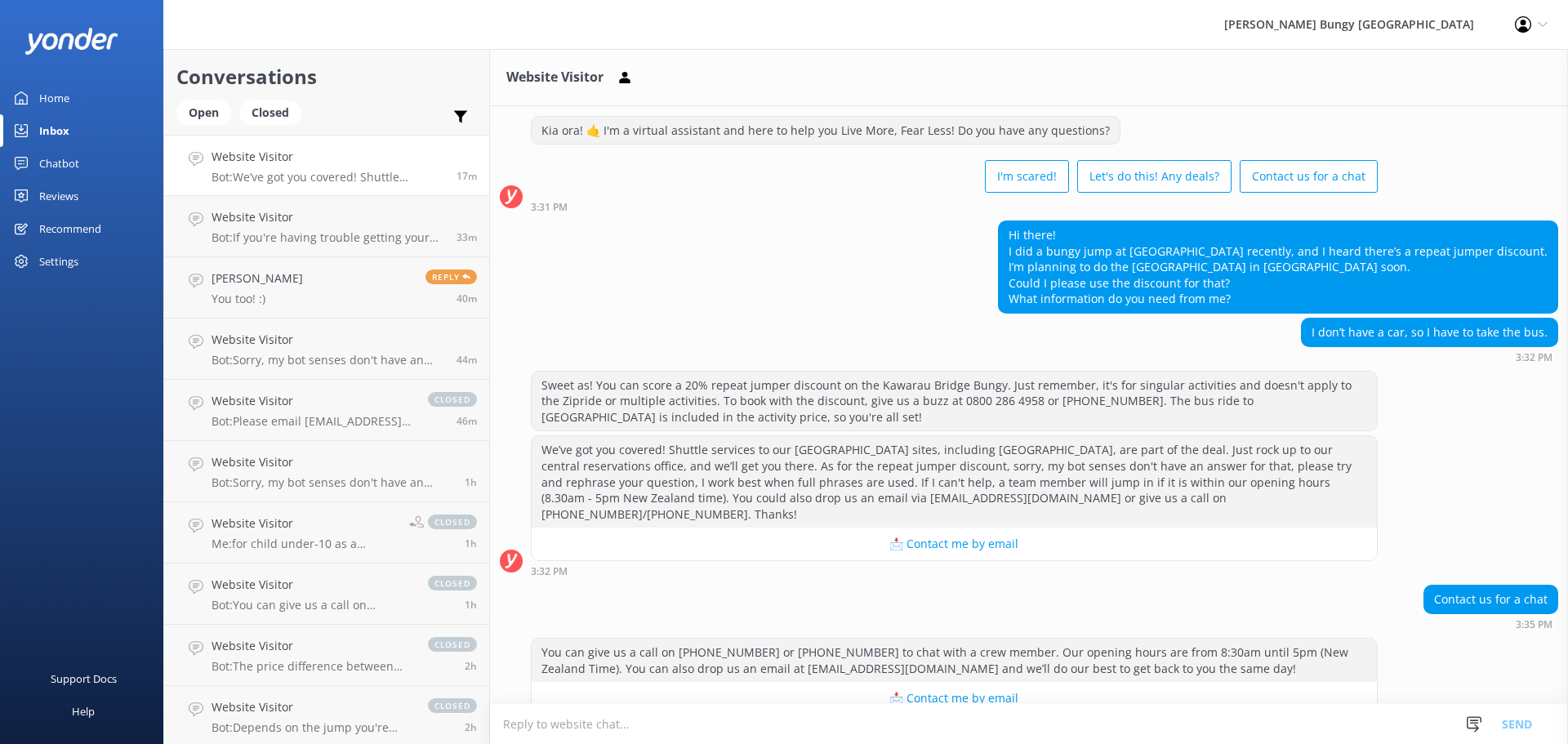
scroll to position [1377, 0]
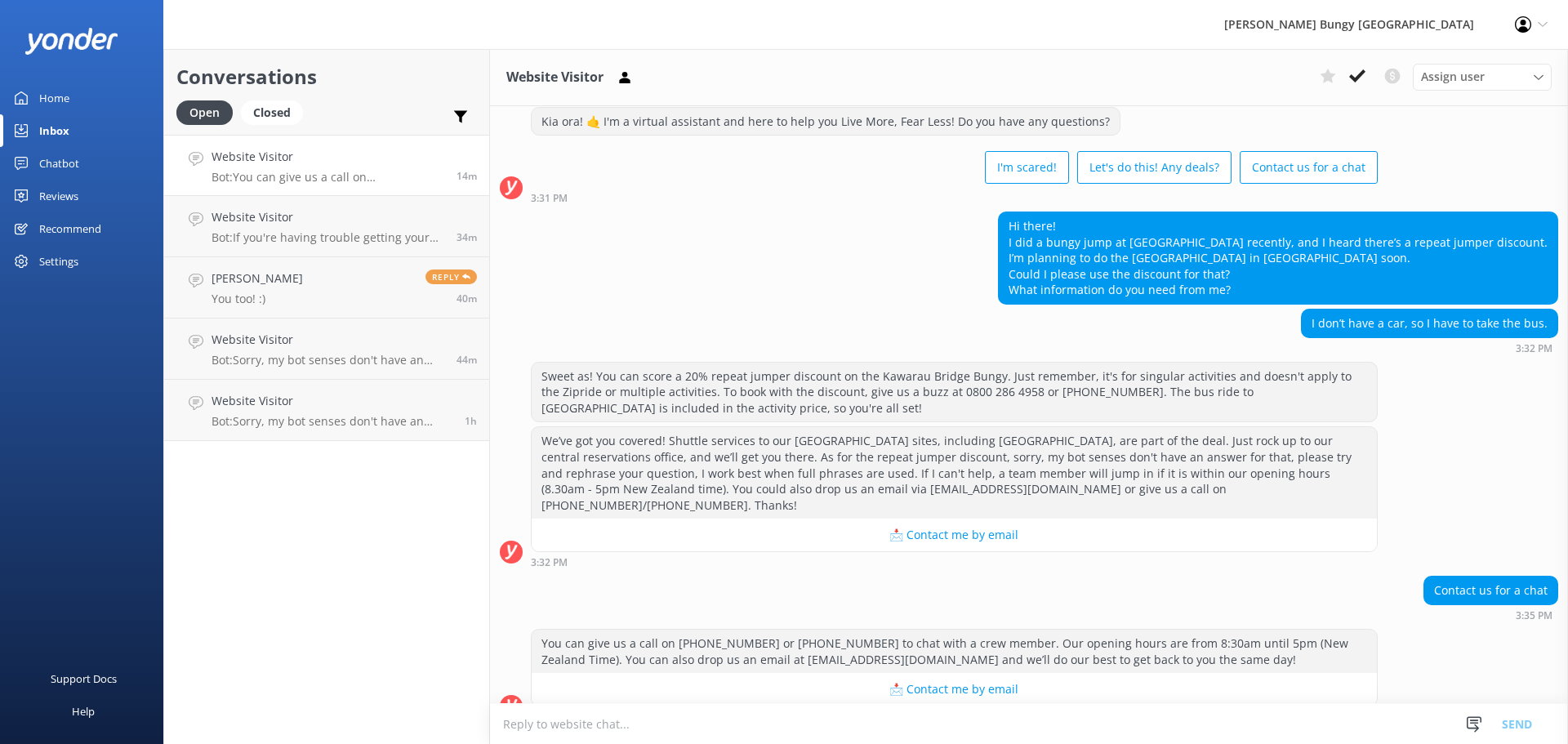
scroll to position [1377, 0]
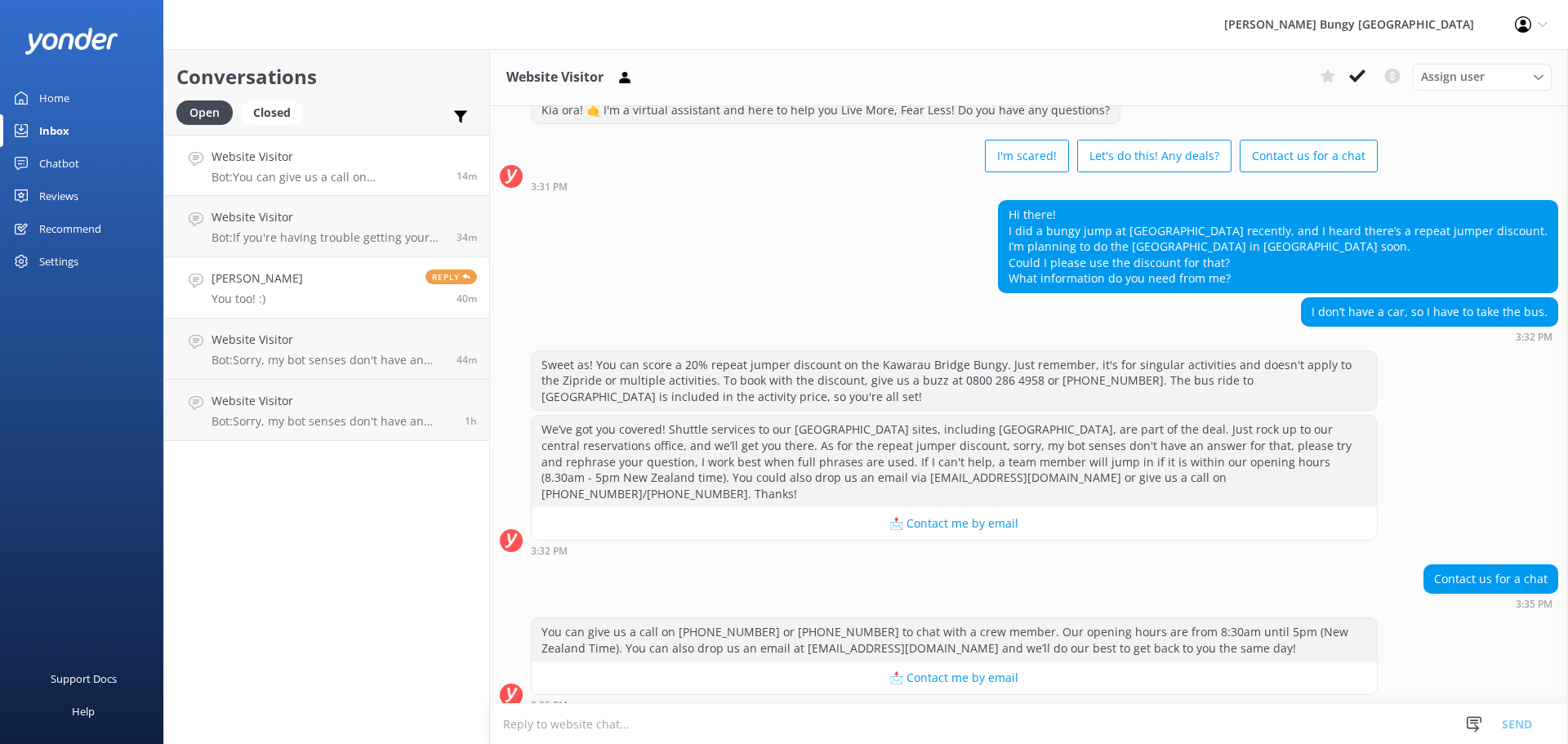
click at [378, 293] on link "[PERSON_NAME] You too! :) Reply 40m" at bounding box center [327, 288] width 325 height 61
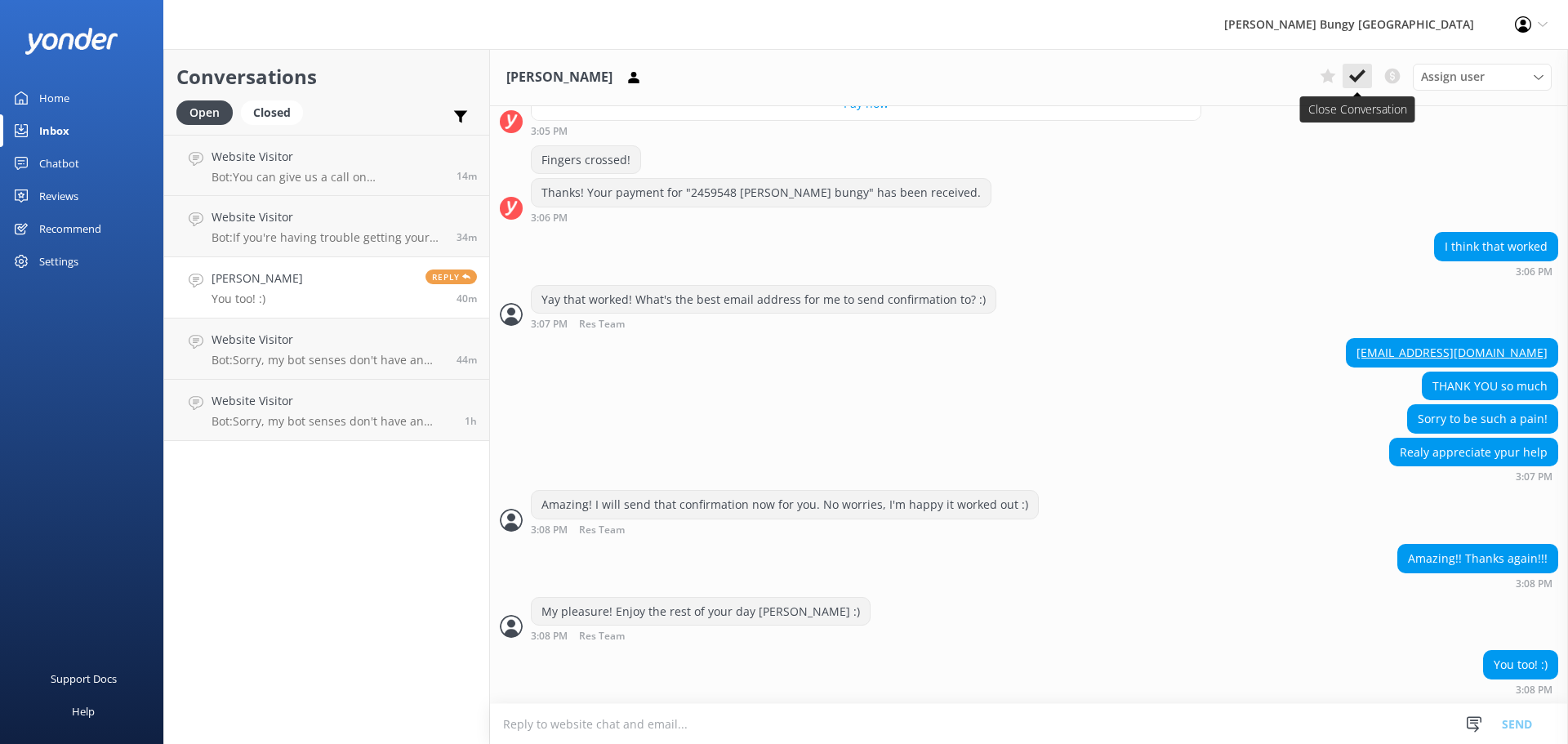
scroll to position [606, 0]
click at [1361, 73] on use at bounding box center [1356, 75] width 16 height 13
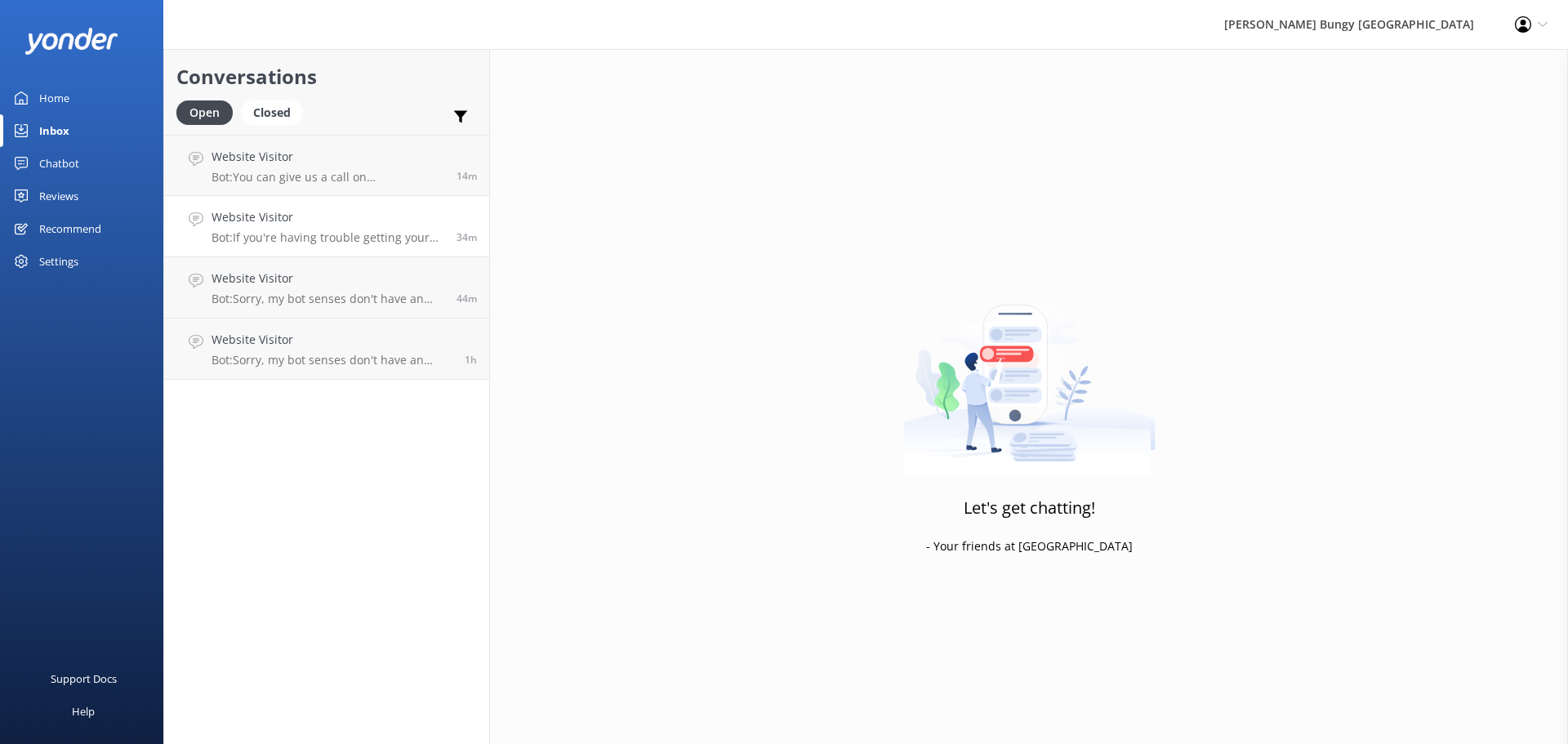
click at [290, 218] on h4 "Website Visitor" at bounding box center [328, 217] width 233 height 18
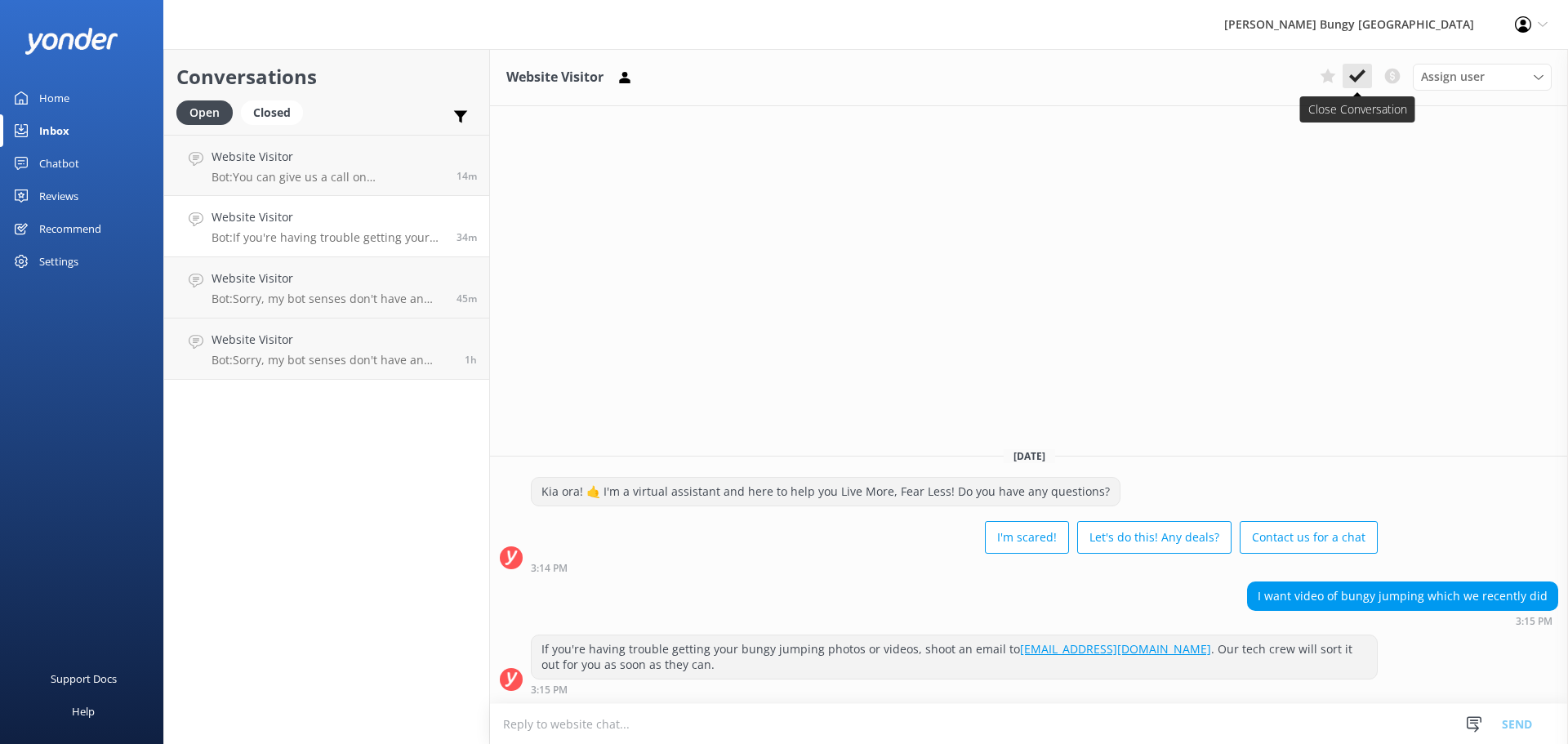
click at [1353, 85] on button at bounding box center [1357, 75] width 30 height 25
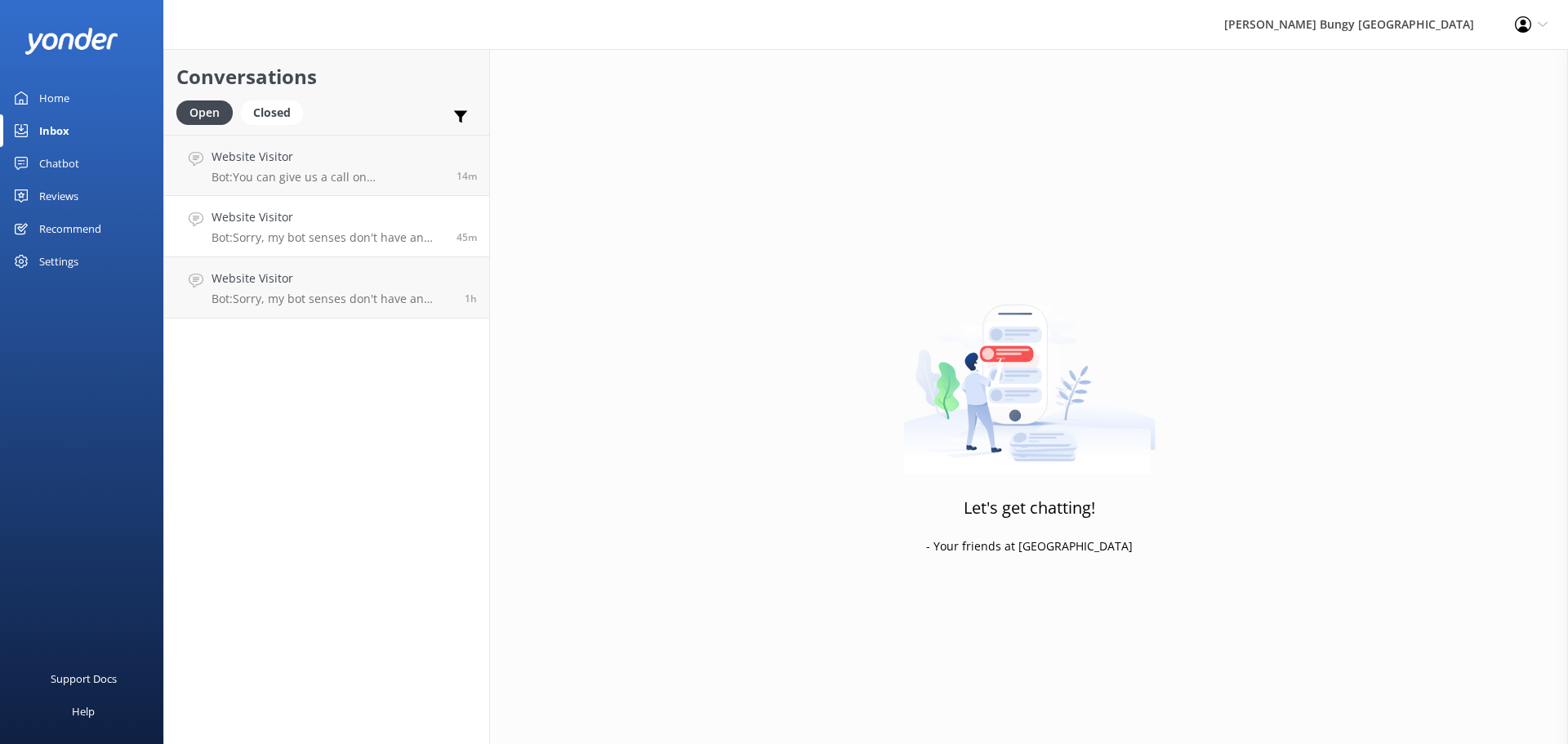
click at [377, 234] on p "Bot: Sorry, my bot senses don't have an answer for that, please try and rephras…" at bounding box center [328, 237] width 233 height 14
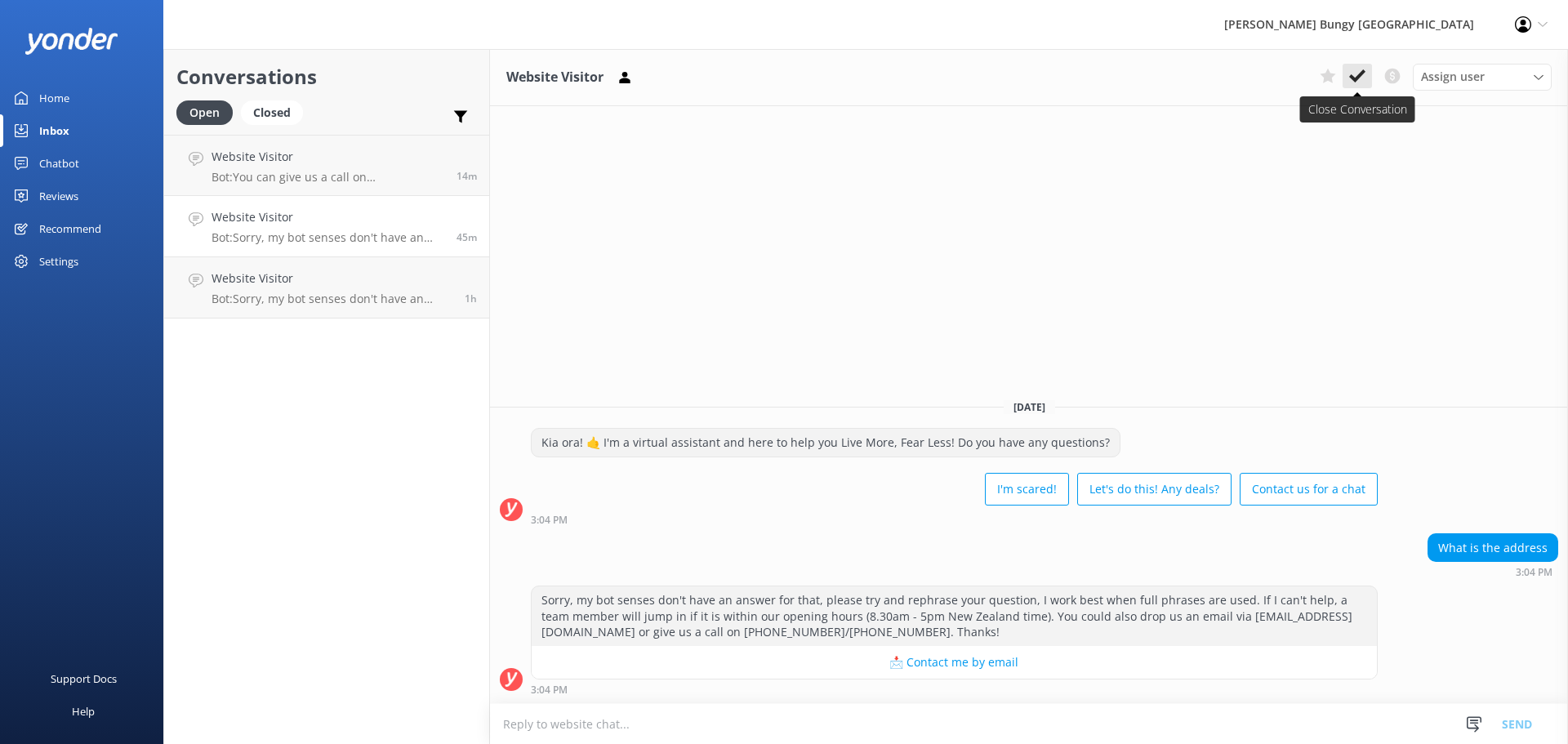
click at [1361, 72] on use at bounding box center [1356, 75] width 16 height 13
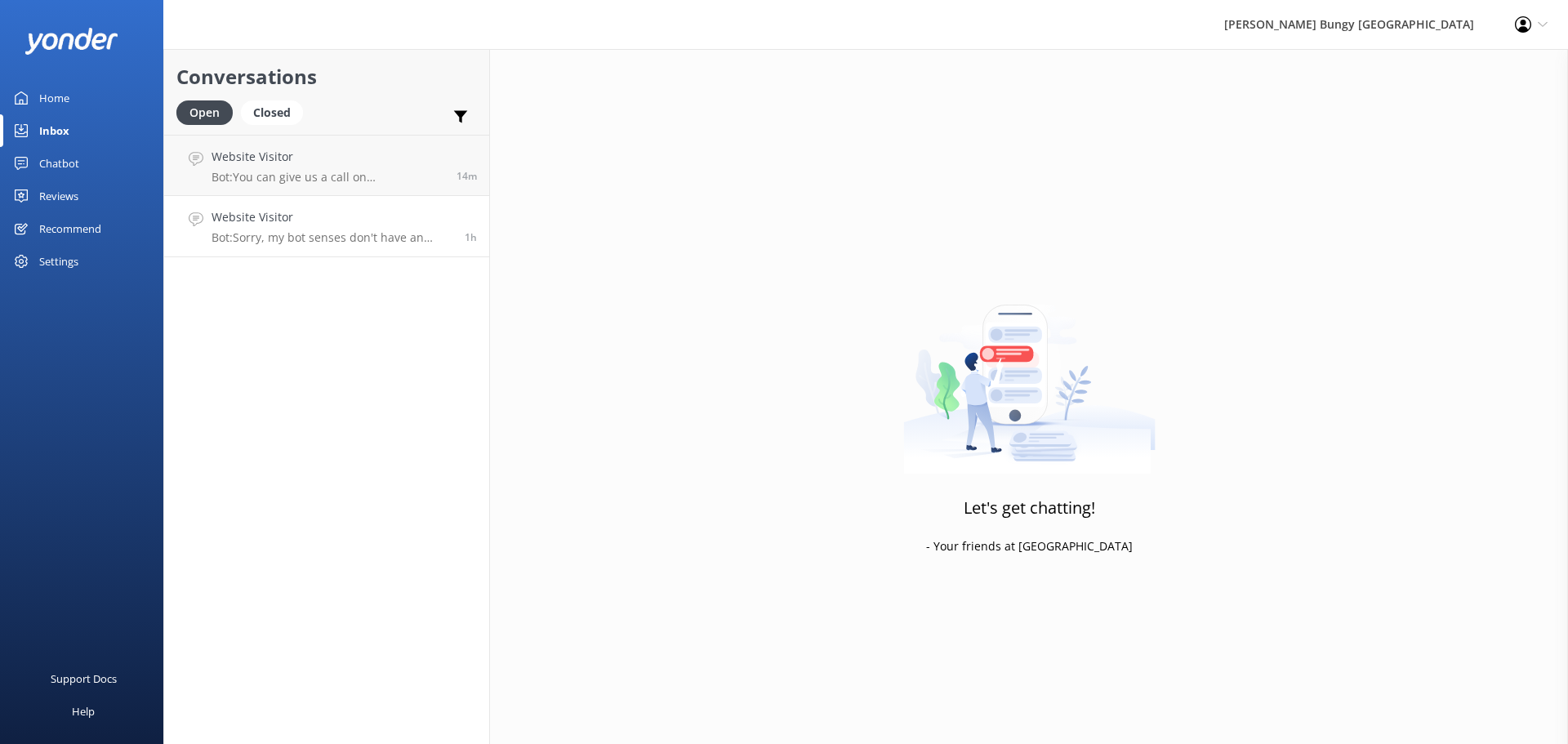
click at [339, 239] on p "Bot: Sorry, my bot senses don't have an answer for that, please try and rephras…" at bounding box center [332, 237] width 241 height 14
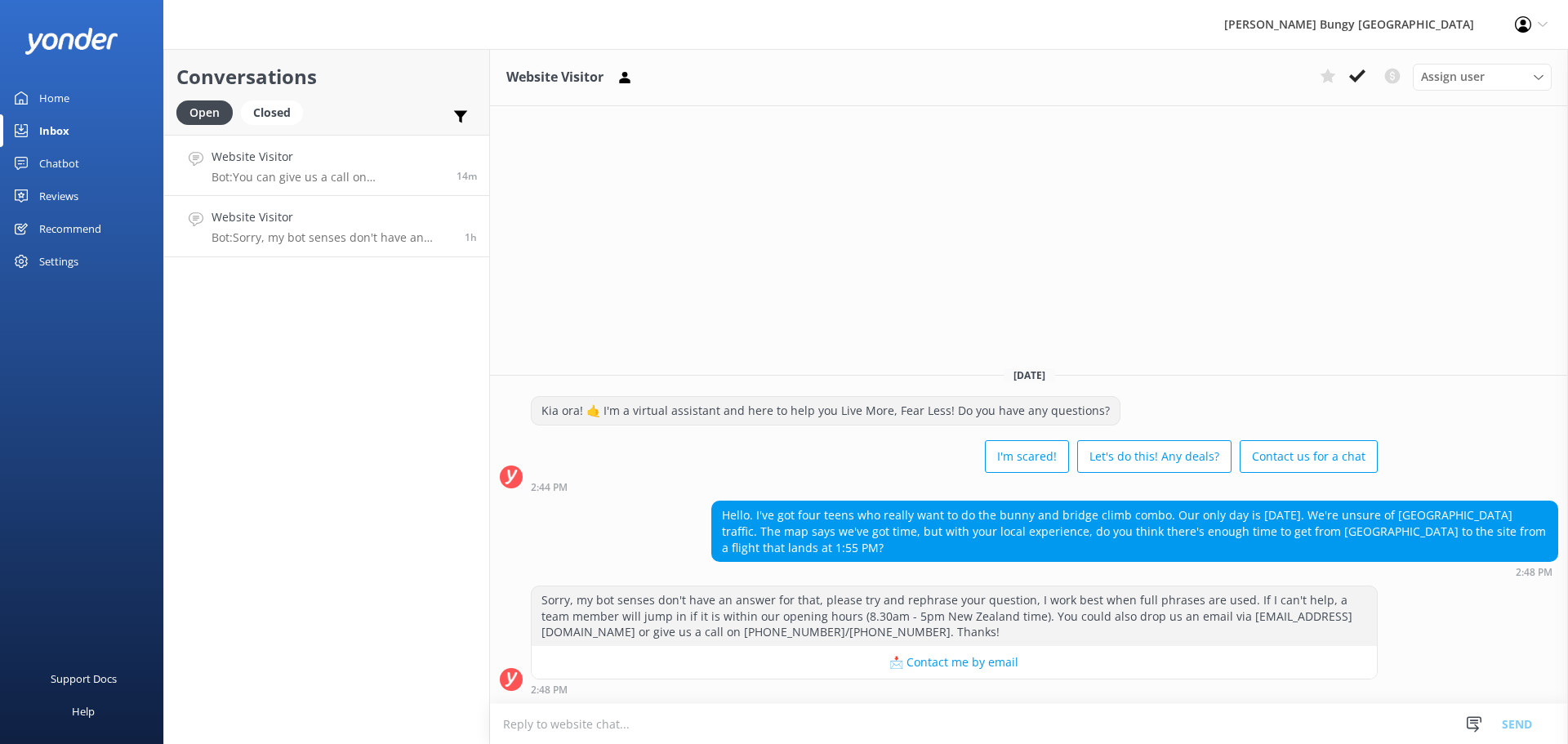
click at [395, 180] on p "Bot: You can give us a call on [PHONE_NUMBER] or [PHONE_NUMBER] to chat with a …" at bounding box center [328, 177] width 233 height 14
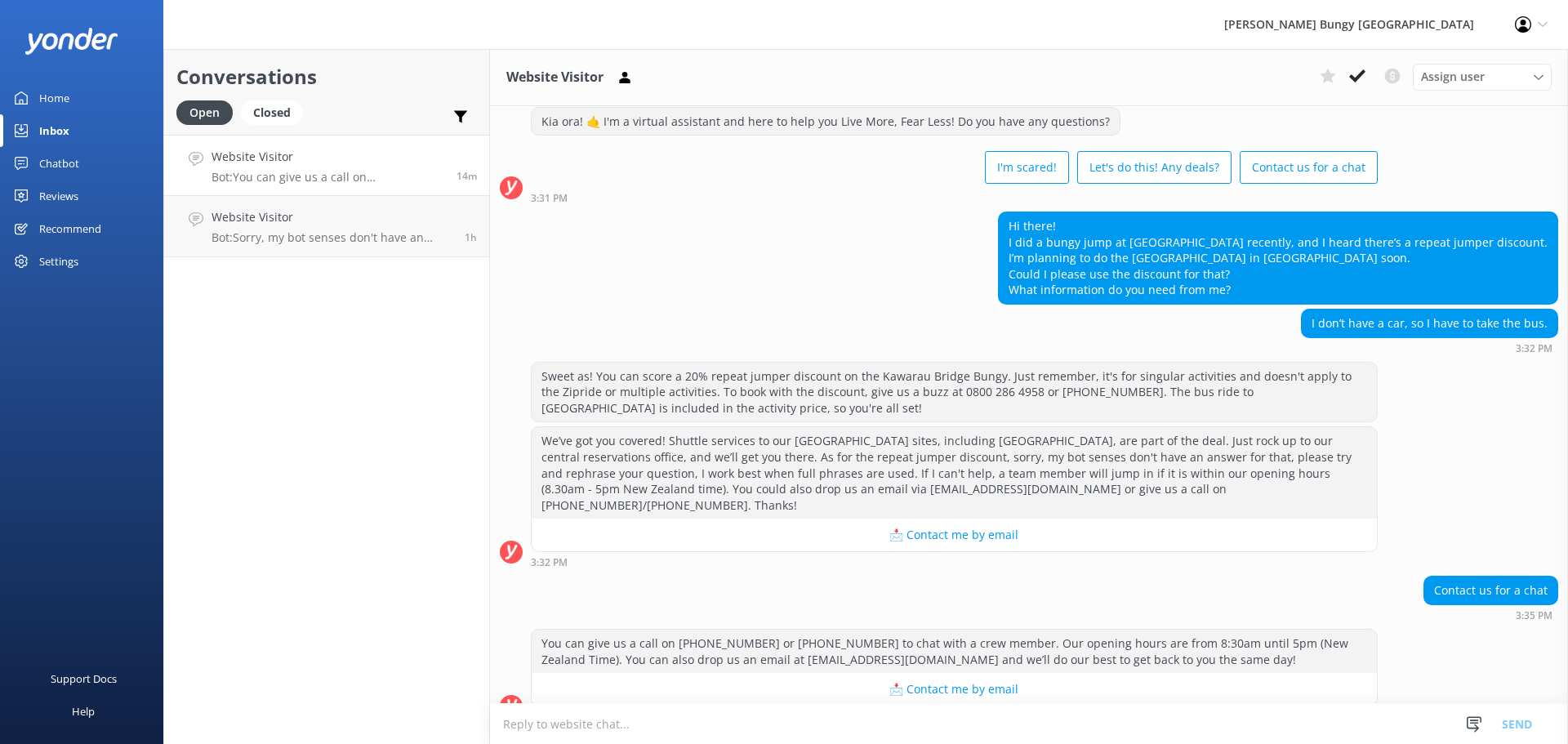
scroll to position [1377, 0]
